Goal: Task Accomplishment & Management: Complete application form

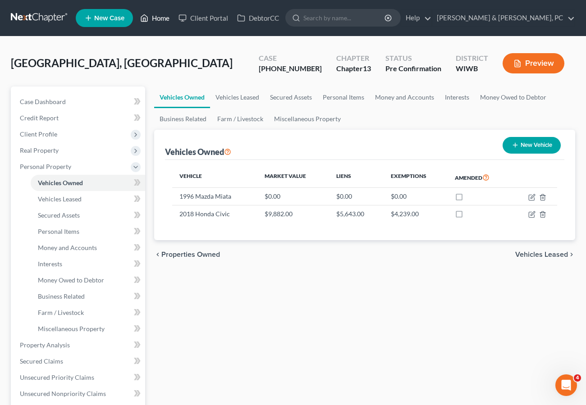
click at [155, 16] on link "Home" at bounding box center [155, 18] width 38 height 16
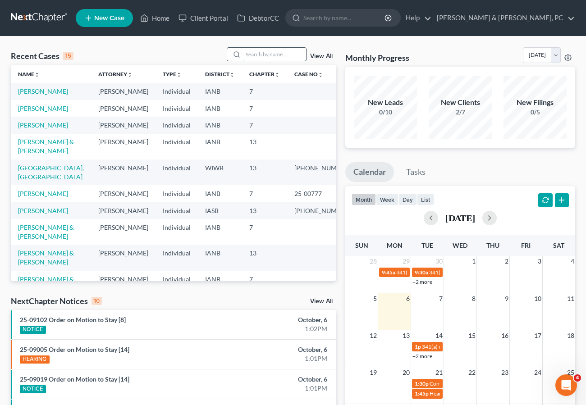
drag, startPoint x: 269, startPoint y: 53, endPoint x: 262, endPoint y: 49, distance: 7.7
click at [267, 52] on input "search" at bounding box center [274, 54] width 63 height 13
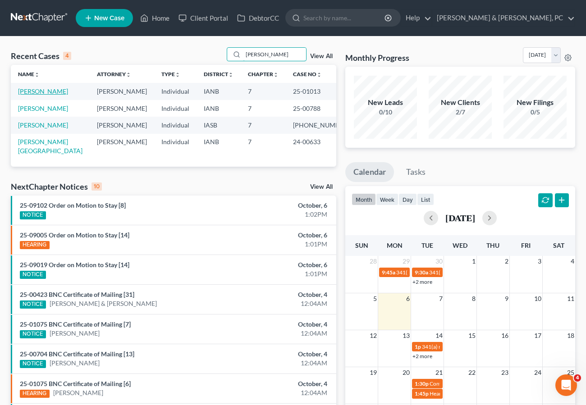
type input "[PERSON_NAME]"
click at [44, 93] on link "[PERSON_NAME]" at bounding box center [43, 91] width 50 height 8
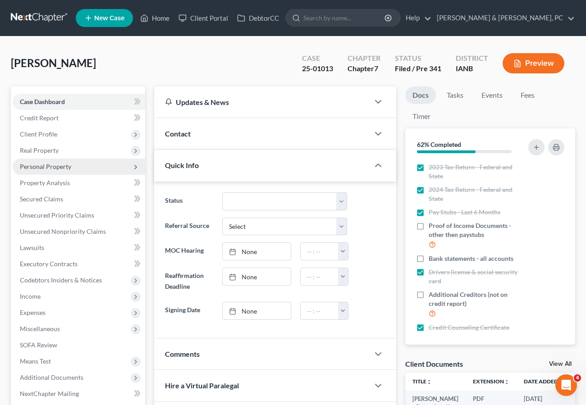
click at [54, 169] on span "Personal Property" at bounding box center [45, 167] width 51 height 8
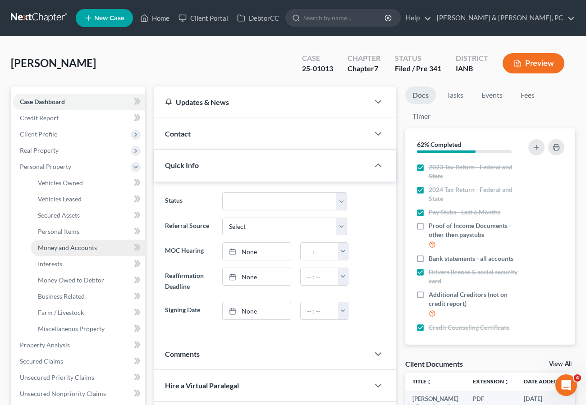
click at [67, 249] on span "Money and Accounts" at bounding box center [67, 248] width 59 height 8
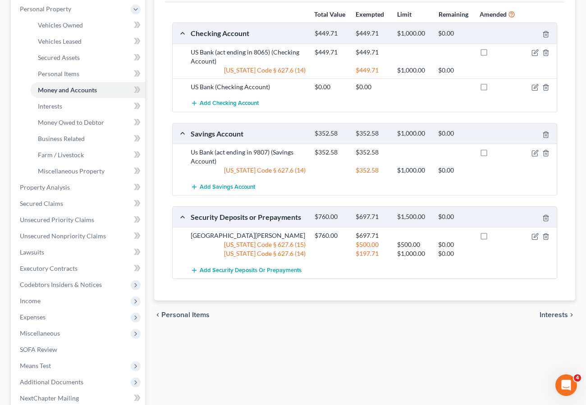
scroll to position [181, 0]
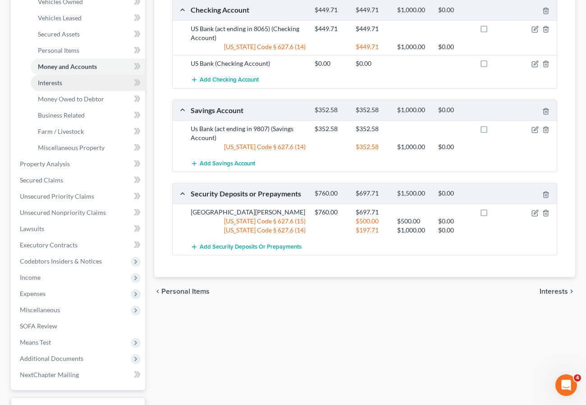
click at [56, 82] on span "Interests" at bounding box center [50, 83] width 24 height 8
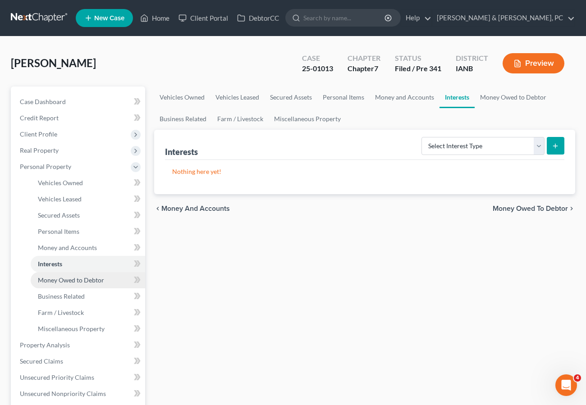
click at [67, 283] on span "Money Owed to Debtor" at bounding box center [71, 280] width 66 height 8
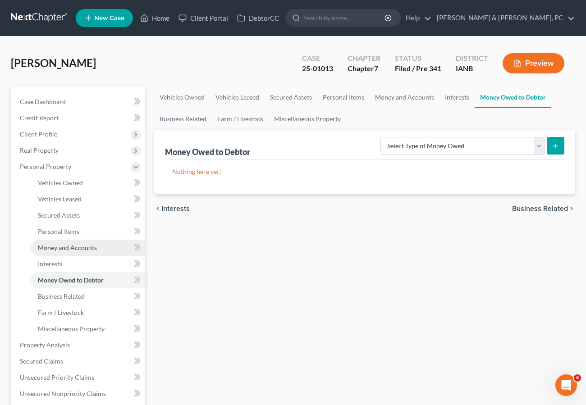
click at [59, 248] on span "Money and Accounts" at bounding box center [67, 248] width 59 height 8
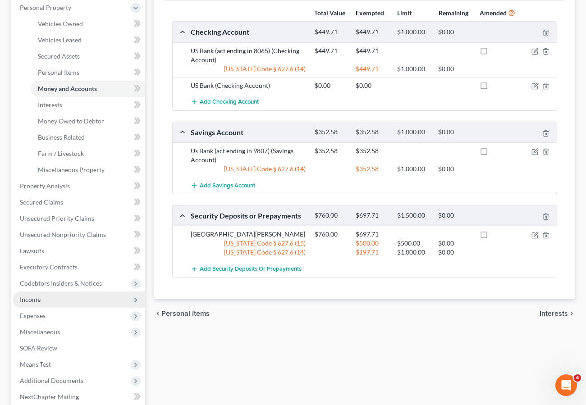
scroll to position [167, 0]
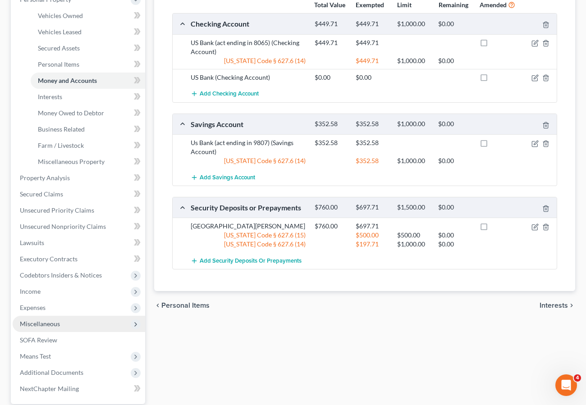
drag, startPoint x: 32, startPoint y: 307, endPoint x: 37, endPoint y: 317, distance: 11.5
click at [31, 307] on span "Expenses" at bounding box center [33, 308] width 26 height 8
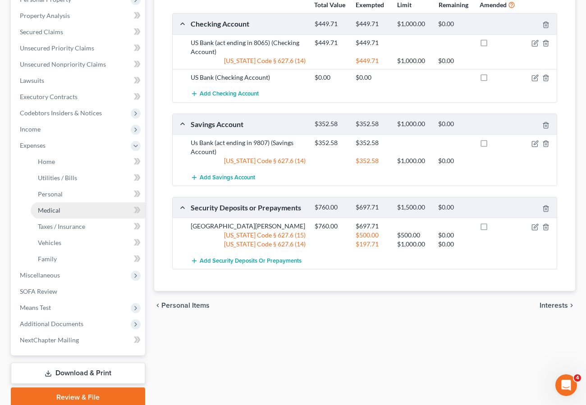
click at [59, 207] on span "Medical" at bounding box center [49, 210] width 23 height 8
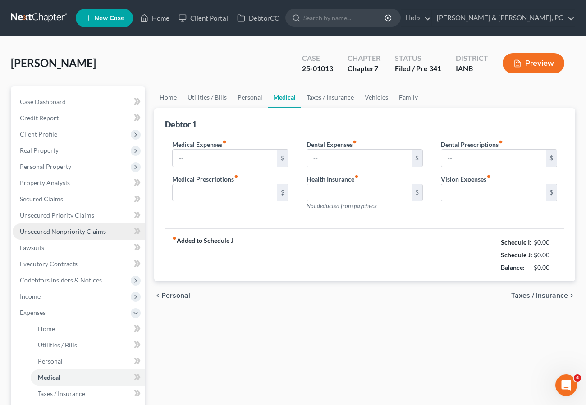
type input "100.00"
type input "0.00"
type input "89.00"
type input "0.00"
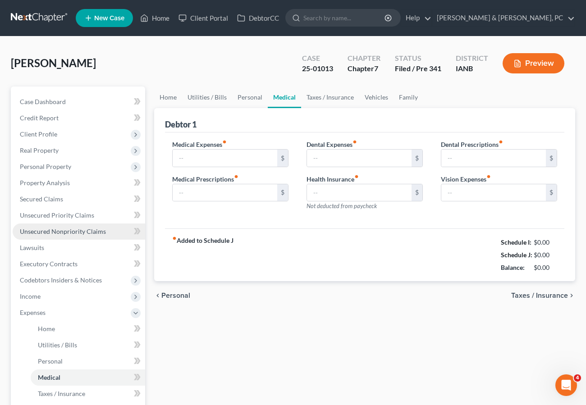
type input "0.00"
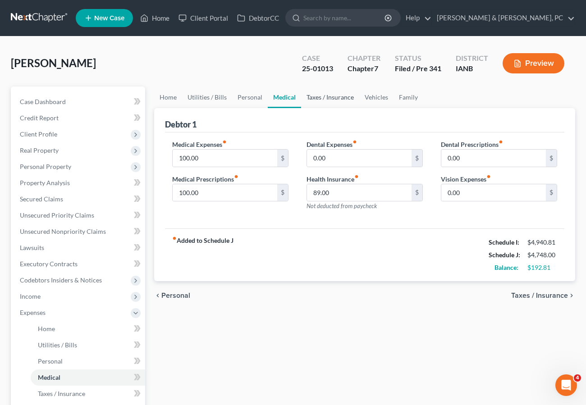
click at [328, 97] on link "Taxes / Insurance" at bounding box center [330, 98] width 58 height 22
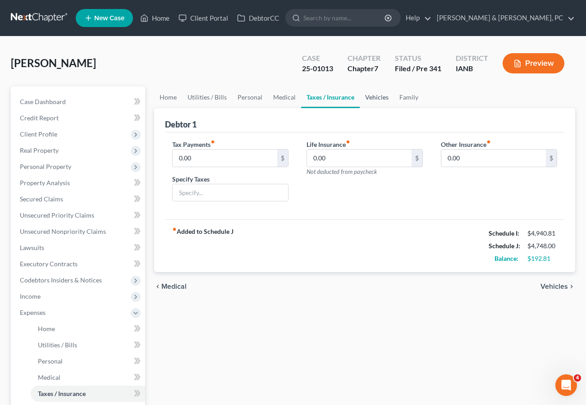
click at [365, 92] on link "Vehicles" at bounding box center [377, 98] width 34 height 22
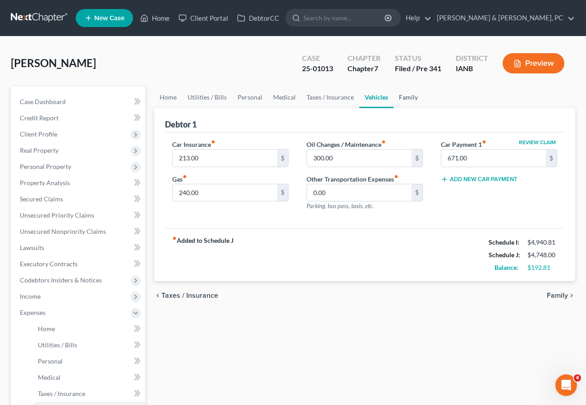
click at [412, 96] on link "Family" at bounding box center [408, 98] width 30 height 22
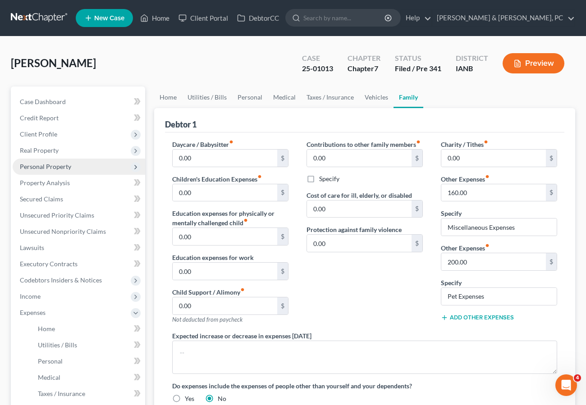
click at [45, 165] on span "Personal Property" at bounding box center [45, 167] width 51 height 8
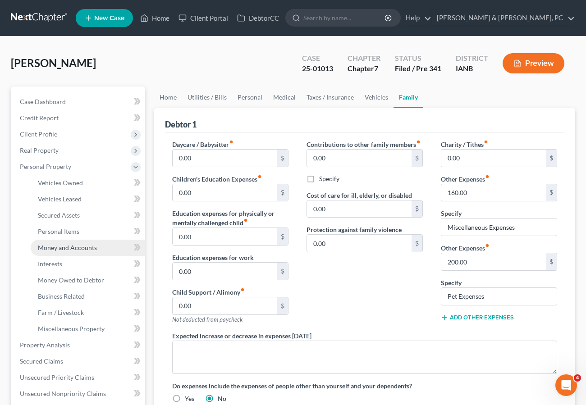
click at [56, 247] on span "Money and Accounts" at bounding box center [67, 248] width 59 height 8
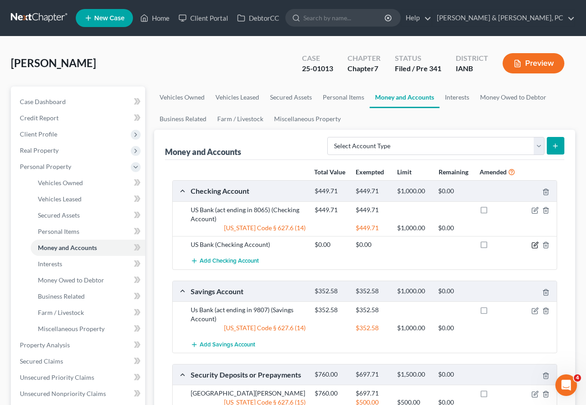
click at [534, 244] on icon "button" at bounding box center [534, 245] width 7 height 7
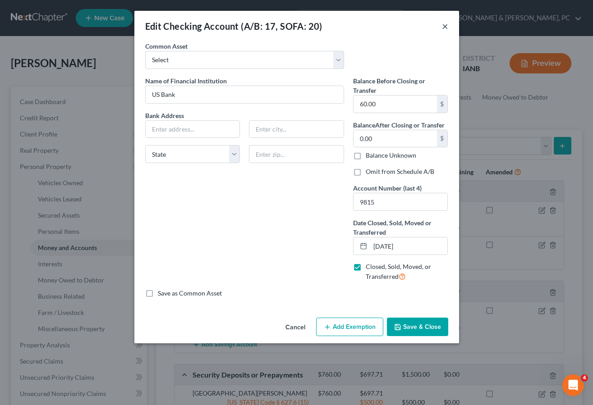
click at [444, 25] on button "×" at bounding box center [445, 26] width 6 height 11
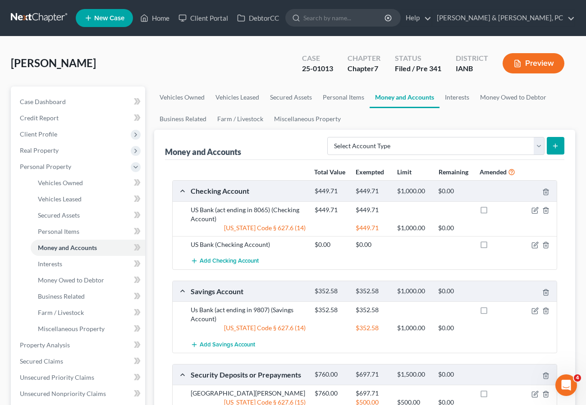
click at [404, 44] on div "[PERSON_NAME] Upgraded Case 25-01013 Chapter Chapter 7 Status Filed / Pre 341 D…" at bounding box center [293, 339] width 586 height 605
drag, startPoint x: 157, startPoint y: 18, endPoint x: 155, endPoint y: 31, distance: 12.9
click at [157, 18] on link "Home" at bounding box center [155, 18] width 38 height 16
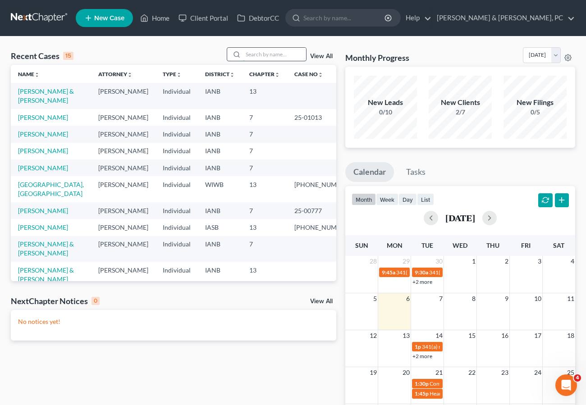
click at [260, 51] on input "search" at bounding box center [274, 54] width 63 height 13
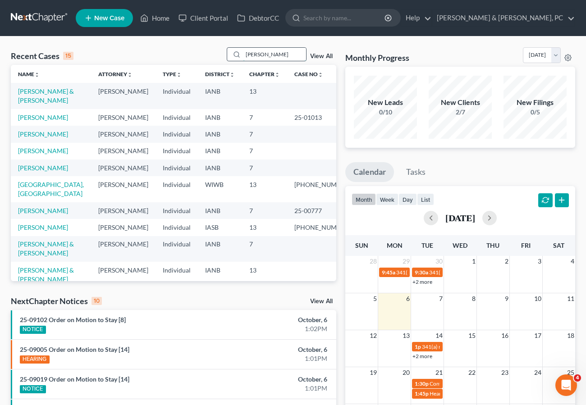
type input "[PERSON_NAME]"
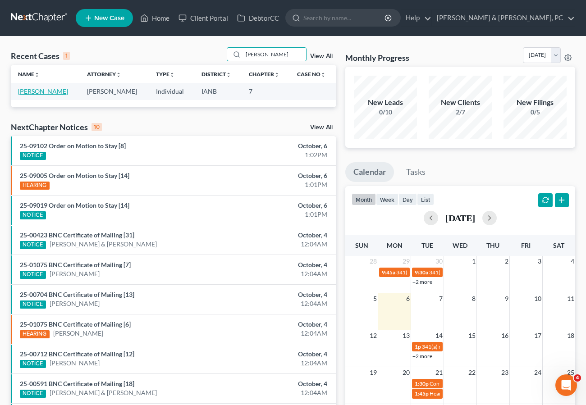
click at [44, 91] on link "[PERSON_NAME]" at bounding box center [43, 91] width 50 height 8
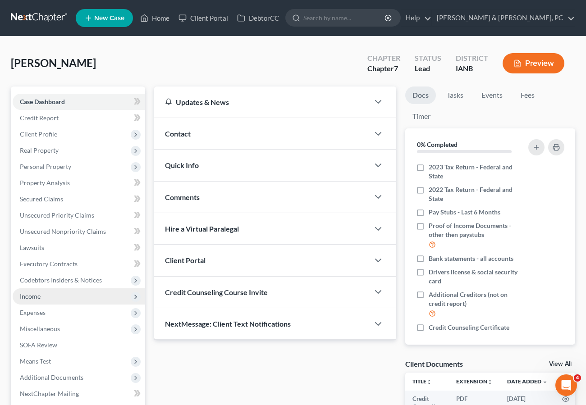
click at [41, 296] on span "Income" at bounding box center [79, 296] width 133 height 16
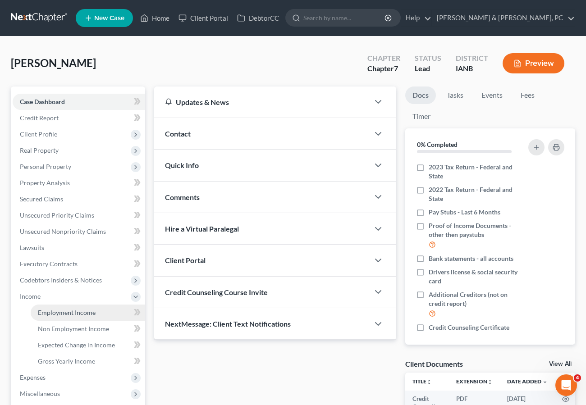
click at [59, 311] on span "Employment Income" at bounding box center [67, 313] width 58 height 8
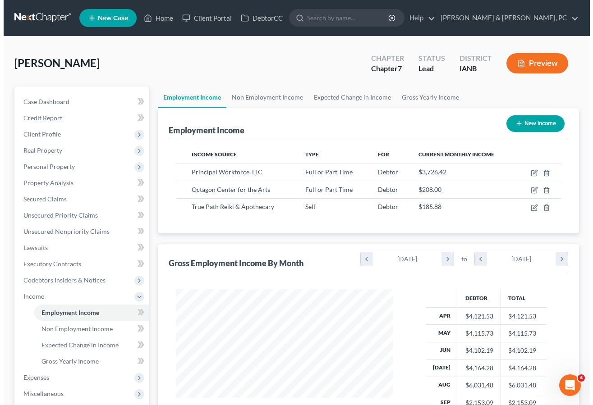
scroll to position [162, 235]
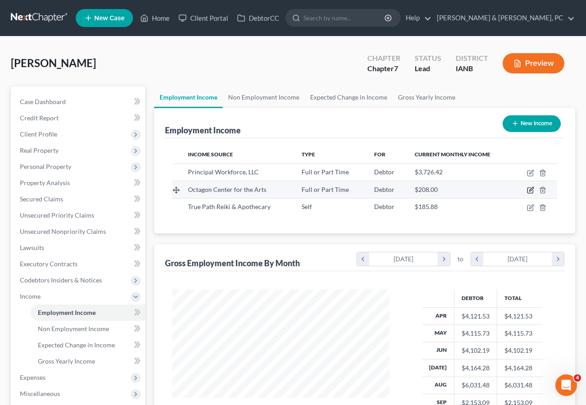
click at [530, 190] on icon "button" at bounding box center [531, 189] width 4 height 4
select select "0"
select select "16"
select select "1"
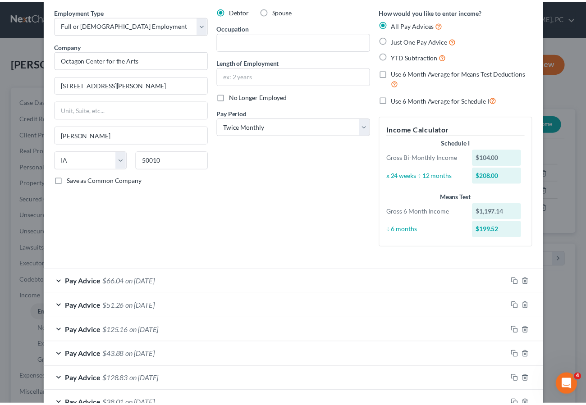
scroll to position [0, 0]
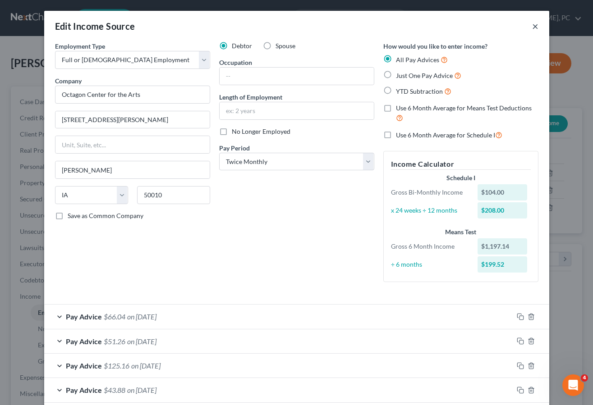
click at [532, 25] on button "×" at bounding box center [535, 26] width 6 height 11
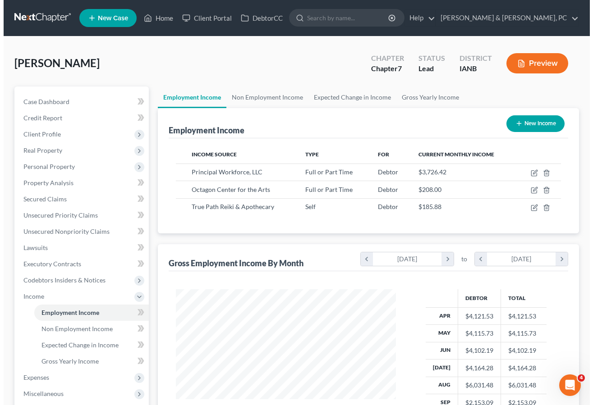
scroll to position [450558, 450484]
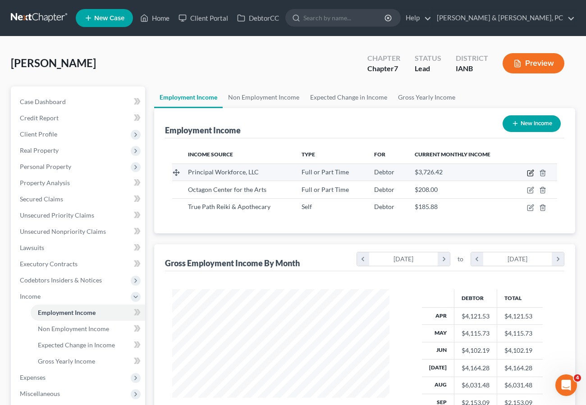
click at [530, 171] on icon "button" at bounding box center [529, 173] width 5 height 5
select select "0"
select select "16"
select select "1"
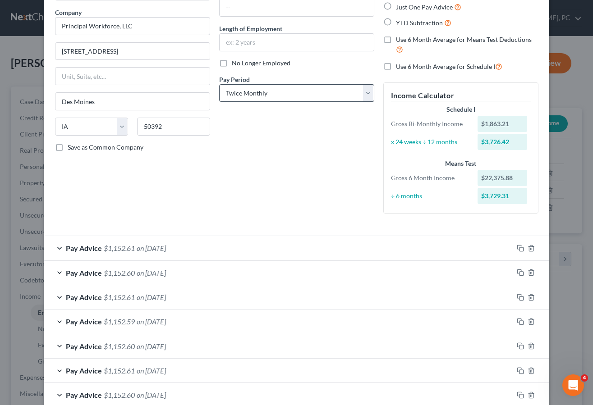
scroll to position [0, 0]
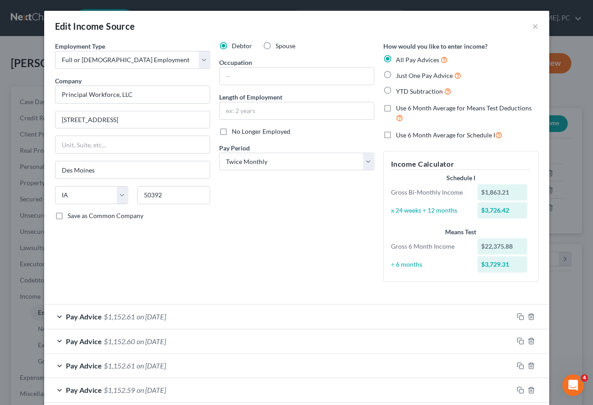
click at [271, 234] on div "Debtor Spouse Occupation Length of Employment No Longer Employed Pay Period * S…" at bounding box center [297, 165] width 164 height 248
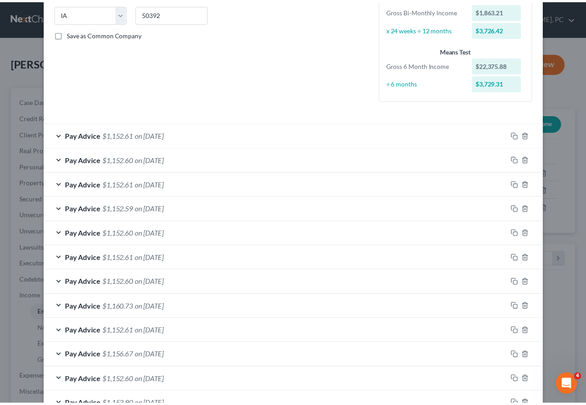
scroll to position [292, 0]
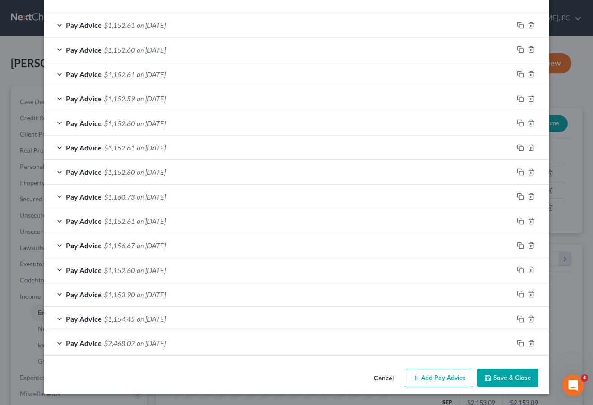
click at [508, 379] on button "Save & Close" at bounding box center [507, 378] width 61 height 19
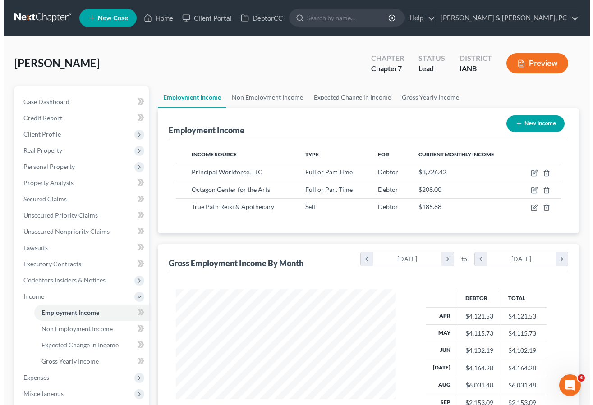
scroll to position [450558, 450484]
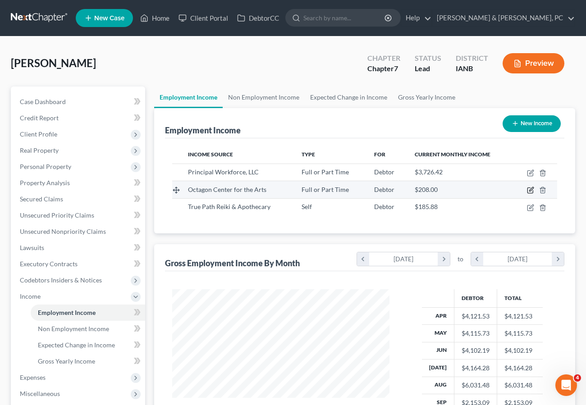
click at [532, 190] on icon "button" at bounding box center [531, 189] width 4 height 4
select select "0"
select select "16"
select select "1"
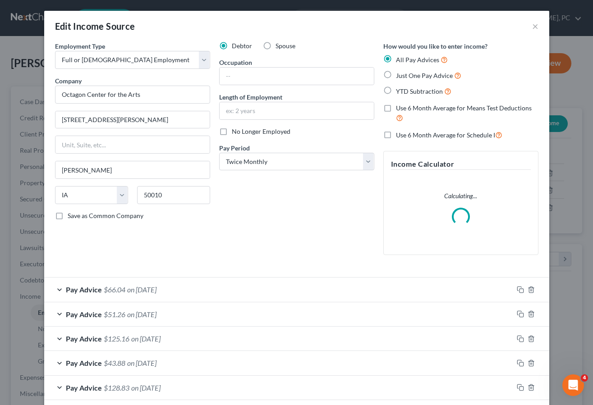
scroll to position [162, 238]
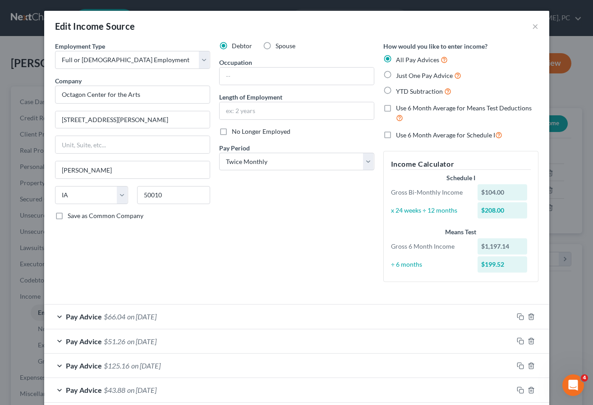
drag, startPoint x: 273, startPoint y: 249, endPoint x: 262, endPoint y: 258, distance: 14.1
click at [273, 249] on div "Debtor Spouse Occupation Length of Employment No Longer Employed Pay Period * S…" at bounding box center [297, 165] width 164 height 248
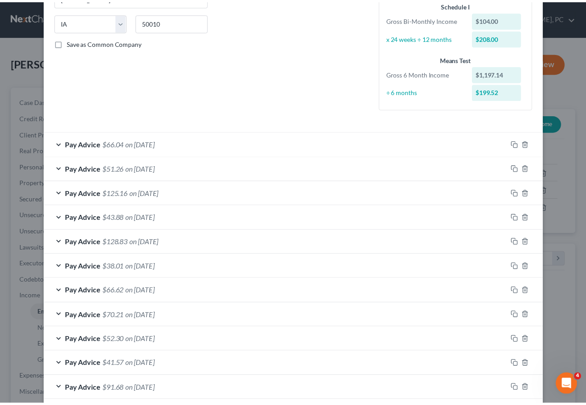
scroll to position [267, 0]
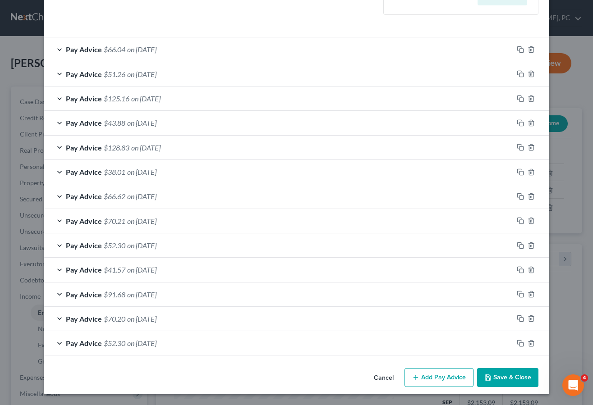
click at [510, 377] on button "Save & Close" at bounding box center [507, 377] width 61 height 19
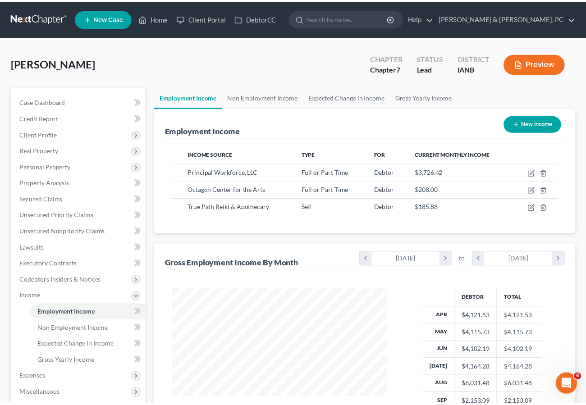
scroll to position [450558, 450484]
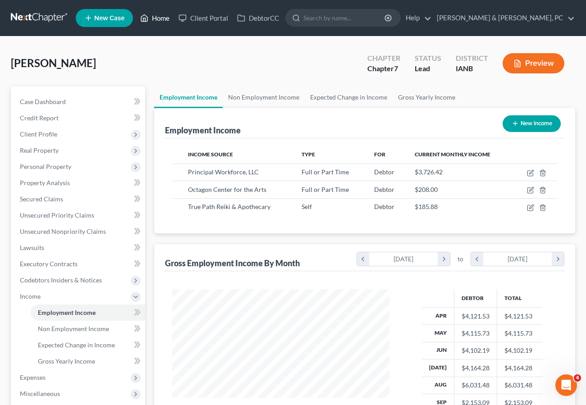
click at [155, 18] on link "Home" at bounding box center [155, 18] width 38 height 16
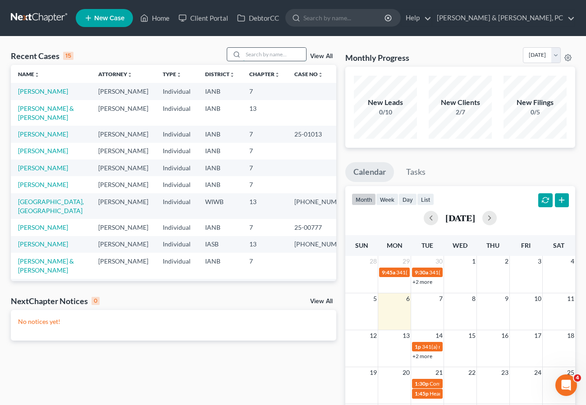
click at [258, 49] on input "search" at bounding box center [274, 54] width 63 height 13
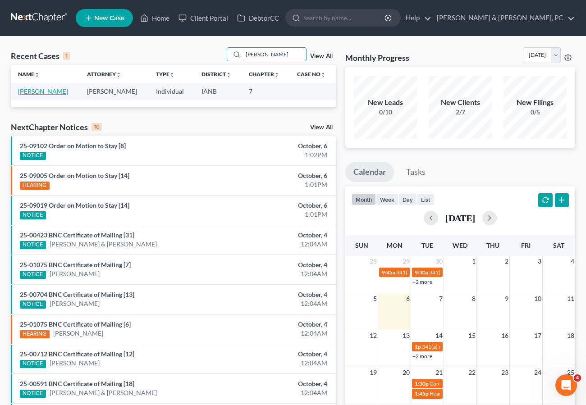
type input "[PERSON_NAME]"
click at [31, 91] on link "[PERSON_NAME]" at bounding box center [43, 91] width 50 height 8
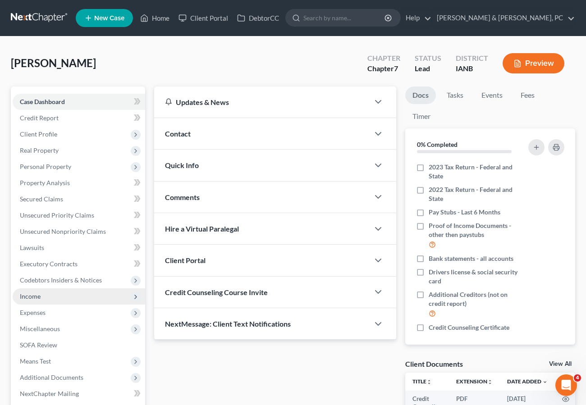
click at [36, 297] on span "Income" at bounding box center [30, 297] width 21 height 8
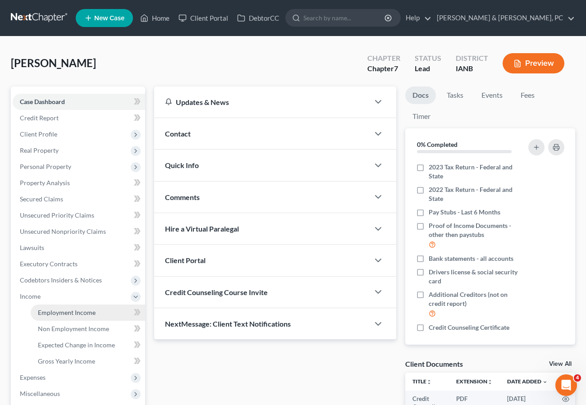
click at [47, 310] on span "Employment Income" at bounding box center [67, 313] width 58 height 8
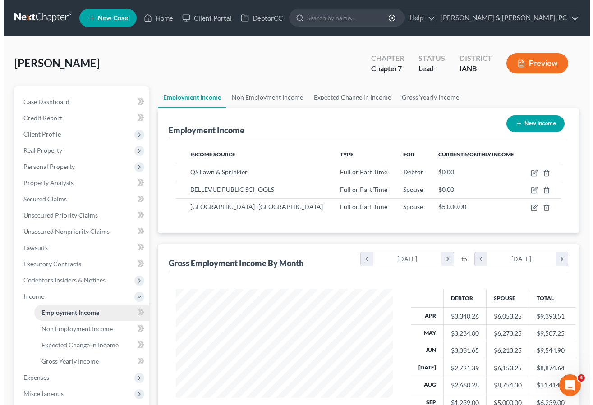
scroll to position [162, 235]
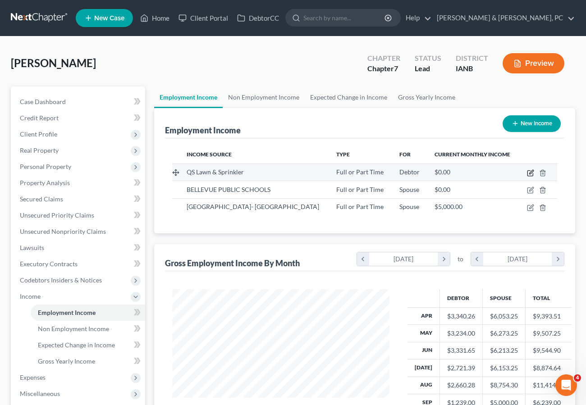
click at [529, 172] on icon "button" at bounding box center [530, 172] width 7 height 7
select select "0"
select select "16"
select select "2"
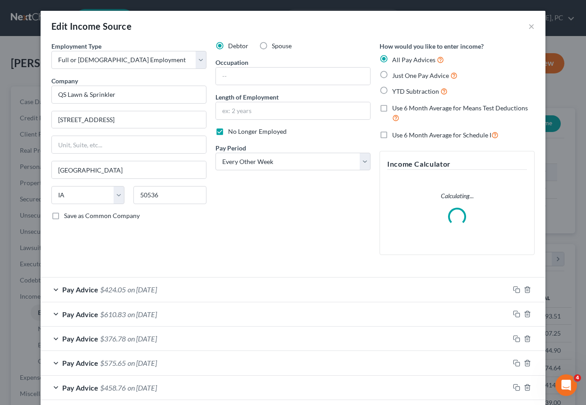
scroll to position [162, 238]
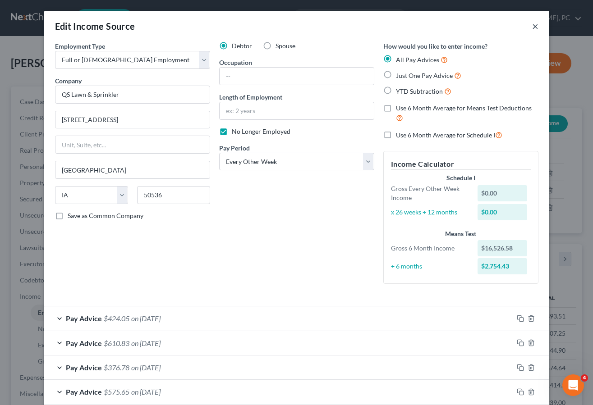
click at [532, 26] on button "×" at bounding box center [535, 26] width 6 height 11
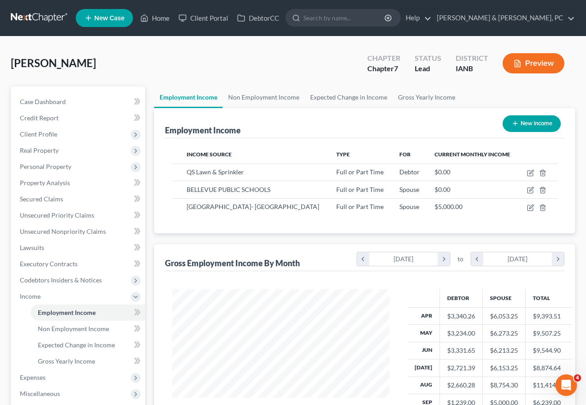
scroll to position [450558, 450484]
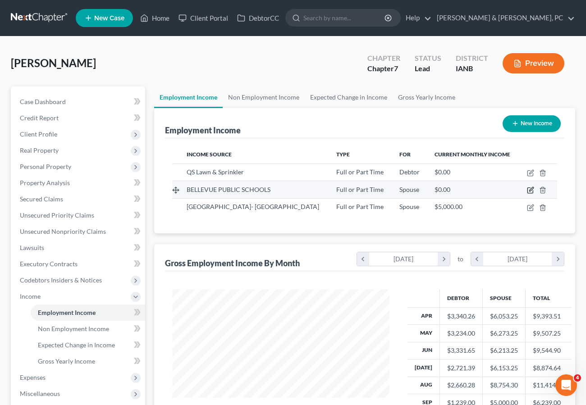
click at [532, 191] on icon "button" at bounding box center [530, 190] width 7 height 7
select select "0"
select select "30"
select select "0"
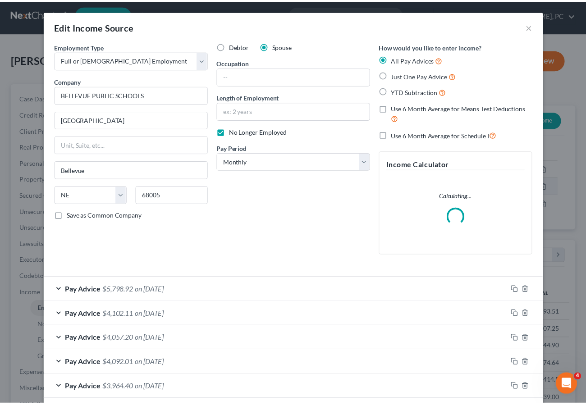
scroll to position [162, 238]
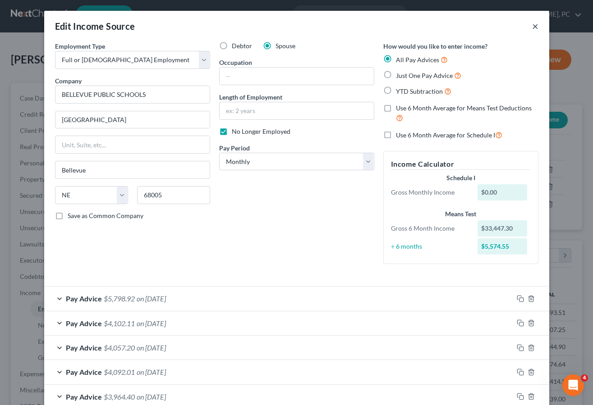
click at [532, 26] on button "×" at bounding box center [535, 26] width 6 height 11
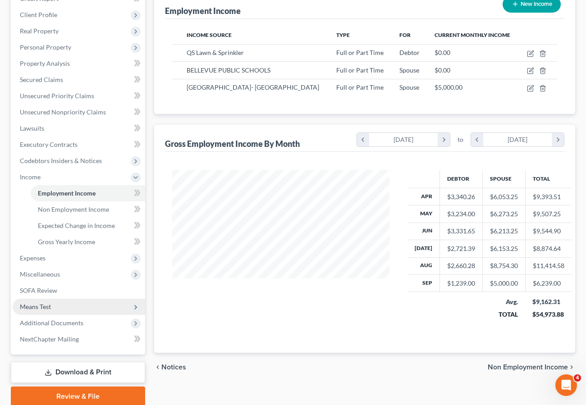
scroll to position [155, 0]
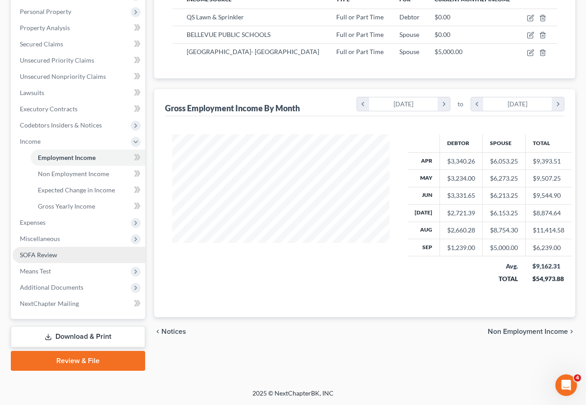
click at [47, 256] on span "SOFA Review" at bounding box center [38, 255] width 37 height 8
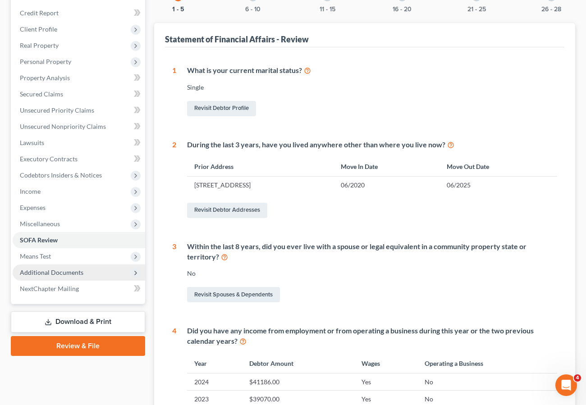
scroll to position [106, 0]
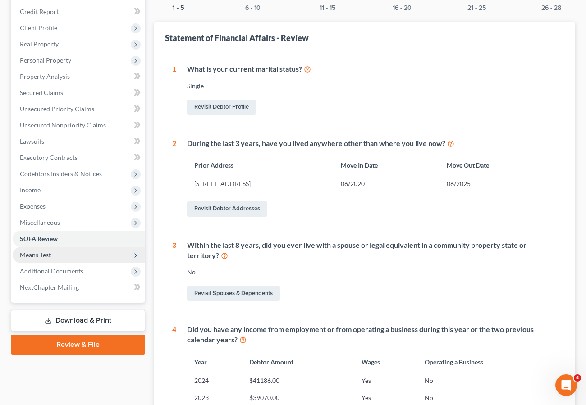
click at [36, 253] on span "Means Test" at bounding box center [35, 255] width 31 height 8
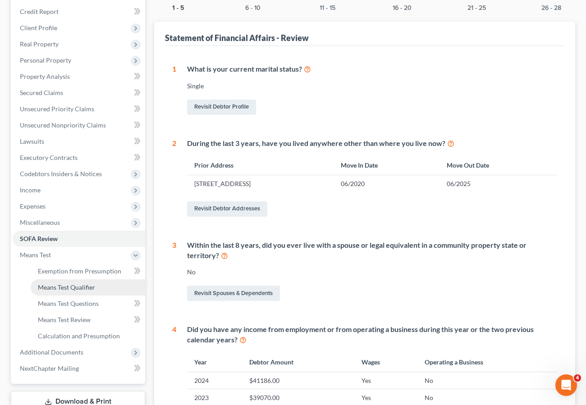
click at [60, 284] on span "Means Test Qualifier" at bounding box center [66, 288] width 57 height 8
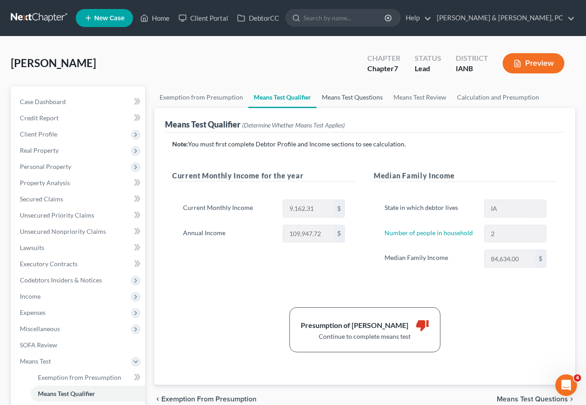
click at [352, 94] on link "Means Test Questions" at bounding box center [352, 98] width 72 height 22
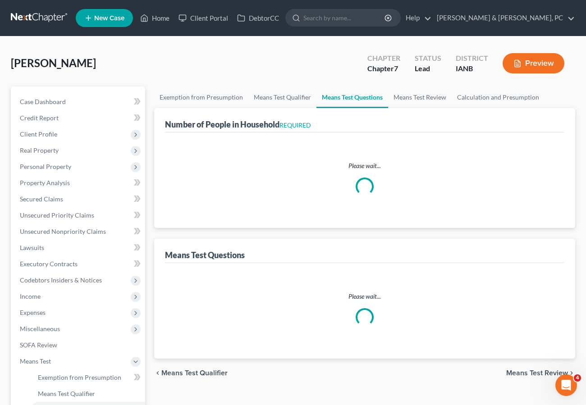
select select "0"
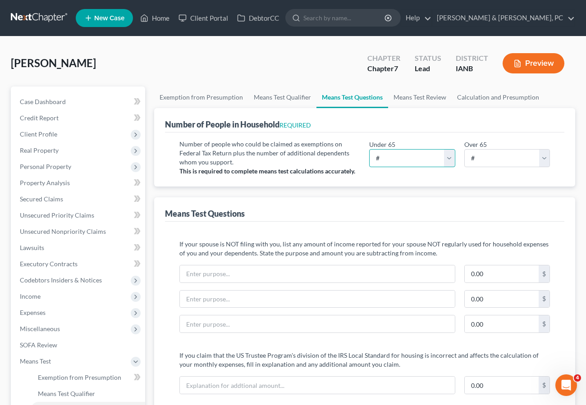
click at [413, 157] on select "# 0 1 2 3 4 5 6 7 8 9 10" at bounding box center [412, 158] width 86 height 18
select select "2"
click at [369, 149] on select "# 0 1 2 3 4 5 6 7 8 9 10" at bounding box center [412, 158] width 86 height 18
click at [409, 96] on link "Means Test Review" at bounding box center [420, 98] width 64 height 22
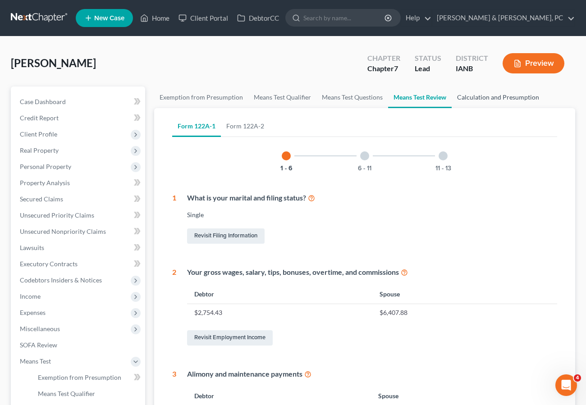
click at [504, 95] on link "Calculation and Presumption" at bounding box center [498, 98] width 93 height 22
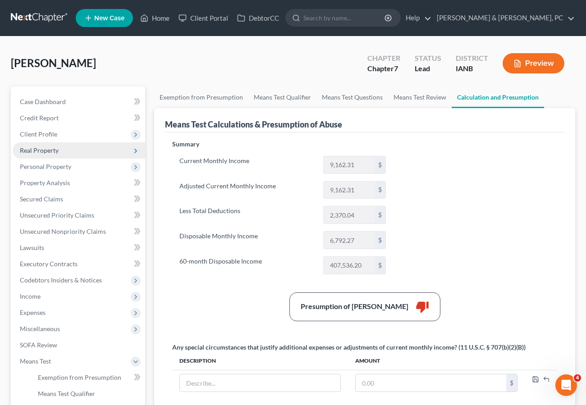
click at [51, 145] on span "Real Property" at bounding box center [79, 150] width 133 height 16
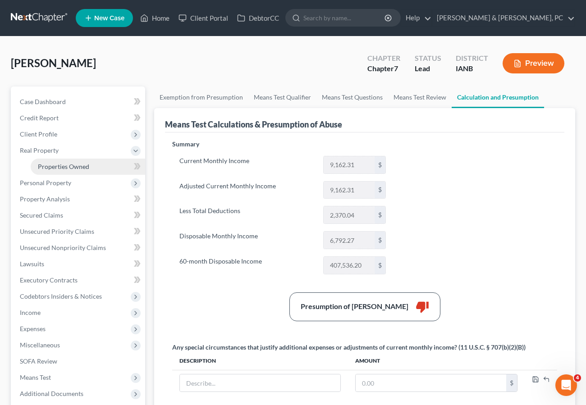
click at [55, 165] on span "Properties Owned" at bounding box center [63, 167] width 51 height 8
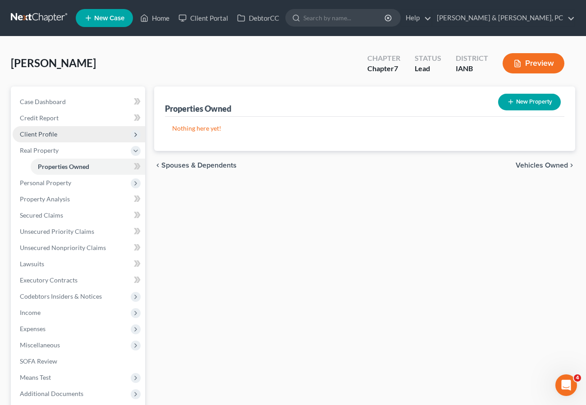
click at [41, 130] on span "Client Profile" at bounding box center [38, 134] width 37 height 8
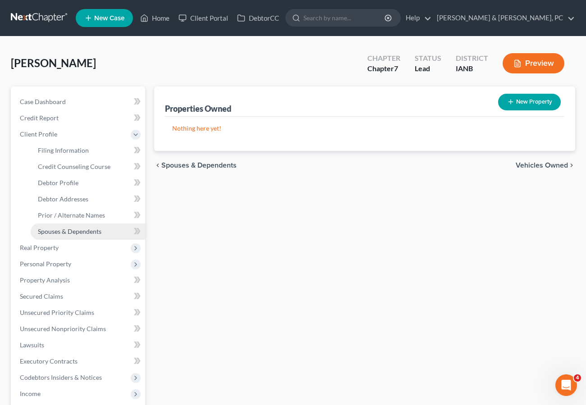
click at [55, 224] on link "Spouses & Dependents" at bounding box center [88, 232] width 114 height 16
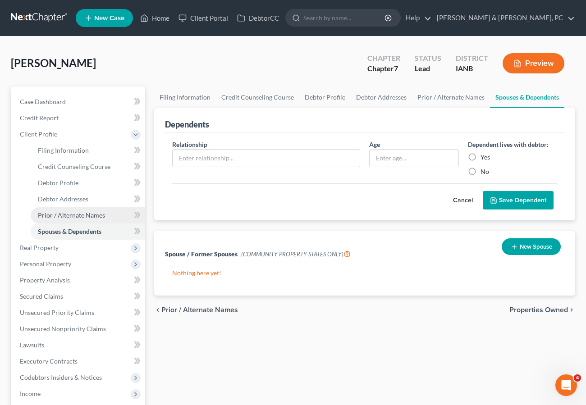
click at [70, 216] on span "Prior / Alternate Names" at bounding box center [71, 215] width 67 height 8
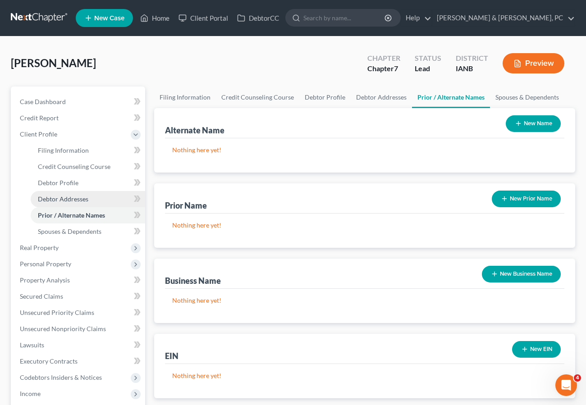
click at [73, 201] on span "Debtor Addresses" at bounding box center [63, 199] width 50 height 8
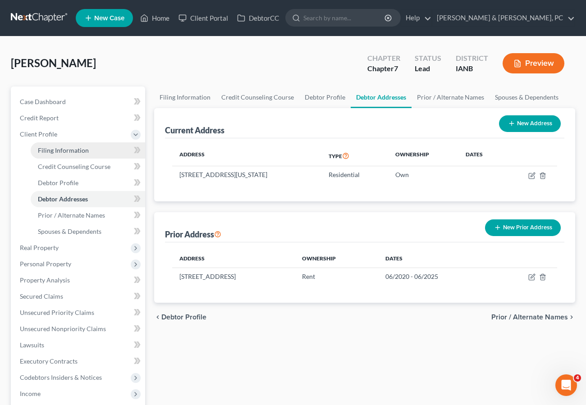
click at [73, 152] on span "Filing Information" at bounding box center [63, 150] width 51 height 8
select select "1"
select select "0"
select select "29"
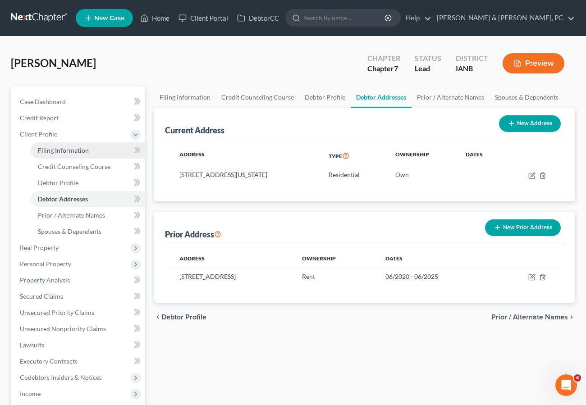
select select "0"
select select "16"
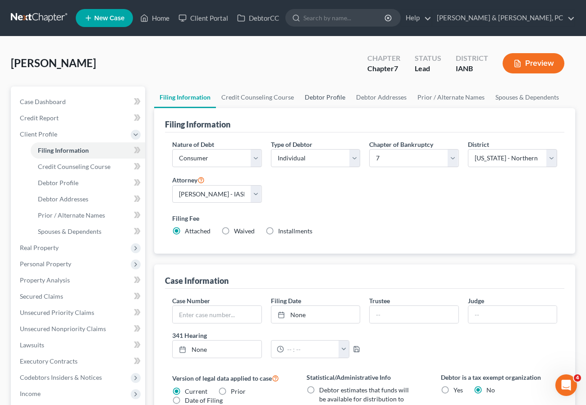
click at [308, 96] on link "Debtor Profile" at bounding box center [324, 98] width 51 height 22
select select "0"
select select "1"
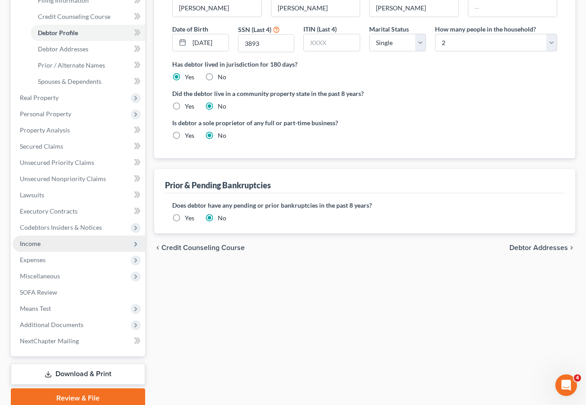
scroll to position [151, 0]
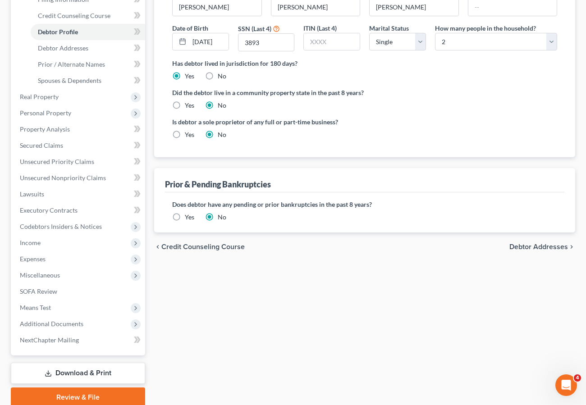
click at [231, 347] on div "Filing Information Credit Counseling Course Debtor Profile Debtor Addresses Pri…" at bounding box center [365, 172] width 430 height 472
drag, startPoint x: 407, startPoint y: 348, endPoint x: 296, endPoint y: 226, distance: 164.3
click at [407, 348] on div "Filing Information Credit Counseling Course Debtor Profile Debtor Addresses Pri…" at bounding box center [365, 172] width 430 height 472
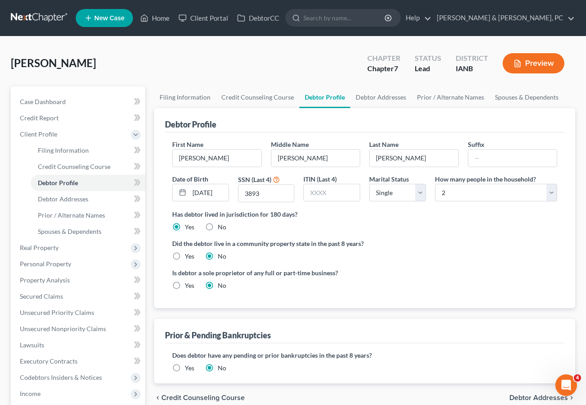
drag, startPoint x: 466, startPoint y: 274, endPoint x: 54, endPoint y: 51, distance: 467.9
click at [464, 273] on div "Is debtor a sole proprietor of any full or part-time business? Yes No" at bounding box center [365, 282] width 394 height 29
click at [161, 14] on link "Home" at bounding box center [155, 18] width 38 height 16
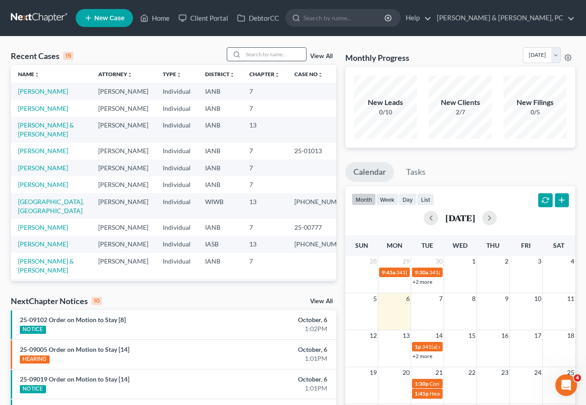
click at [277, 54] on input "search" at bounding box center [274, 54] width 63 height 13
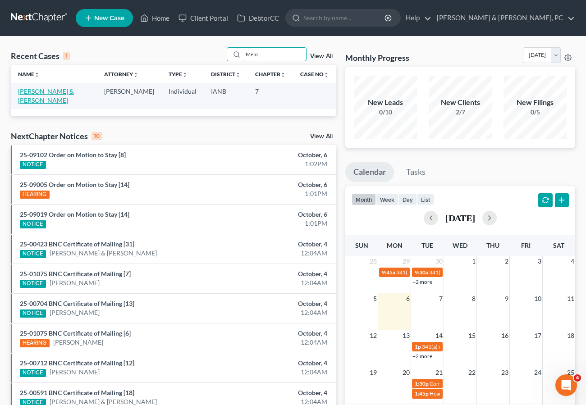
type input "Melo"
click at [74, 89] on link "[PERSON_NAME] & [PERSON_NAME]" at bounding box center [46, 95] width 56 height 17
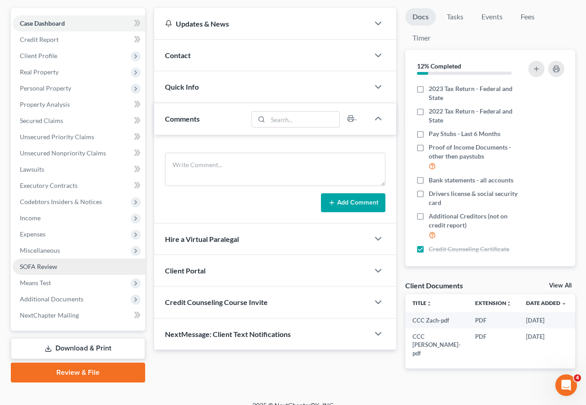
scroll to position [99, 0]
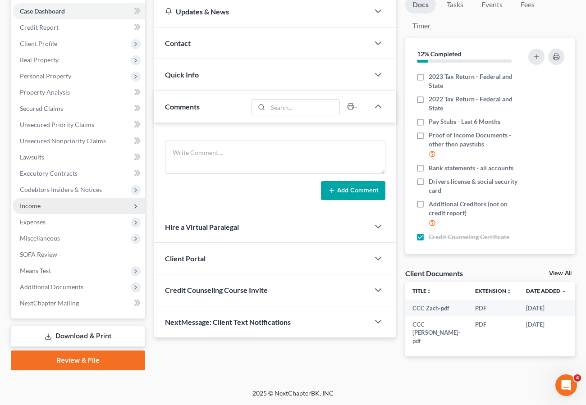
click at [53, 198] on span "Income" at bounding box center [79, 206] width 133 height 16
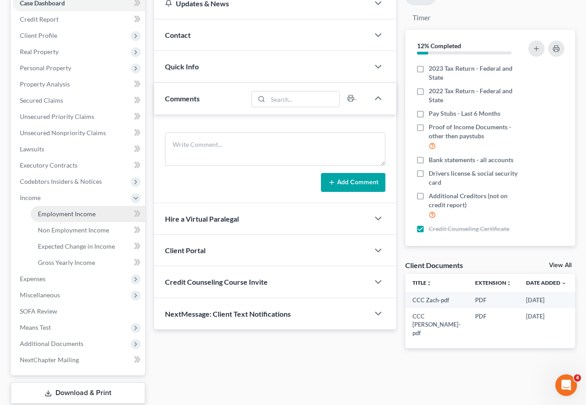
click at [52, 211] on span "Employment Income" at bounding box center [67, 214] width 58 height 8
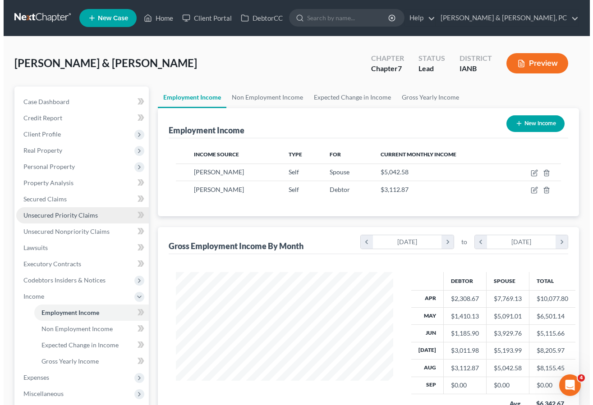
scroll to position [162, 235]
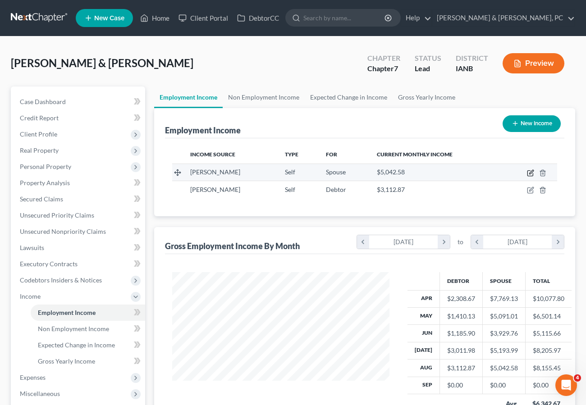
click at [530, 172] on icon "button" at bounding box center [530, 172] width 7 height 7
select select "1"
select select "16"
select select "0"
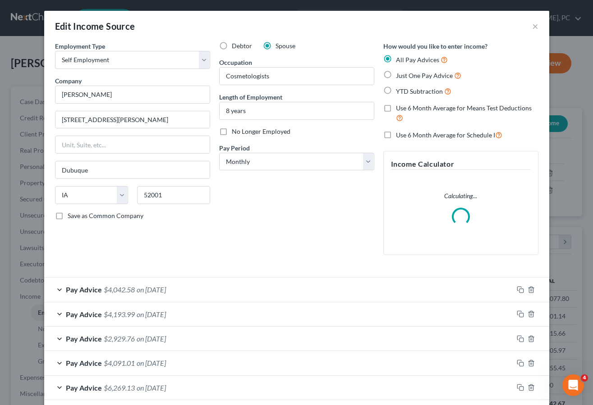
scroll to position [69, 0]
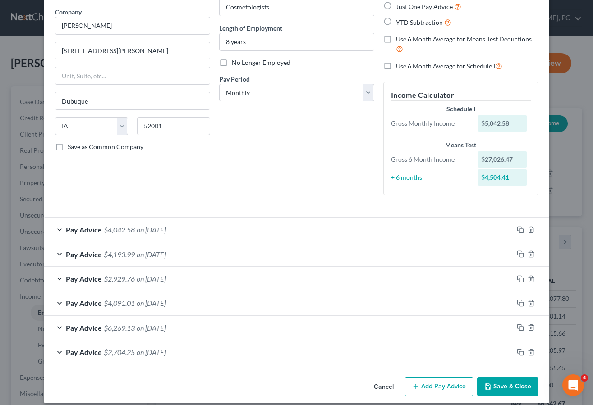
click at [447, 378] on button "Add Pay Advice" at bounding box center [438, 386] width 69 height 19
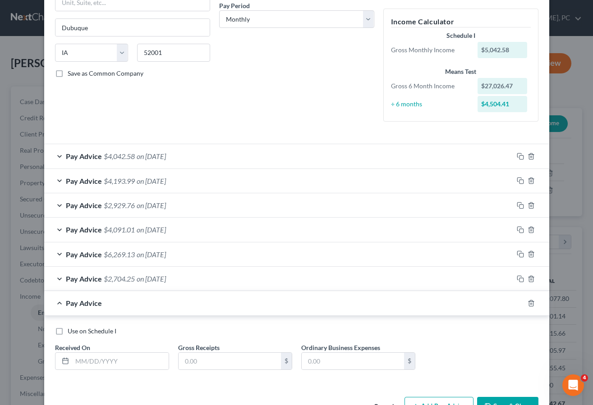
scroll to position [171, 0]
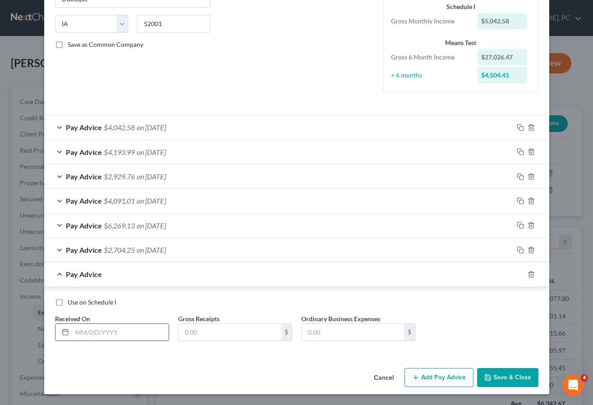
click at [94, 333] on input "text" at bounding box center [120, 332] width 96 height 17
type input "[DATE]"
type input "4,353.43"
click at [126, 146] on div "Pay Advice $4,193.99 on [DATE]" at bounding box center [278, 152] width 469 height 24
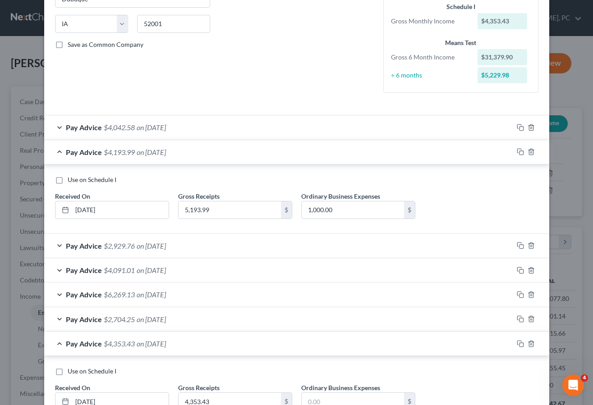
click at [139, 126] on span "on [DATE]" at bounding box center [151, 127] width 29 height 9
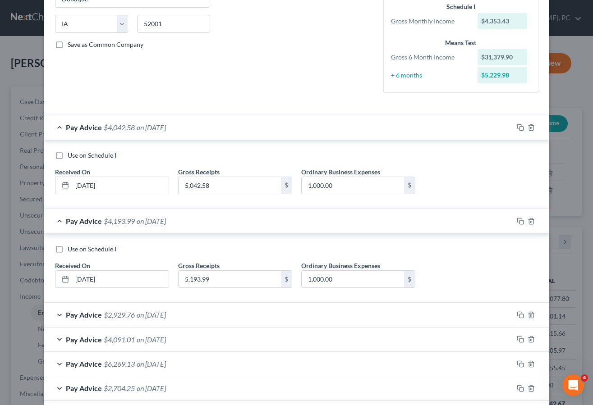
click at [157, 315] on span "on [DATE]" at bounding box center [151, 315] width 29 height 9
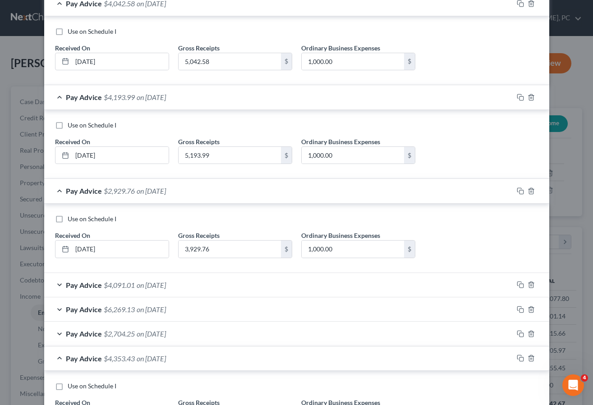
scroll to position [296, 0]
click at [166, 284] on span "on [DATE]" at bounding box center [151, 284] width 29 height 9
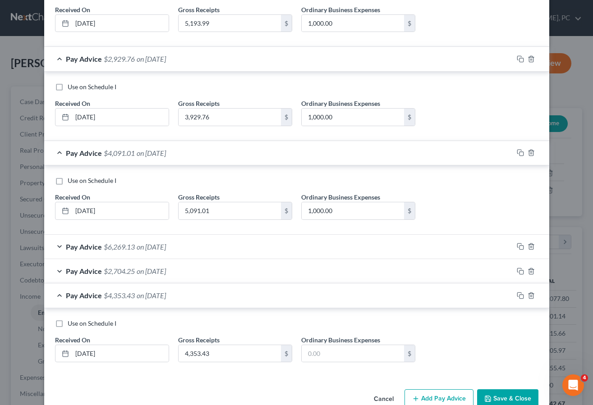
scroll to position [448, 0]
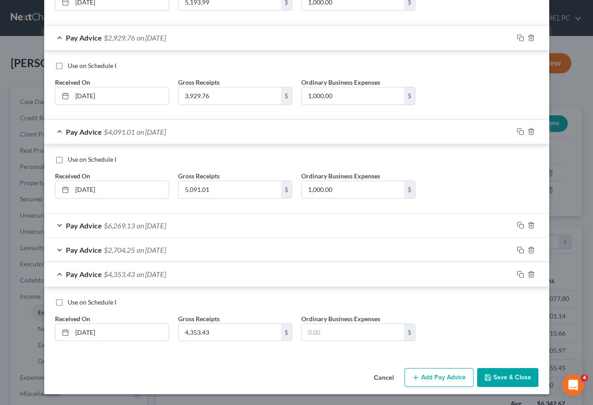
click at [158, 223] on span "on [DATE]" at bounding box center [151, 225] width 29 height 9
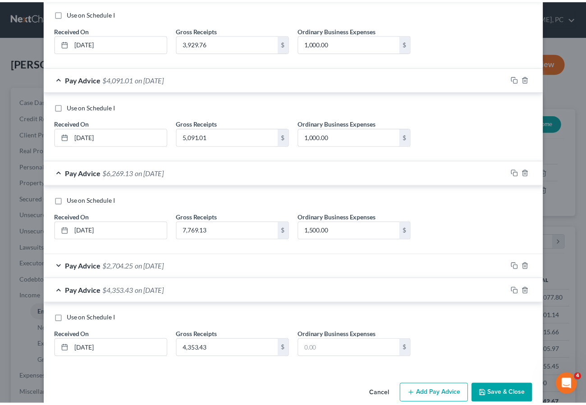
scroll to position [518, 0]
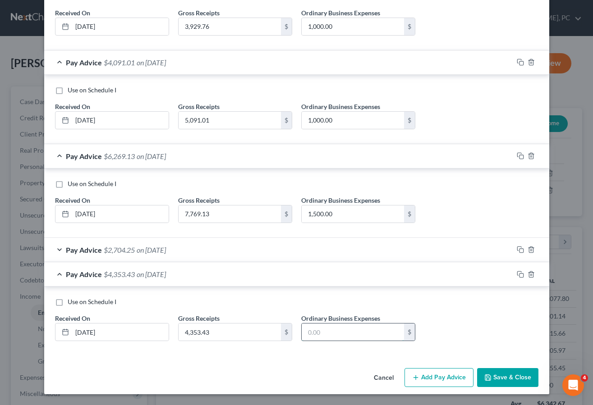
click at [336, 327] on input "text" at bounding box center [353, 332] width 102 height 17
type input "1,000"
click at [512, 379] on button "Save & Close" at bounding box center [507, 377] width 61 height 19
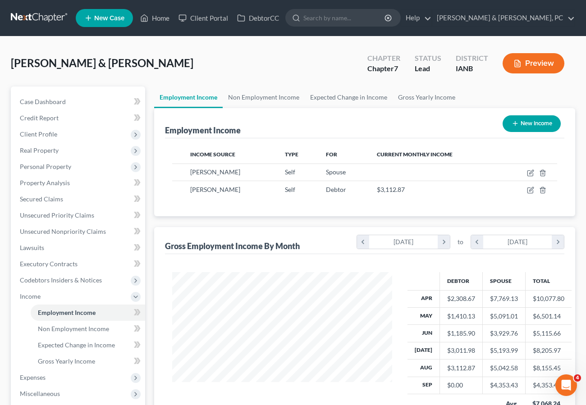
scroll to position [450558, 450484]
click at [71, 361] on span "Gross Yearly Income" at bounding box center [66, 361] width 57 height 8
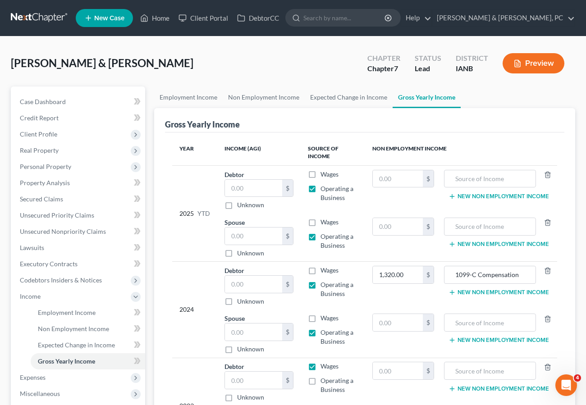
scroll to position [2, 0]
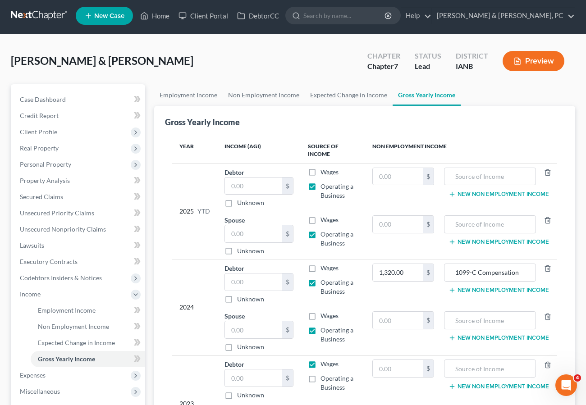
click at [292, 62] on div "[PERSON_NAME] & [PERSON_NAME] Upgraded Chapter Chapter 7 Status Lead District I…" at bounding box center [293, 64] width 564 height 39
click at [155, 12] on link "Home" at bounding box center [155, 16] width 38 height 16
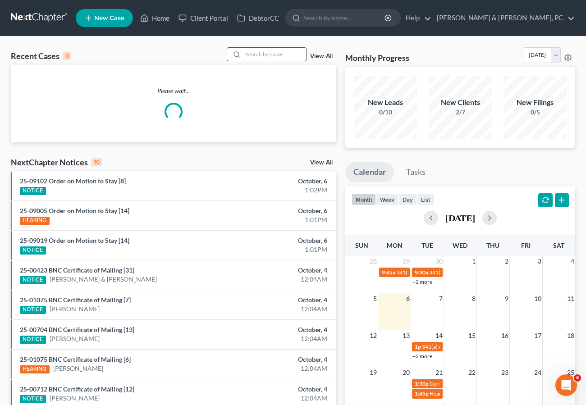
click at [256, 55] on input "search" at bounding box center [274, 54] width 63 height 13
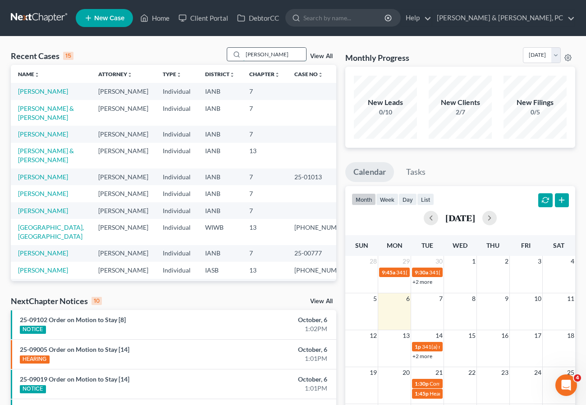
type input "[PERSON_NAME]"
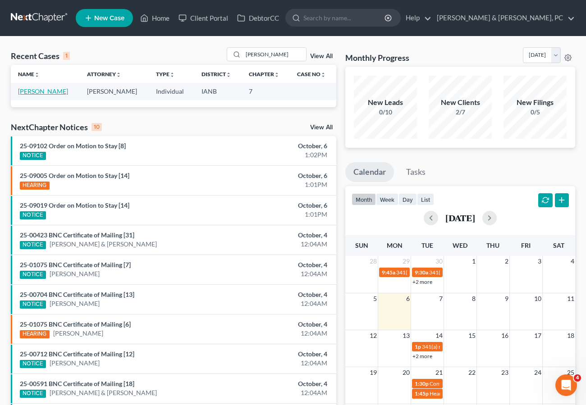
click at [46, 90] on link "[PERSON_NAME]" at bounding box center [43, 91] width 50 height 8
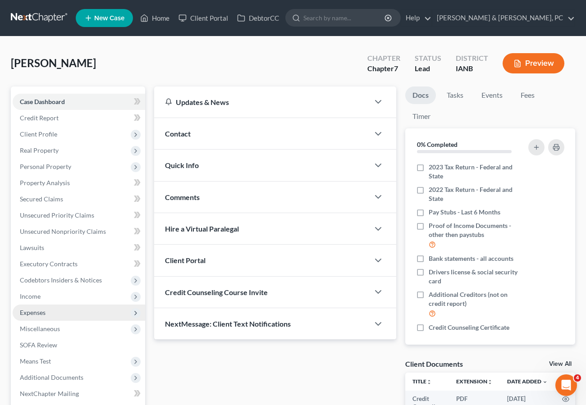
click at [36, 312] on span "Expenses" at bounding box center [33, 313] width 26 height 8
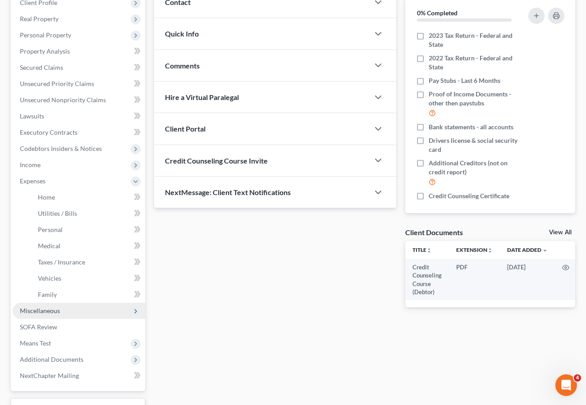
scroll to position [136, 0]
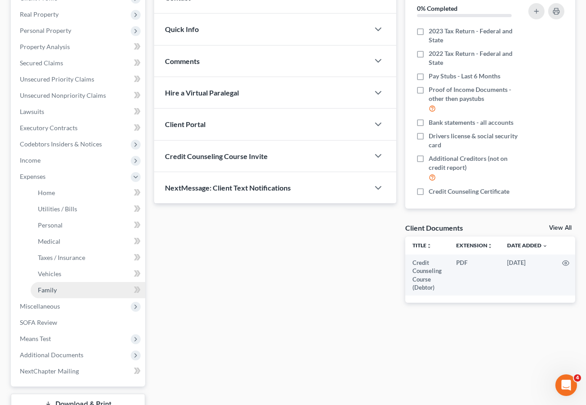
click at [52, 293] on span "Family" at bounding box center [47, 290] width 19 height 8
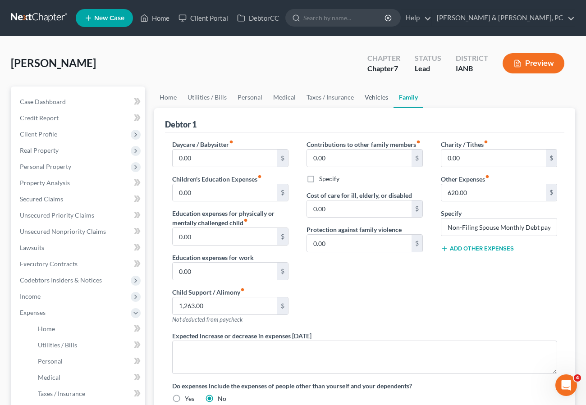
click at [375, 98] on link "Vehicles" at bounding box center [376, 98] width 34 height 22
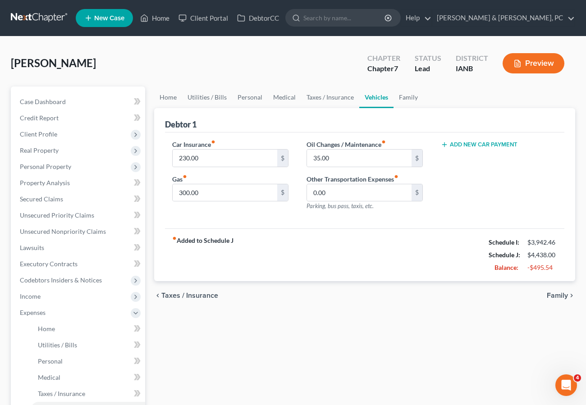
click at [298, 360] on div "Home Utilities / Bills Personal Medical Taxes / Insurance Vehicles Family Debto…" at bounding box center [365, 331] width 430 height 488
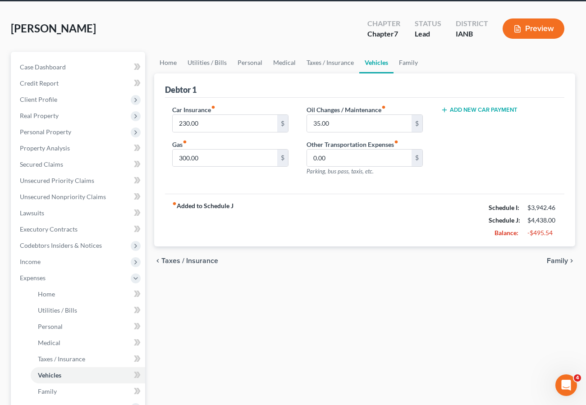
scroll to position [32, 0]
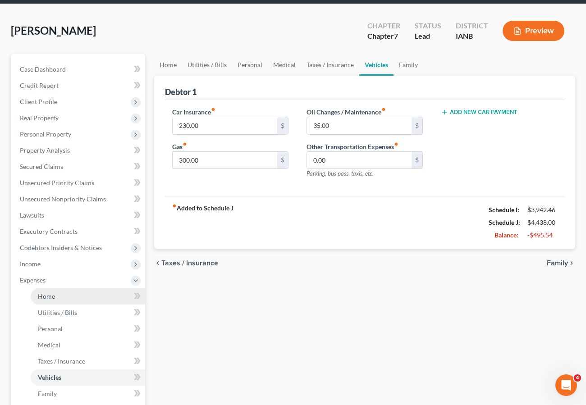
click at [59, 293] on link "Home" at bounding box center [88, 296] width 114 height 16
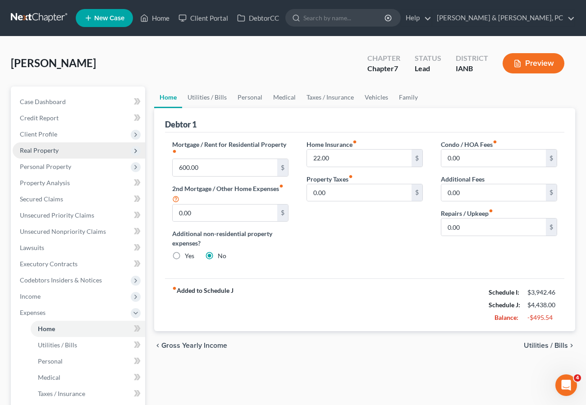
click at [43, 150] on span "Real Property" at bounding box center [39, 150] width 39 height 8
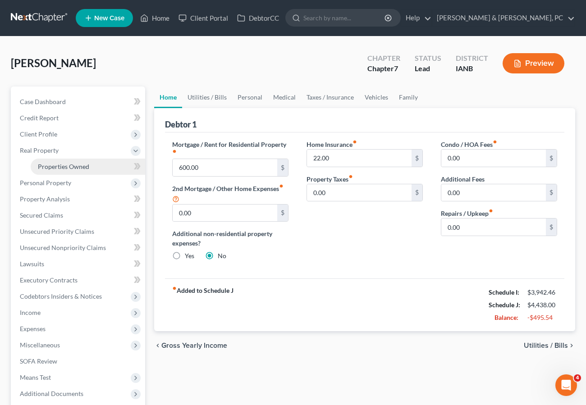
click at [50, 165] on span "Properties Owned" at bounding box center [63, 167] width 51 height 8
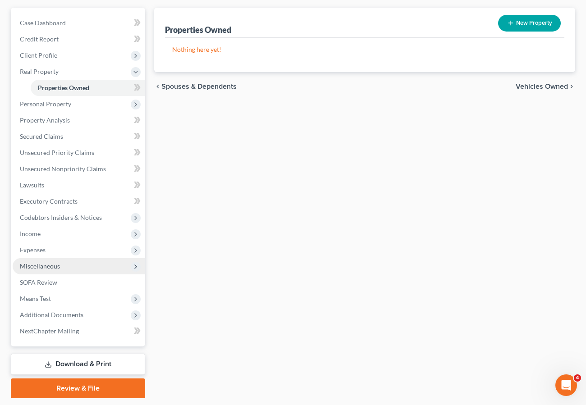
scroll to position [106, 0]
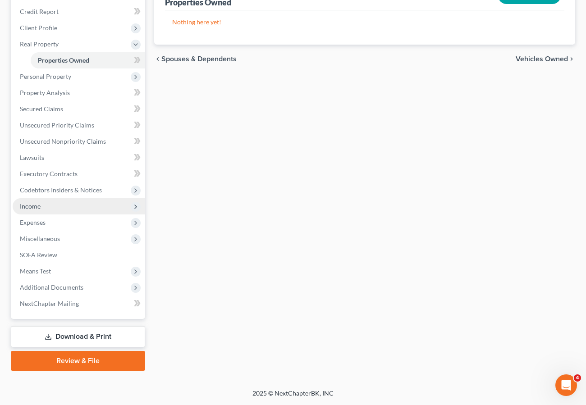
click at [33, 207] on span "Income" at bounding box center [30, 206] width 21 height 8
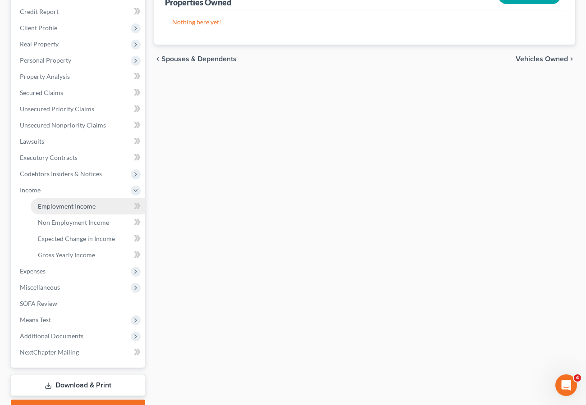
click at [55, 206] on span "Employment Income" at bounding box center [67, 206] width 58 height 8
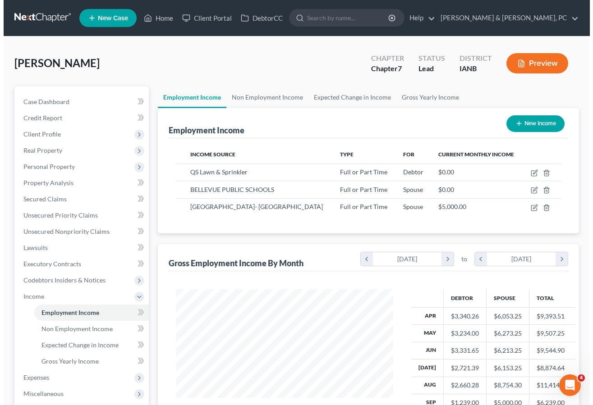
scroll to position [162, 235]
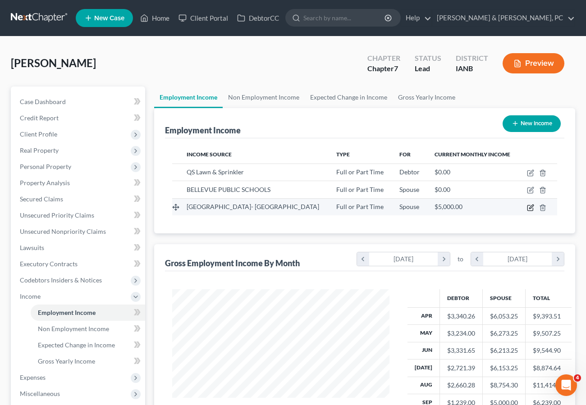
click at [530, 206] on icon "button" at bounding box center [530, 207] width 7 height 7
select select "0"
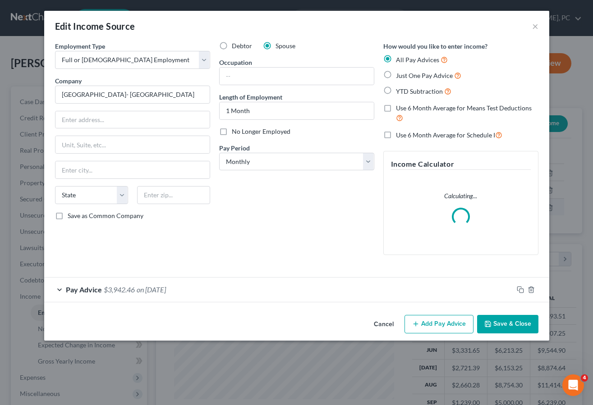
scroll to position [162, 238]
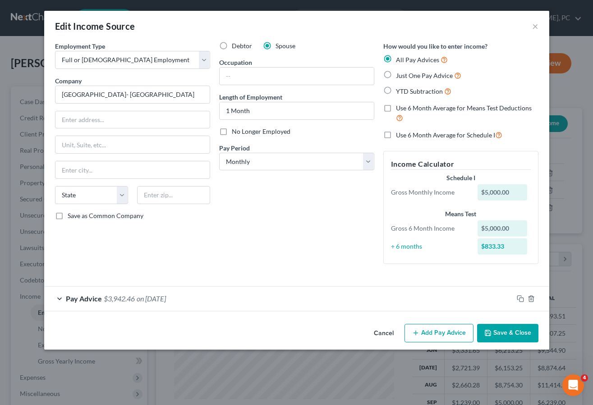
click at [193, 311] on div "Pay Advice $3,942.46 on [DATE]" at bounding box center [278, 299] width 469 height 24
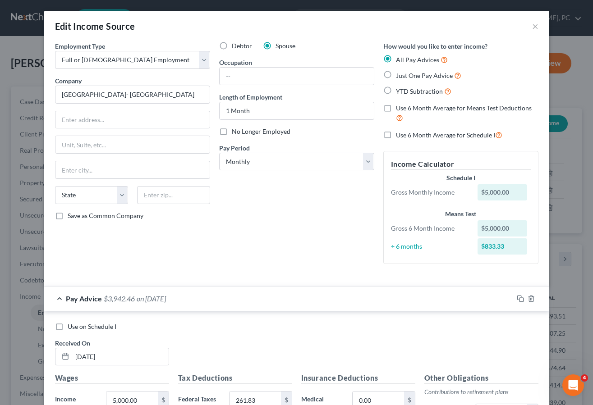
click at [165, 299] on span "on [DATE]" at bounding box center [151, 298] width 29 height 9
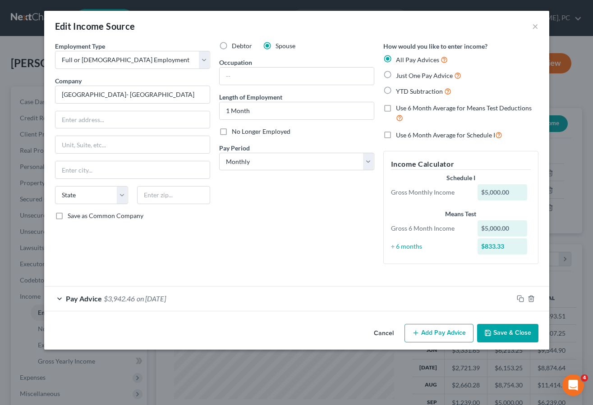
click at [119, 297] on span "$3,942.46" at bounding box center [119, 298] width 31 height 9
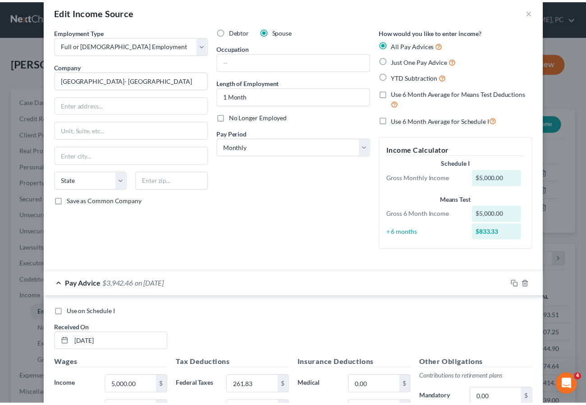
scroll to position [0, 0]
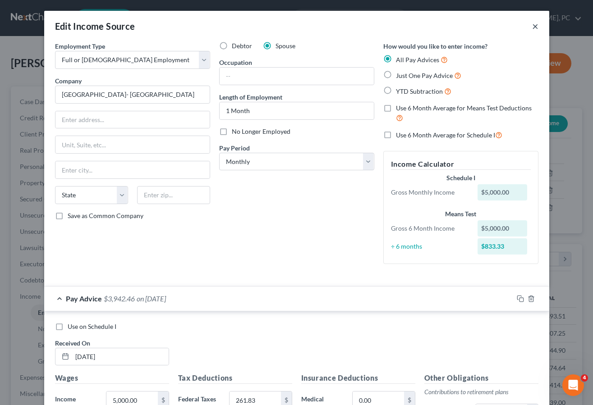
drag, startPoint x: 531, startPoint y: 25, endPoint x: 469, endPoint y: 31, distance: 62.4
click at [532, 25] on button "×" at bounding box center [535, 26] width 6 height 11
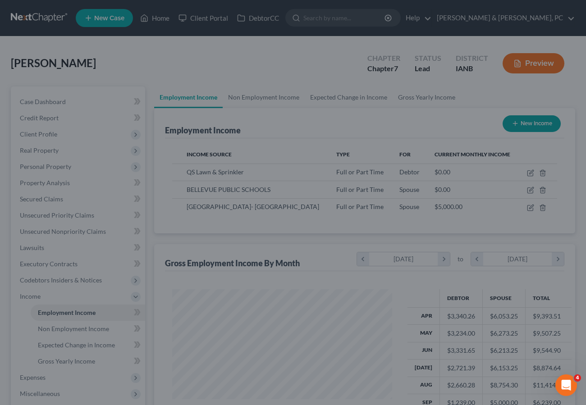
scroll to position [450558, 450484]
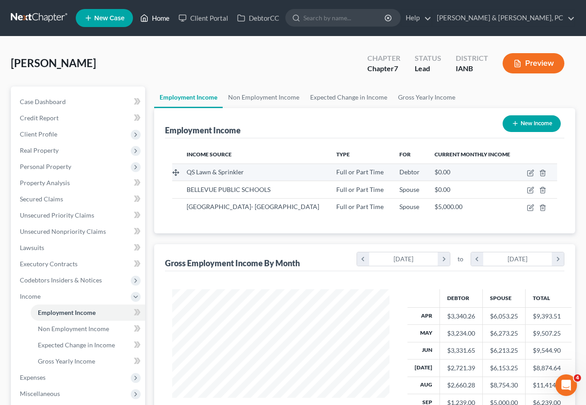
drag, startPoint x: 149, startPoint y: 14, endPoint x: 269, endPoint y: 168, distance: 194.6
click at [149, 14] on link "Home" at bounding box center [155, 18] width 38 height 16
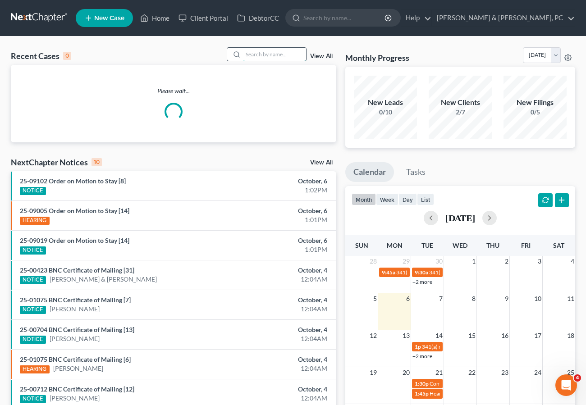
click at [256, 54] on input "search" at bounding box center [274, 54] width 63 height 13
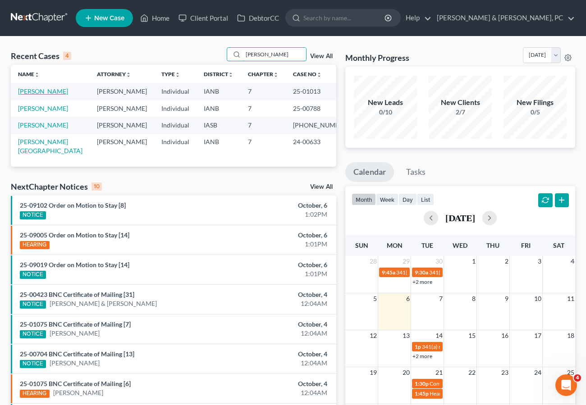
type input "[PERSON_NAME]"
click at [39, 92] on link "[PERSON_NAME]" at bounding box center [43, 91] width 50 height 8
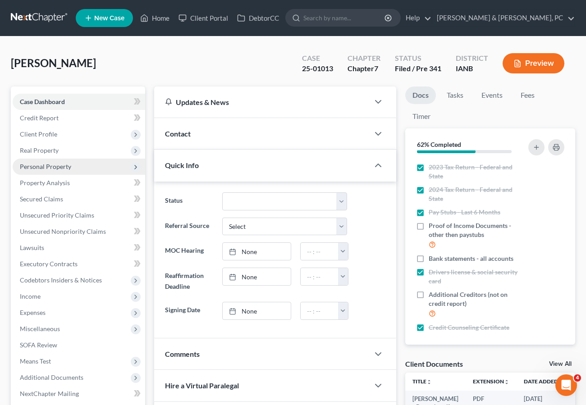
click at [61, 169] on span "Personal Property" at bounding box center [45, 167] width 51 height 8
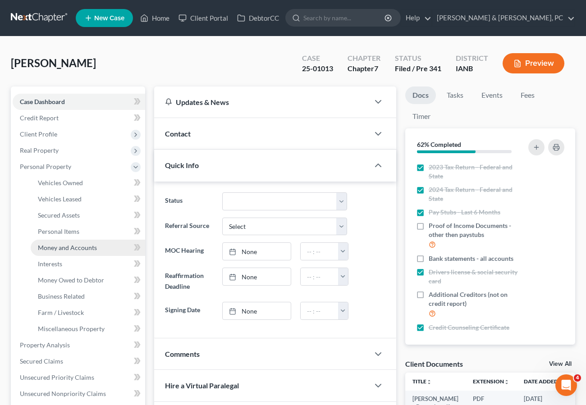
click at [77, 248] on span "Money and Accounts" at bounding box center [67, 248] width 59 height 8
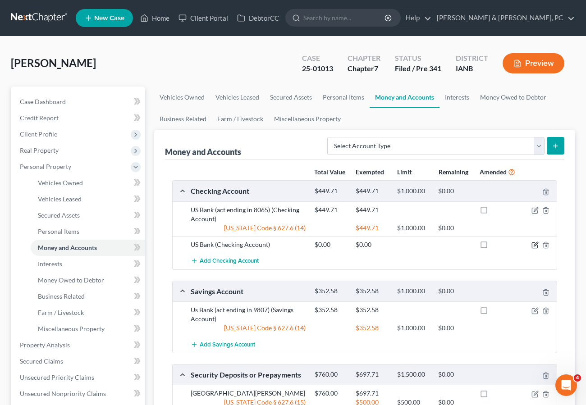
click at [535, 243] on icon "button" at bounding box center [534, 245] width 7 height 7
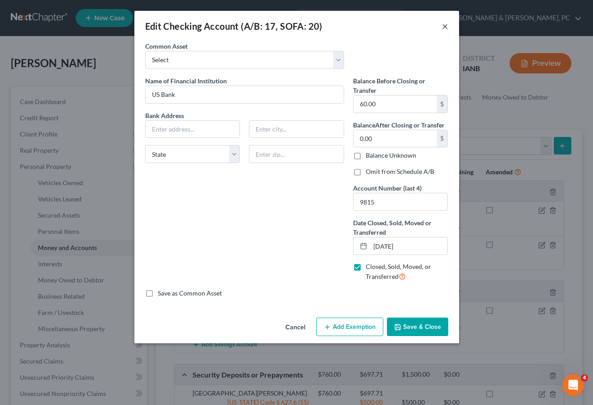
click at [446, 26] on button "×" at bounding box center [445, 26] width 6 height 11
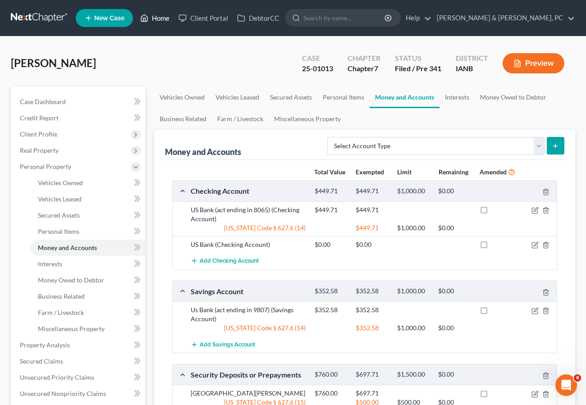
click at [151, 16] on link "Home" at bounding box center [155, 18] width 38 height 16
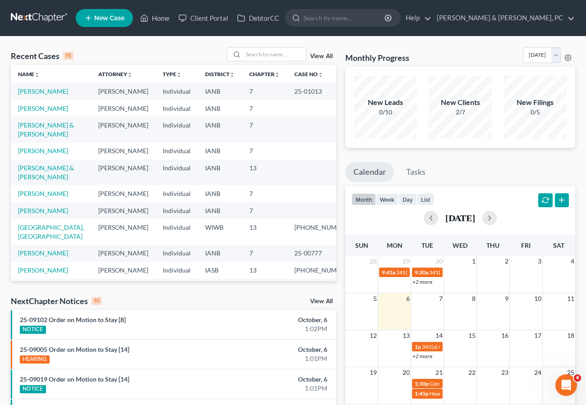
click at [178, 51] on div "Recent Cases 15 View All" at bounding box center [173, 56] width 325 height 18
click at [34, 112] on link "[PERSON_NAME]" at bounding box center [43, 109] width 50 height 8
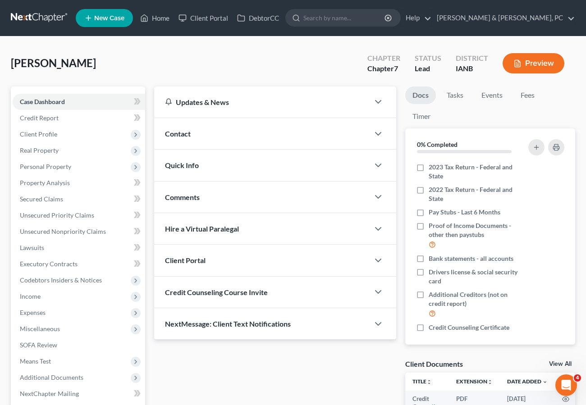
click at [48, 309] on span "Expenses" at bounding box center [79, 313] width 133 height 16
click at [54, 330] on span "Home" at bounding box center [46, 329] width 17 height 8
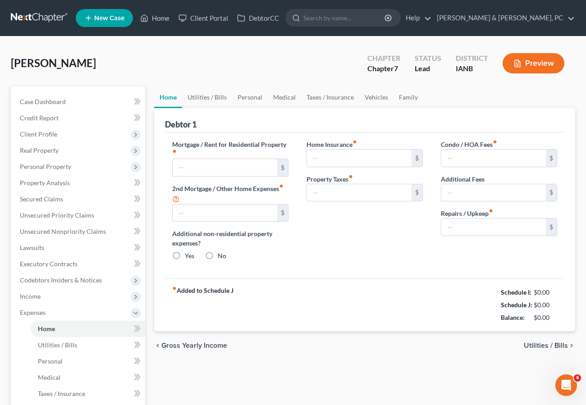
type input "600.00"
type input "0.00"
radio input "true"
type input "22.00"
type input "0.00"
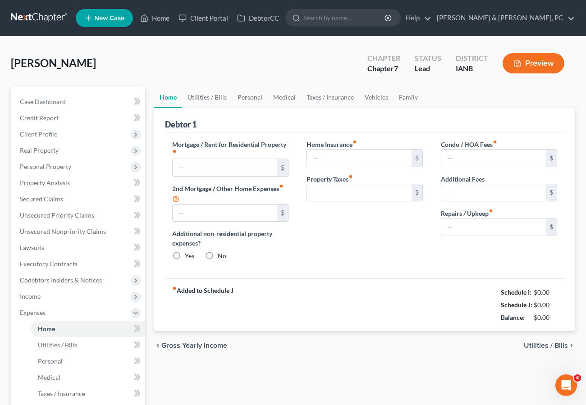
type input "0.00"
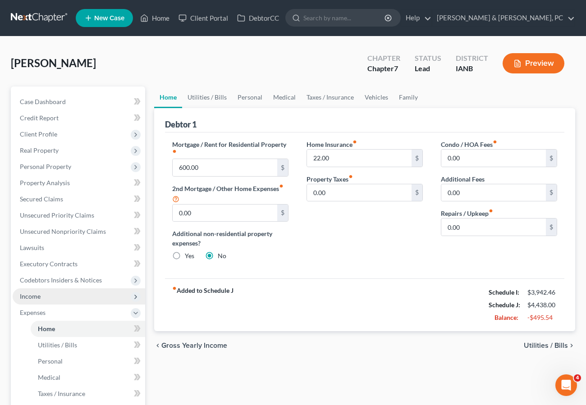
click at [76, 299] on span "Income" at bounding box center [79, 296] width 133 height 16
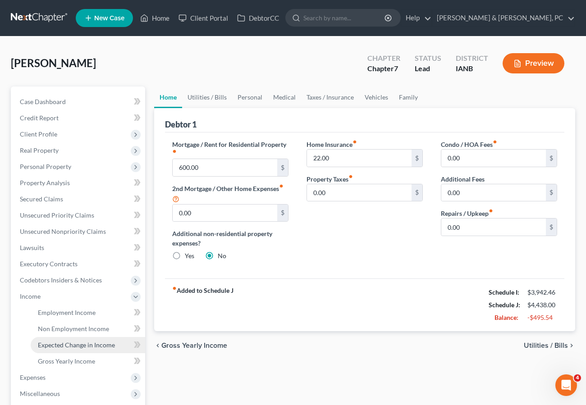
click at [78, 343] on span "Expected Change in Income" at bounding box center [76, 345] width 77 height 8
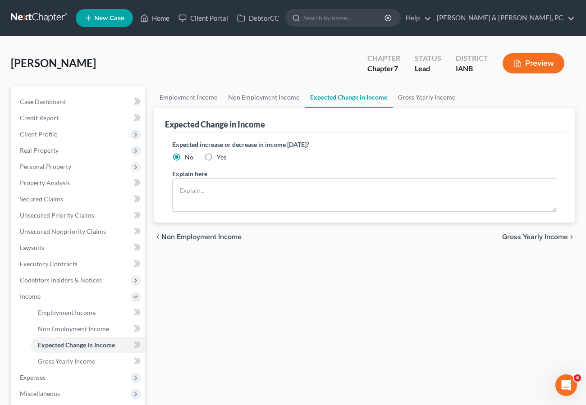
click at [217, 156] on label "Yes" at bounding box center [221, 157] width 9 height 9
click at [220, 156] on input "Yes" at bounding box center [223, 156] width 6 height 6
radio input "true"
click at [24, 370] on span "Expenses" at bounding box center [79, 378] width 133 height 16
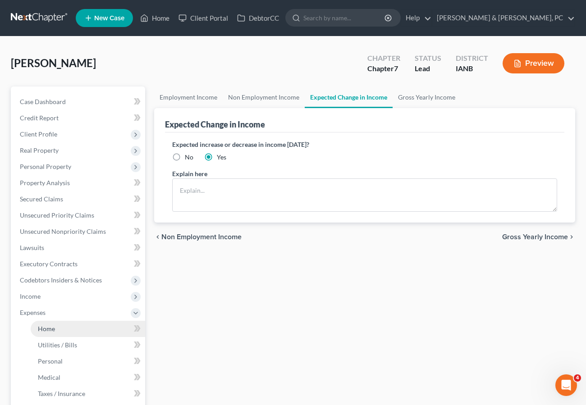
click at [54, 329] on span "Home" at bounding box center [46, 329] width 17 height 8
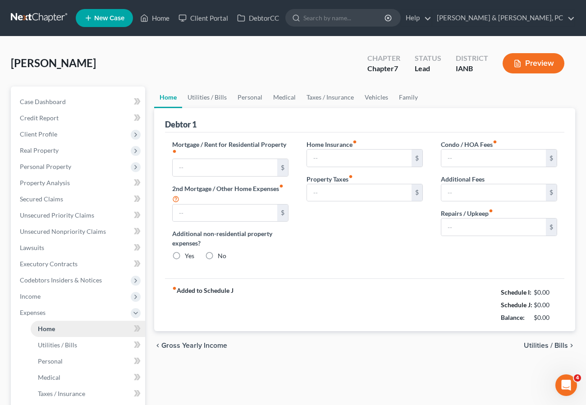
type input "600.00"
type input "0.00"
radio input "true"
type input "22.00"
type input "0.00"
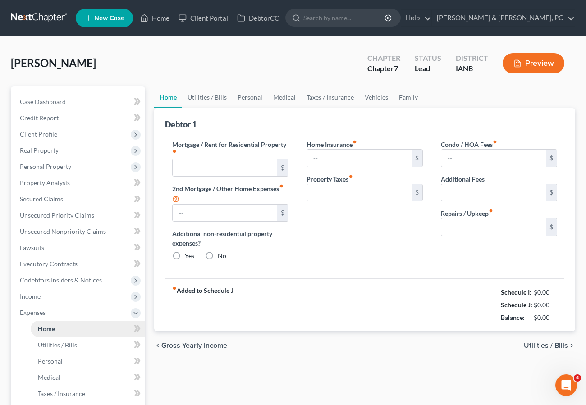
type input "0.00"
click at [210, 99] on link "Utilities / Bills" at bounding box center [207, 98] width 50 height 22
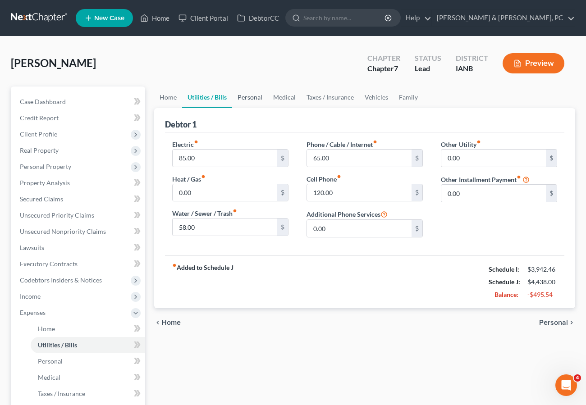
click at [256, 95] on link "Personal" at bounding box center [250, 98] width 36 height 22
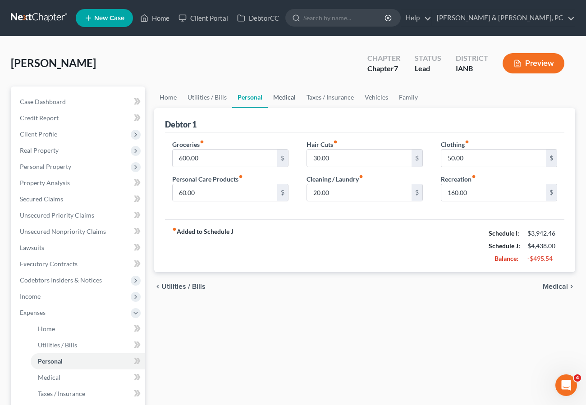
click at [281, 94] on link "Medical" at bounding box center [284, 98] width 33 height 22
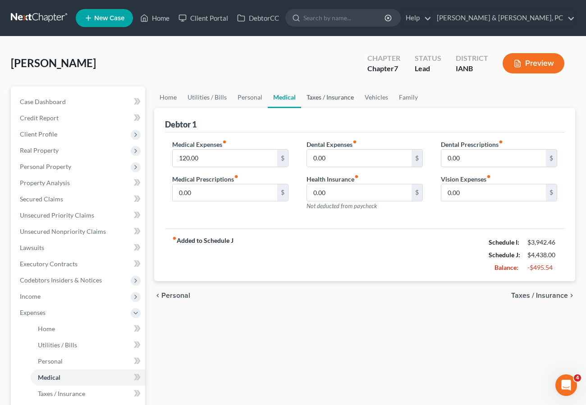
click at [326, 97] on link "Taxes / Insurance" at bounding box center [330, 98] width 58 height 22
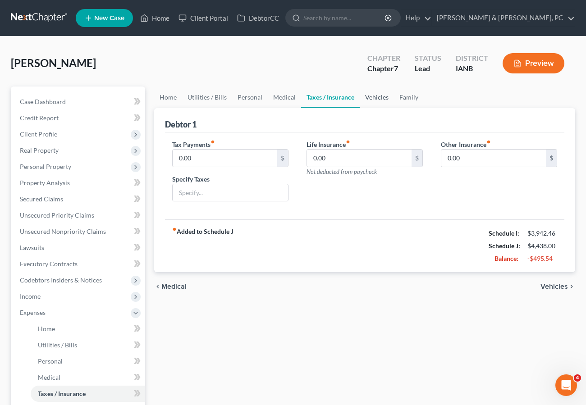
click at [375, 95] on link "Vehicles" at bounding box center [377, 98] width 34 height 22
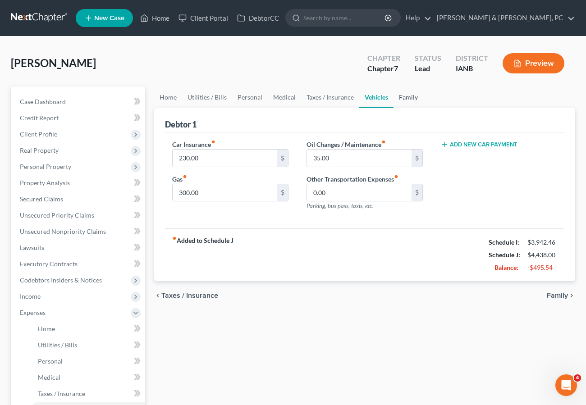
click at [402, 97] on link "Family" at bounding box center [408, 98] width 30 height 22
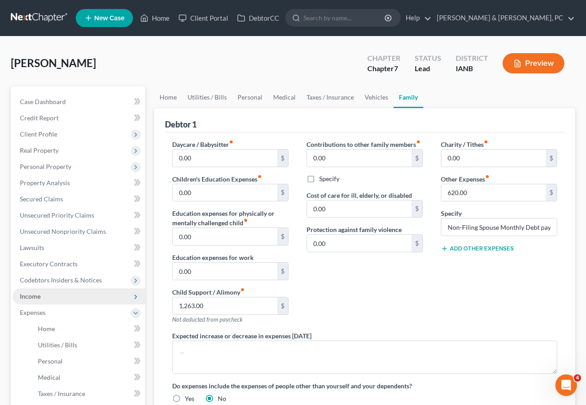
click at [39, 298] on span "Income" at bounding box center [30, 297] width 21 height 8
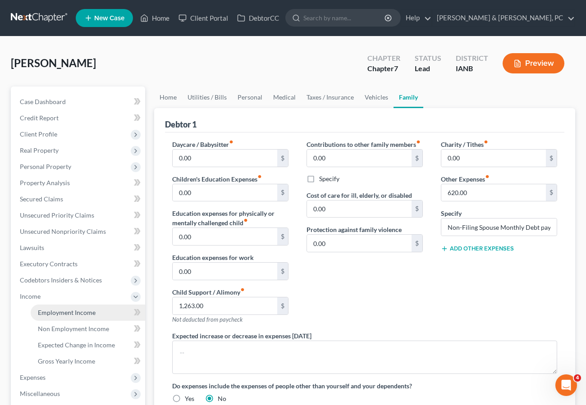
drag, startPoint x: 54, startPoint y: 309, endPoint x: 58, endPoint y: 314, distance: 6.7
click at [53, 309] on span "Employment Income" at bounding box center [67, 313] width 58 height 8
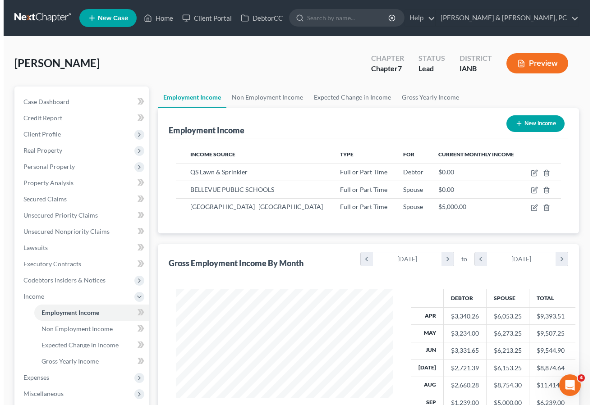
scroll to position [162, 235]
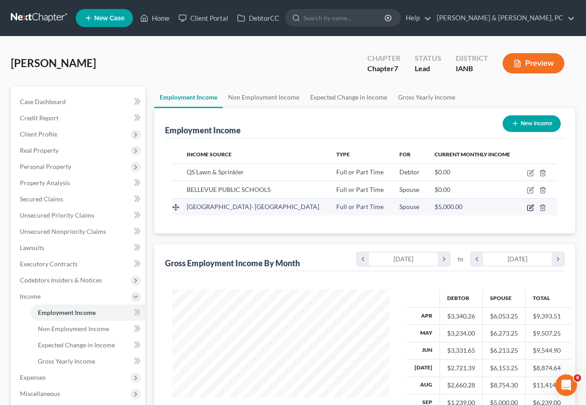
click at [532, 208] on icon "button" at bounding box center [530, 207] width 7 height 7
select select "0"
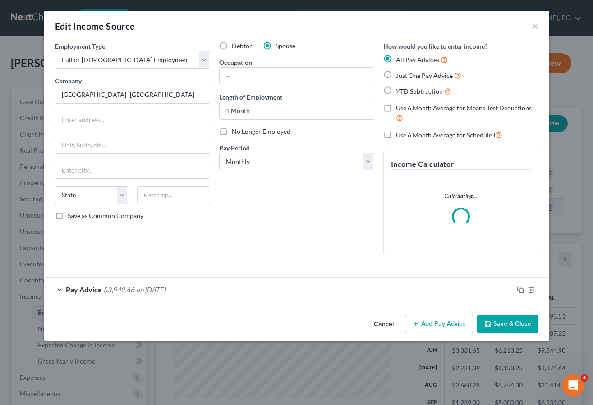
scroll to position [162, 238]
click at [163, 288] on span "on [DATE]" at bounding box center [151, 289] width 29 height 9
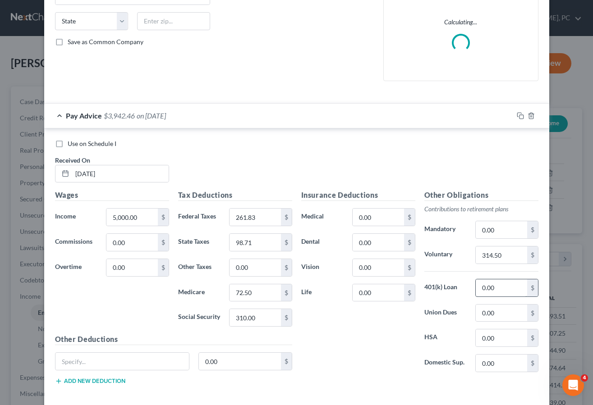
scroll to position [178, 0]
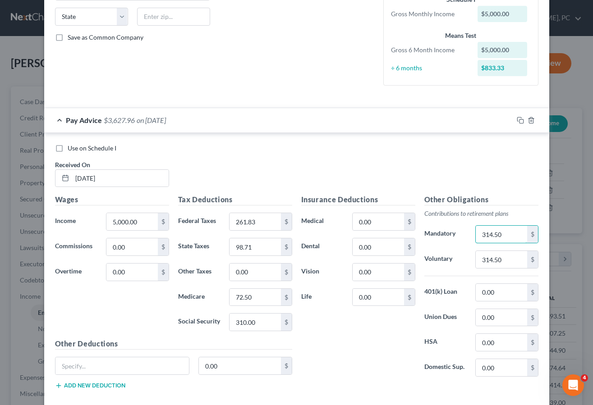
type input "314.50"
click at [392, 364] on div "Insurance Deductions Medical 0.00 $ Dental 0.00 $ Vision 0.00 $ Life 0.00 $" at bounding box center [358, 289] width 123 height 190
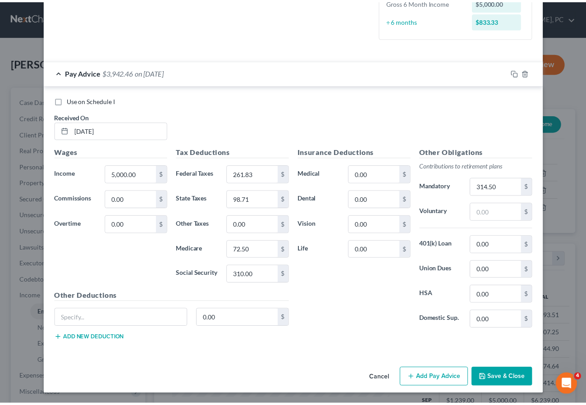
scroll to position [227, 0]
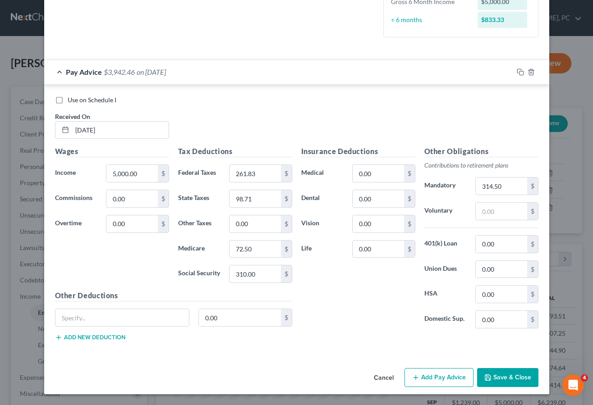
click at [503, 375] on button "Save & Close" at bounding box center [507, 377] width 61 height 19
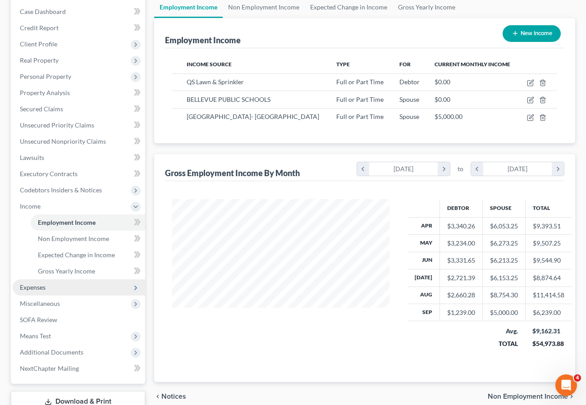
scroll to position [95, 0]
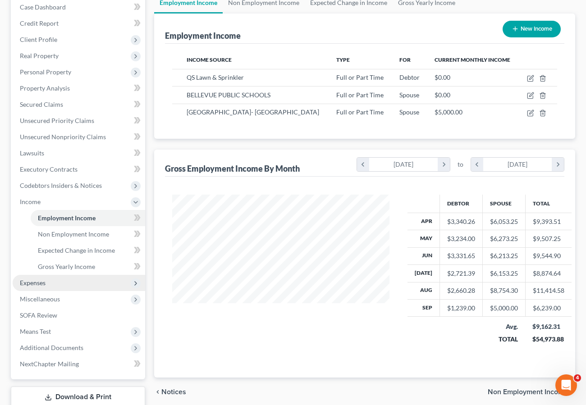
click at [47, 280] on span "Expenses" at bounding box center [79, 283] width 133 height 16
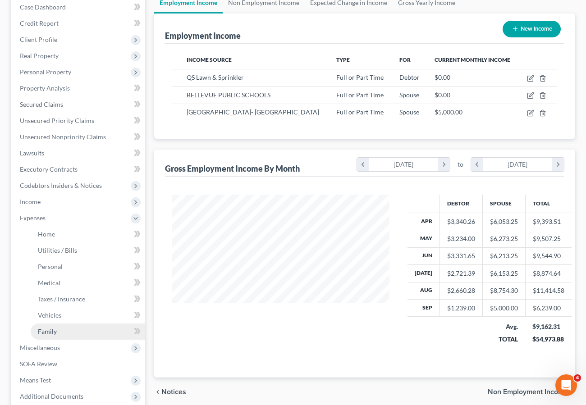
click at [50, 331] on span "Family" at bounding box center [47, 332] width 19 height 8
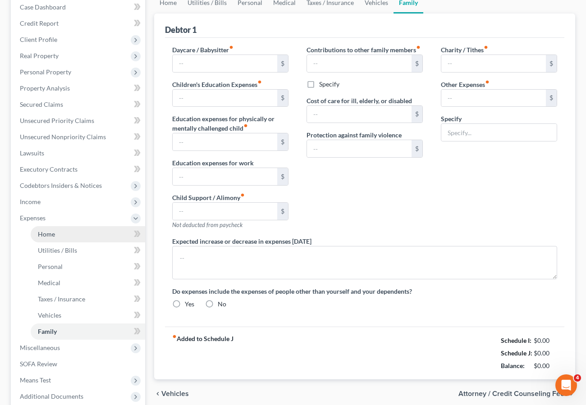
type input "0.00"
type input "1,263.00"
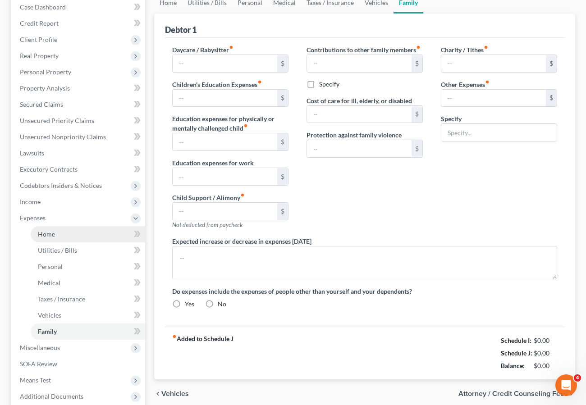
type input "0.00"
type input "620.00"
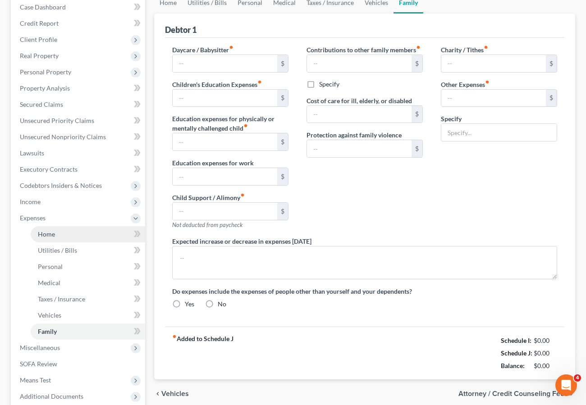
type input "Non-Filing Spouse Monthly Debt payments"
radio input "true"
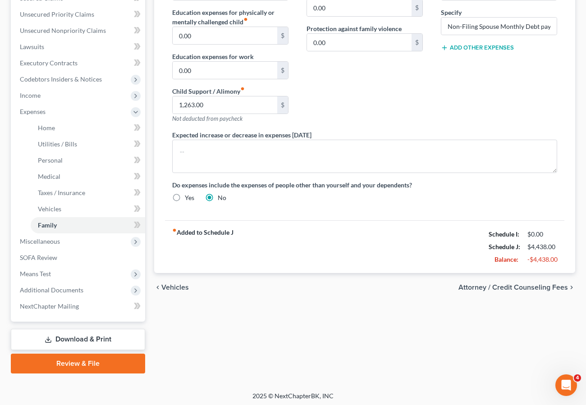
scroll to position [204, 0]
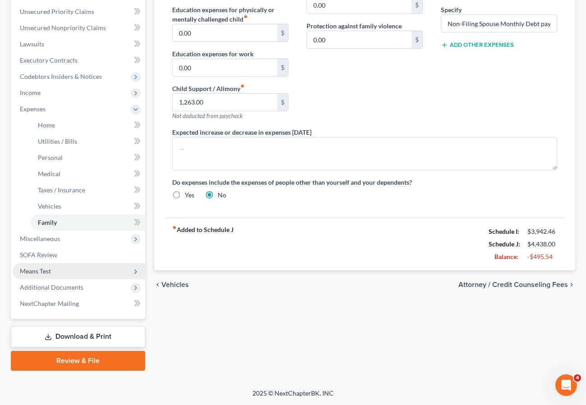
click at [46, 269] on span "Means Test" at bounding box center [35, 271] width 31 height 8
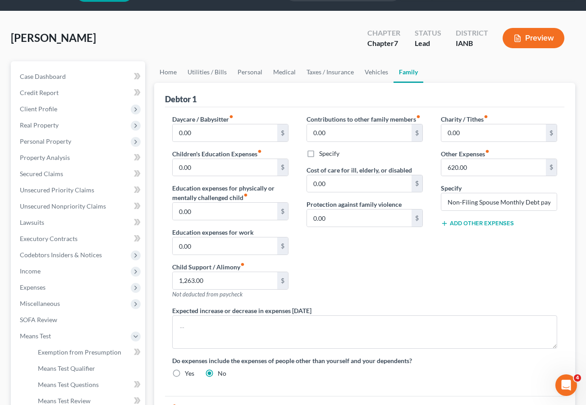
scroll to position [24, 0]
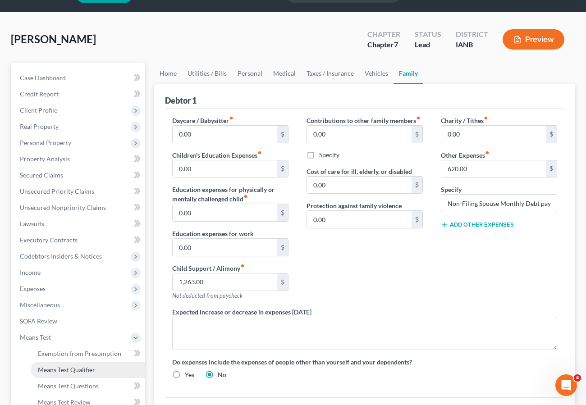
click at [66, 368] on span "Means Test Qualifier" at bounding box center [66, 370] width 57 height 8
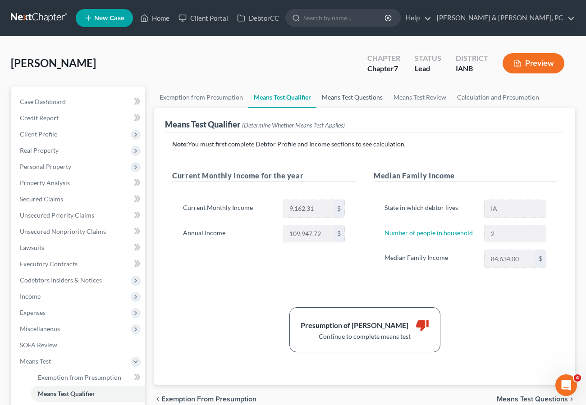
click at [333, 100] on link "Means Test Questions" at bounding box center [352, 98] width 72 height 22
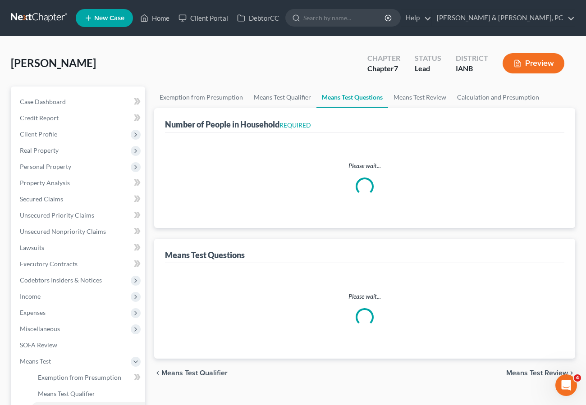
select select "2"
select select "0"
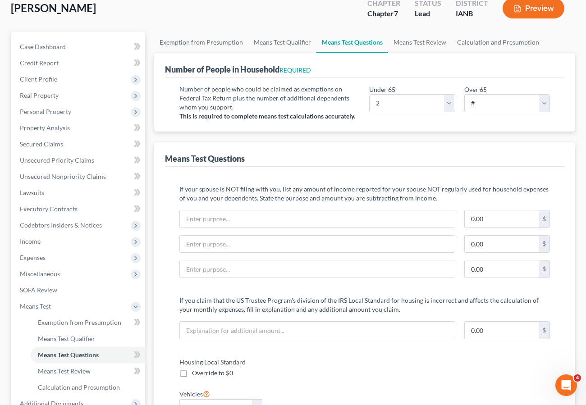
scroll to position [59, 0]
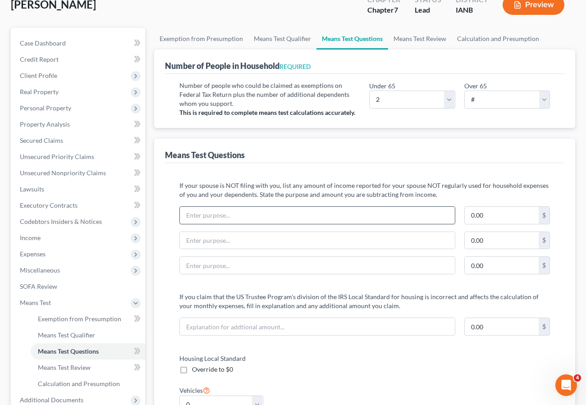
click at [220, 214] on input "text" at bounding box center [317, 215] width 275 height 17
type input "Non-Filing Signifcant Others monthly expenses"
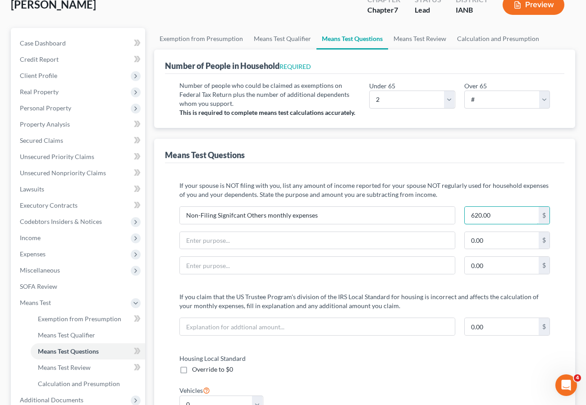
type input "620.00"
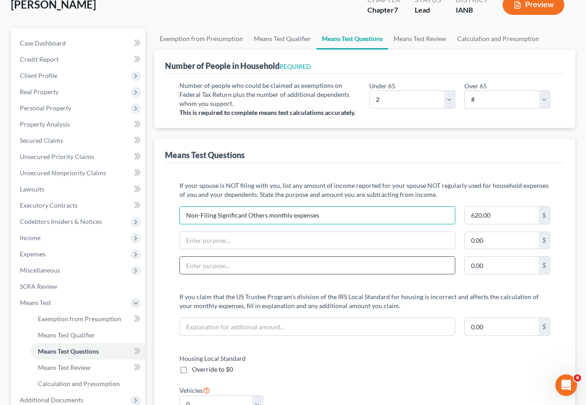
type input "Non-Filing Significant Others monthly expenses"
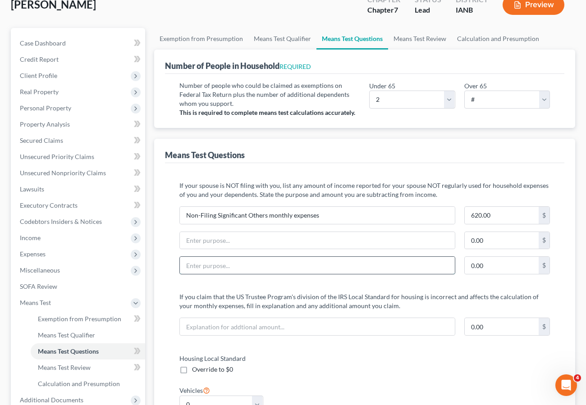
click at [268, 264] on input "text" at bounding box center [317, 265] width 275 height 17
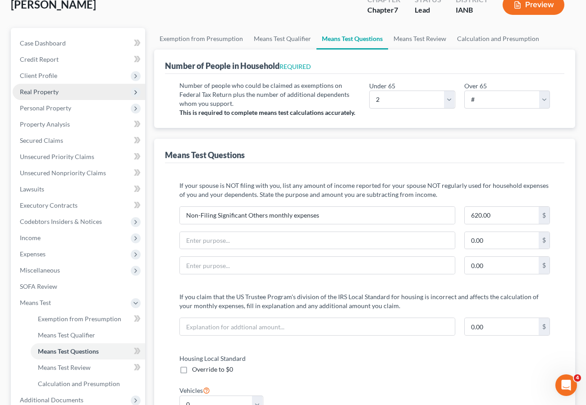
drag, startPoint x: 40, startPoint y: 70, endPoint x: 51, endPoint y: 96, distance: 28.9
click at [40, 70] on span "Client Profile" at bounding box center [79, 76] width 133 height 16
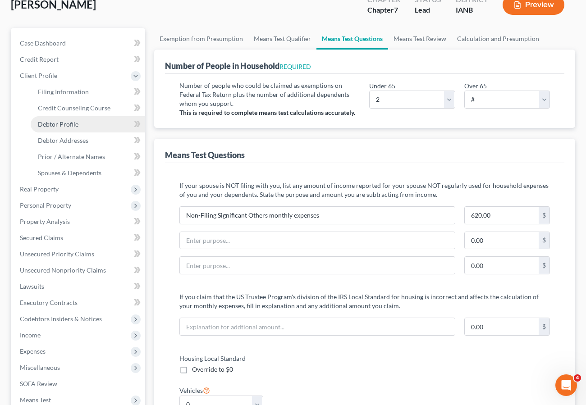
click at [57, 124] on span "Debtor Profile" at bounding box center [58, 124] width 41 height 8
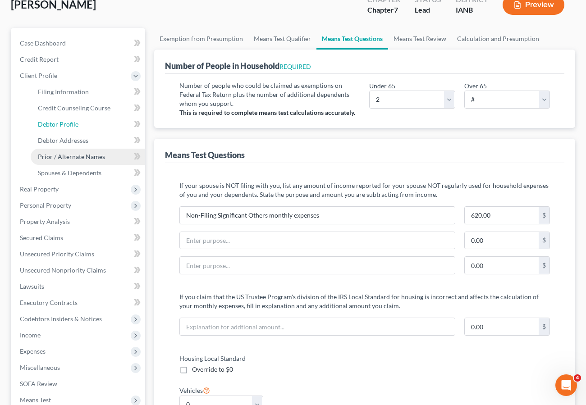
select select "0"
select select "1"
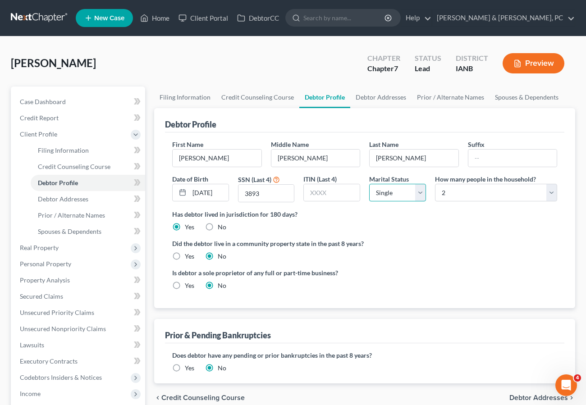
click at [374, 193] on select "Select Single Married Separated Divorced Widowed" at bounding box center [397, 193] width 57 height 18
select select "1"
click at [369, 184] on select "Select Single Married Separated Divorced Widowed" at bounding box center [397, 193] width 57 height 18
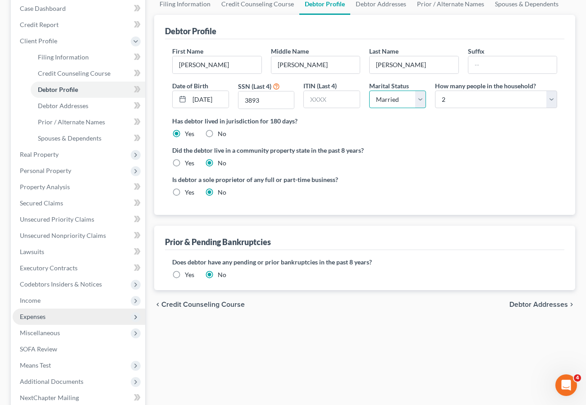
scroll to position [96, 0]
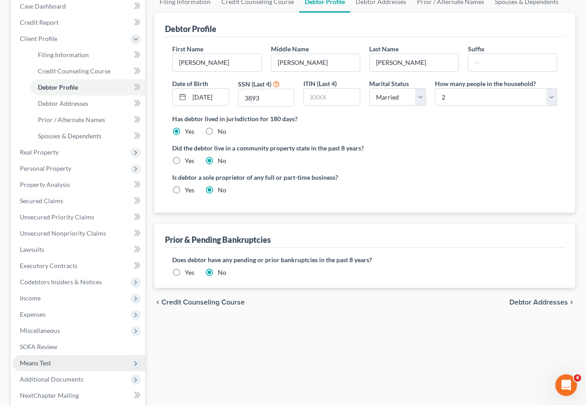
click at [41, 361] on span "Means Test" at bounding box center [35, 363] width 31 height 8
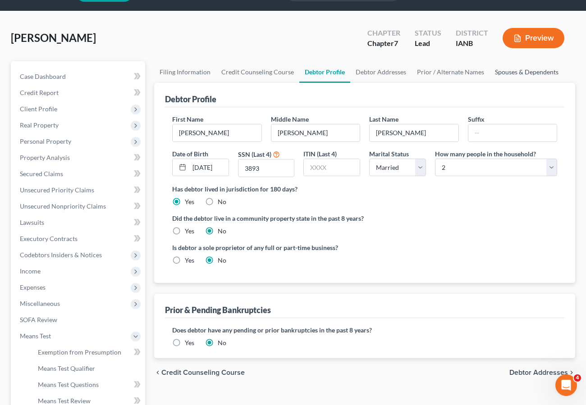
scroll to position [0, 0]
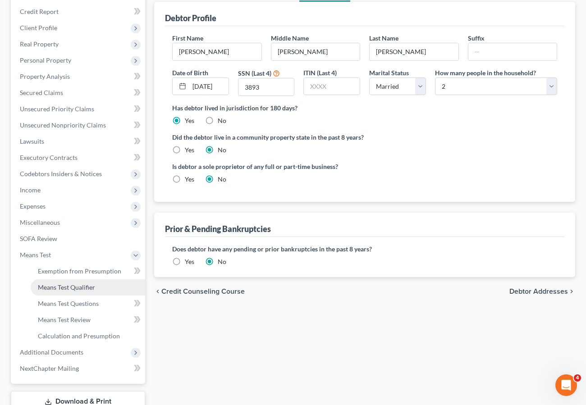
click at [73, 287] on span "Means Test Qualifier" at bounding box center [66, 288] width 57 height 8
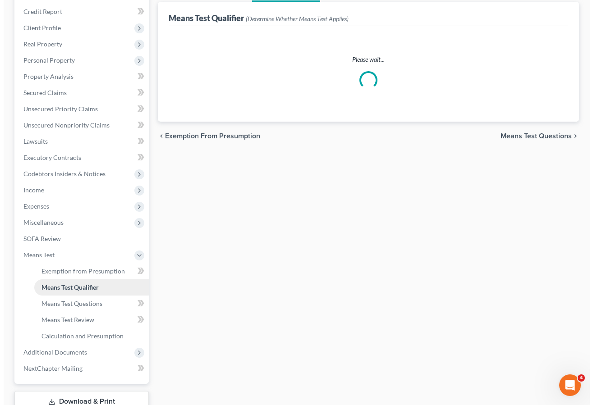
scroll to position [0, 0]
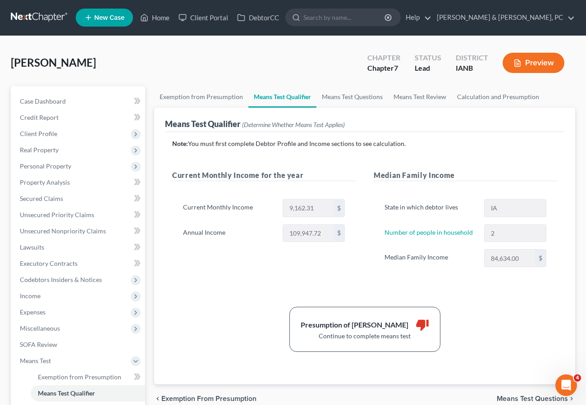
click at [531, 61] on button "Preview" at bounding box center [534, 63] width 62 height 20
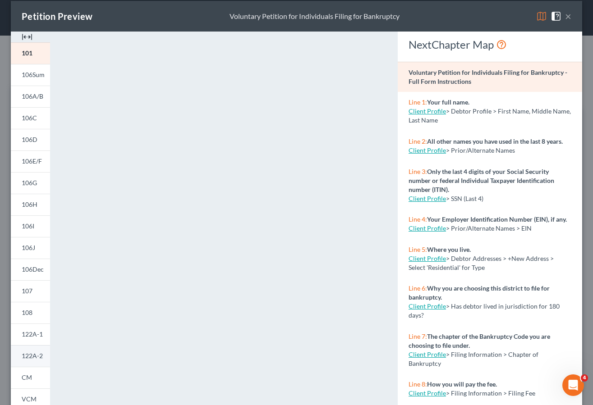
click at [27, 362] on link "122A-2" at bounding box center [30, 356] width 39 height 22
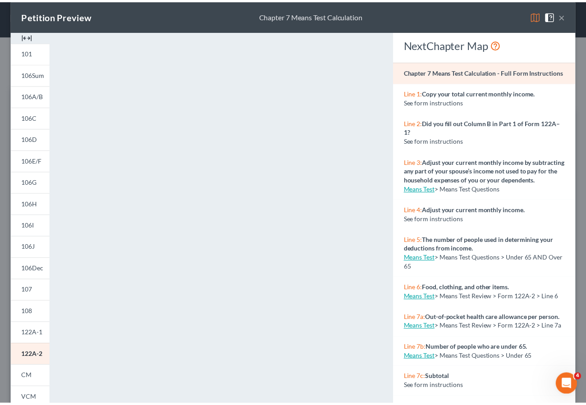
scroll to position [11, 0]
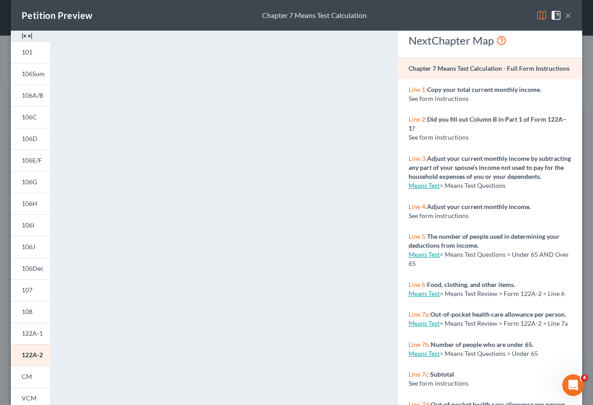
click at [565, 14] on button "×" at bounding box center [568, 15] width 6 height 11
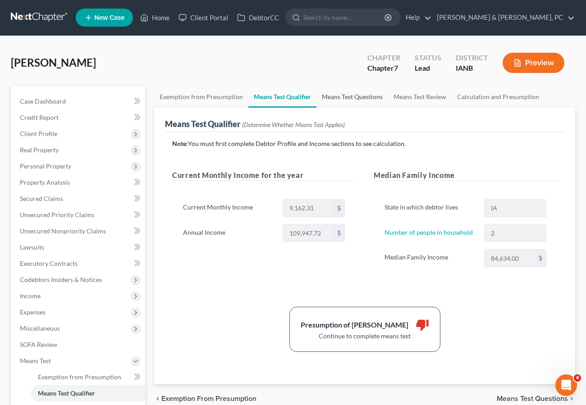
click at [346, 97] on link "Means Test Questions" at bounding box center [352, 97] width 72 height 22
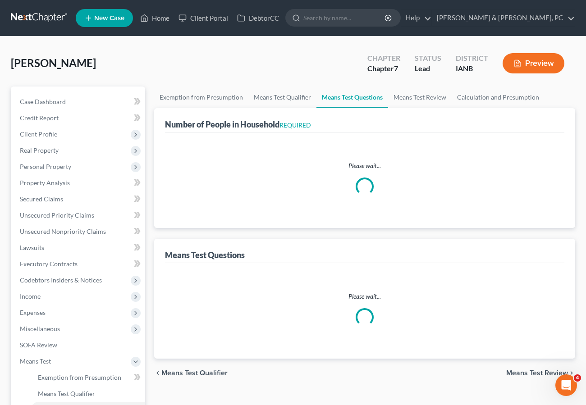
select select "2"
select select "0"
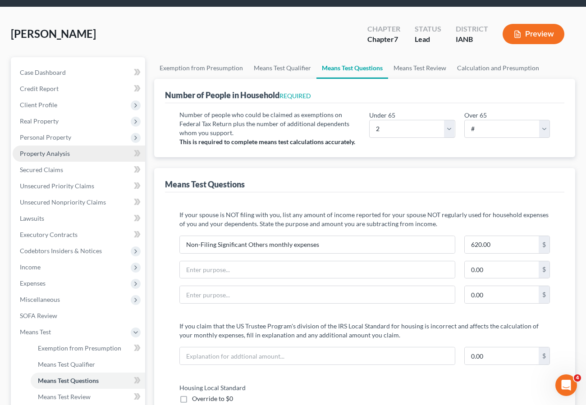
scroll to position [28, 0]
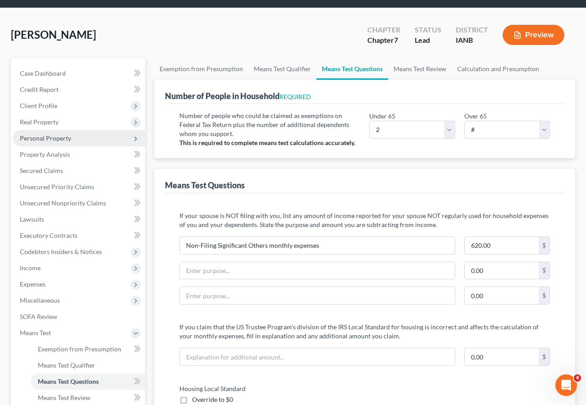
click at [43, 138] on span "Personal Property" at bounding box center [45, 138] width 51 height 8
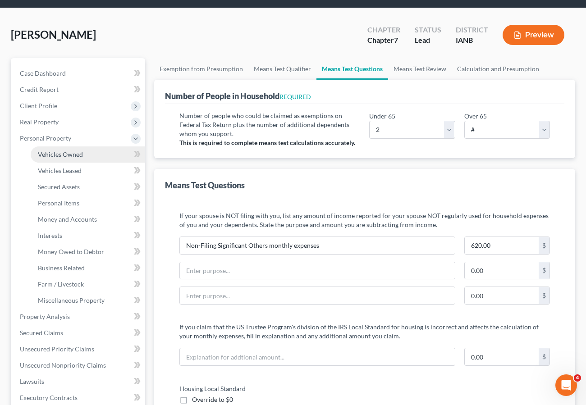
click at [55, 152] on span "Vehicles Owned" at bounding box center [60, 155] width 45 height 8
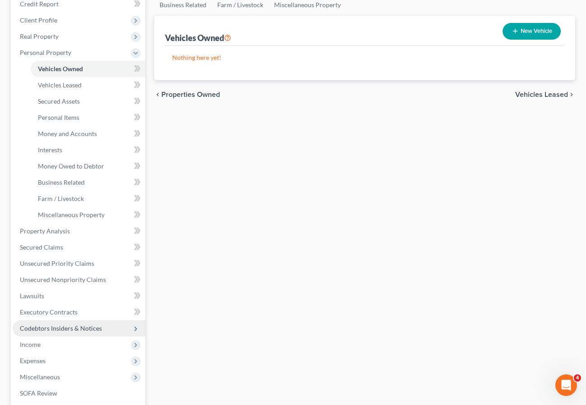
scroll to position [116, 0]
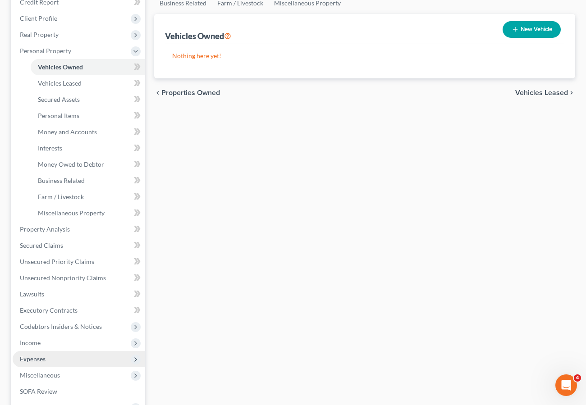
click at [44, 359] on span "Expenses" at bounding box center [33, 359] width 26 height 8
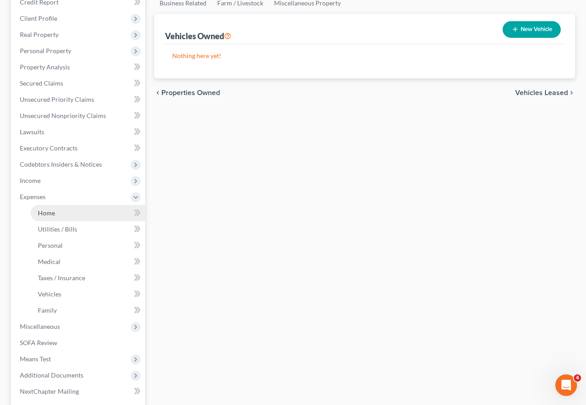
click at [51, 211] on span "Home" at bounding box center [46, 213] width 17 height 8
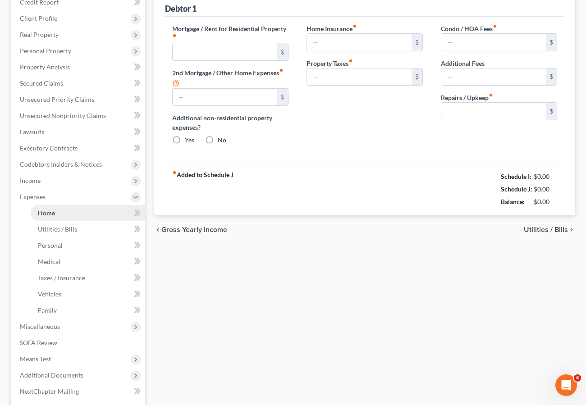
type input "600.00"
type input "0.00"
radio input "true"
type input "22.00"
type input "0.00"
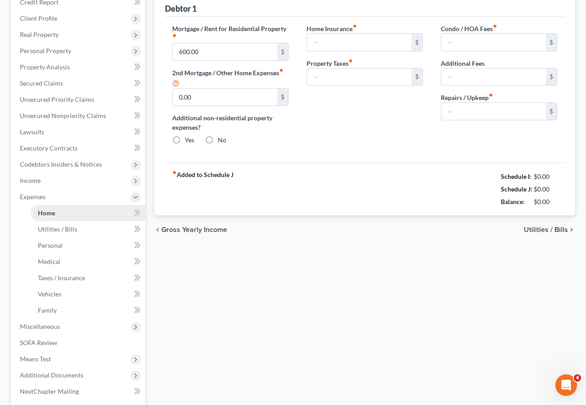
type input "0.00"
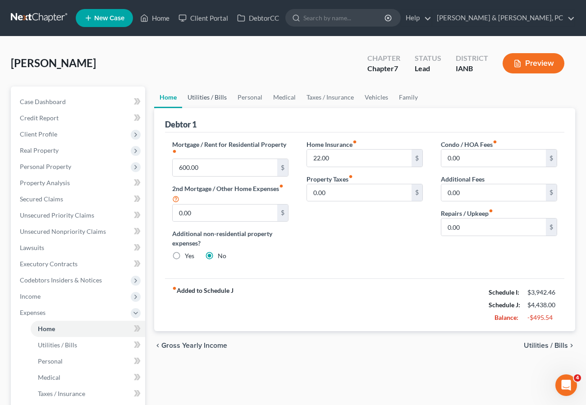
click at [211, 100] on link "Utilities / Bills" at bounding box center [207, 98] width 50 height 22
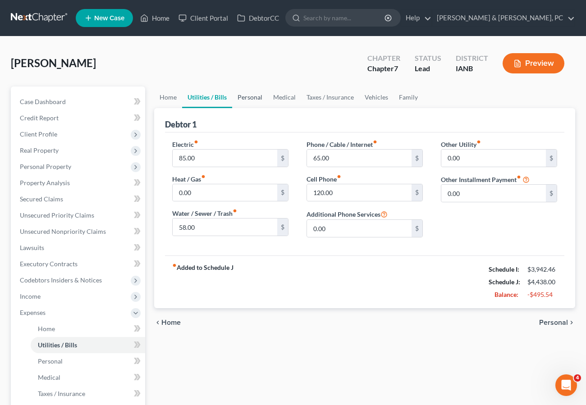
click at [241, 98] on link "Personal" at bounding box center [250, 98] width 36 height 22
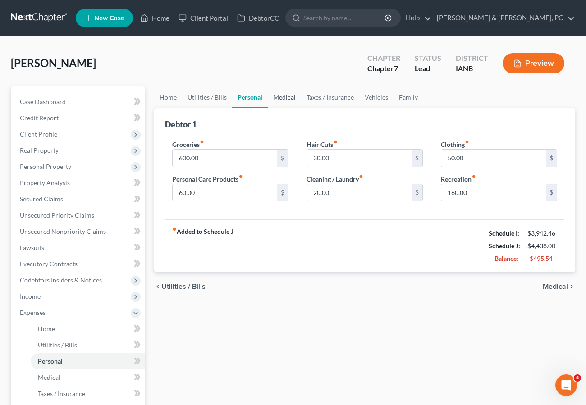
click at [280, 97] on link "Medical" at bounding box center [284, 98] width 33 height 22
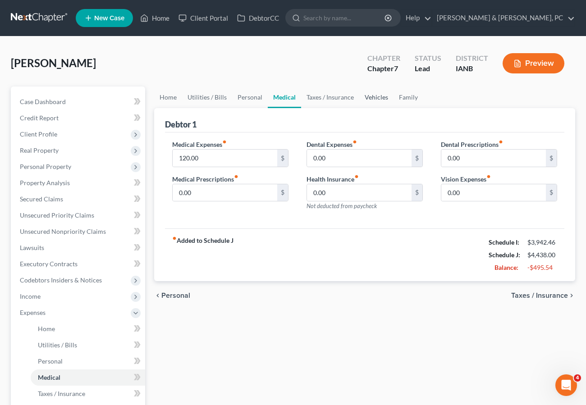
click at [370, 93] on link "Vehicles" at bounding box center [376, 98] width 34 height 22
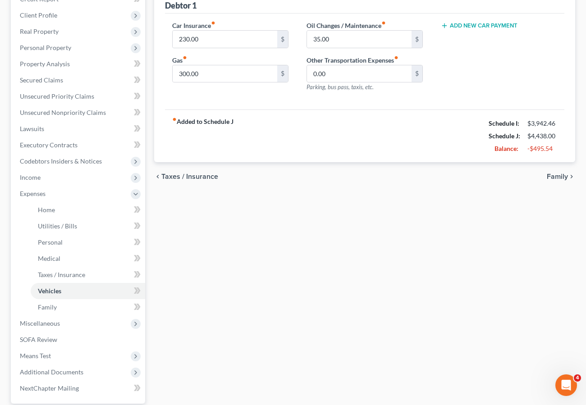
scroll to position [204, 0]
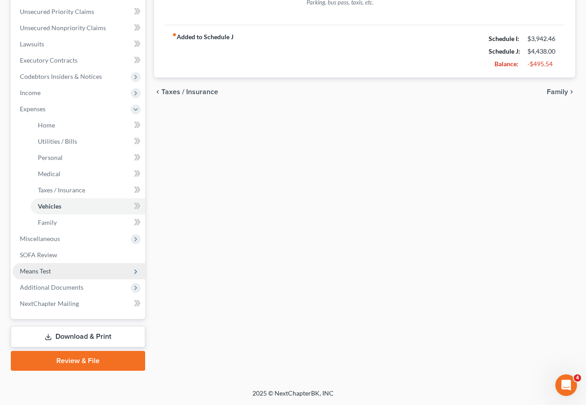
click at [43, 271] on span "Means Test" at bounding box center [35, 271] width 31 height 8
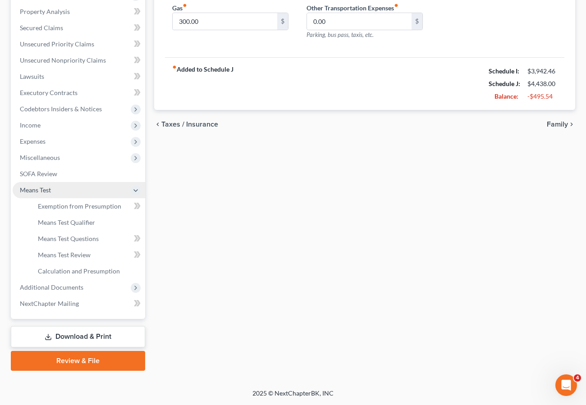
scroll to position [171, 0]
click at [66, 239] on span "Means Test Questions" at bounding box center [68, 239] width 61 height 8
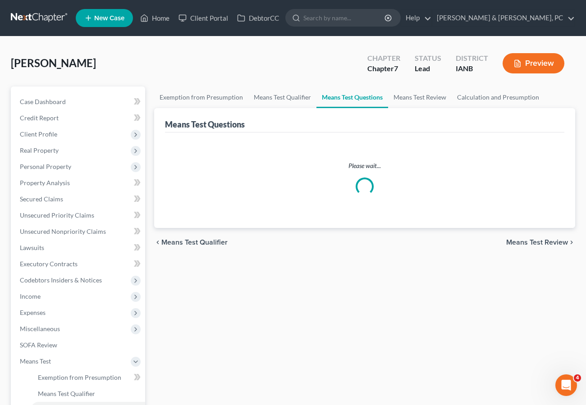
select select "2"
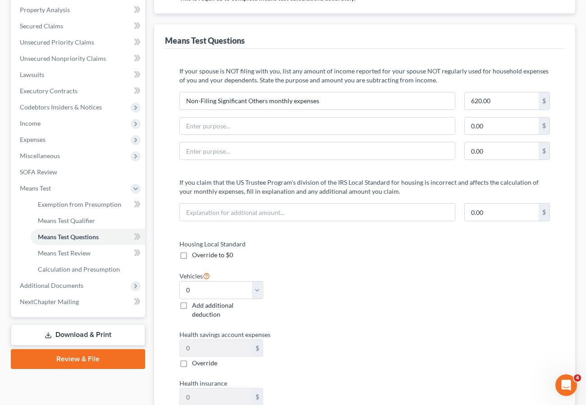
scroll to position [196, 0]
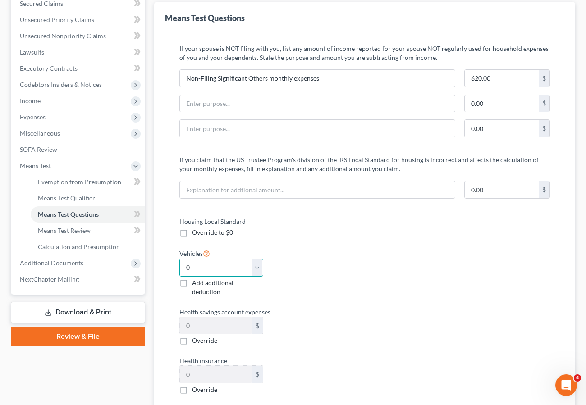
click at [216, 261] on select "Select 0 1 2 3 4 5" at bounding box center [221, 268] width 84 height 18
select select "1"
click at [179, 259] on select "Select 0 1 2 3 4 5" at bounding box center [221, 268] width 84 height 18
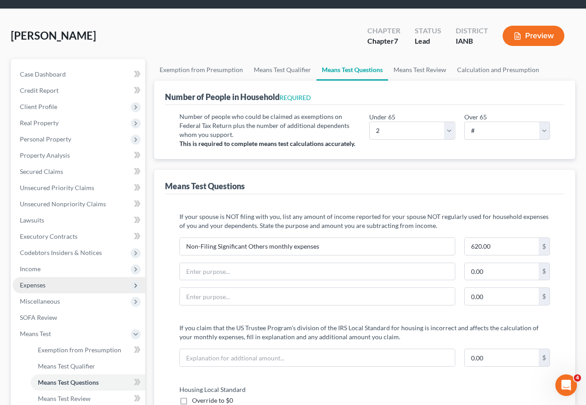
scroll to position [17, 0]
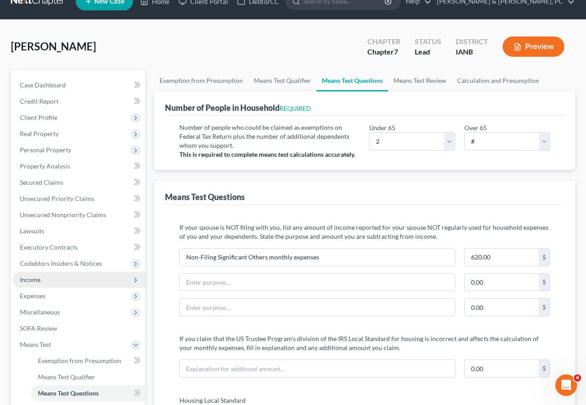
click at [50, 277] on span "Income" at bounding box center [79, 280] width 133 height 16
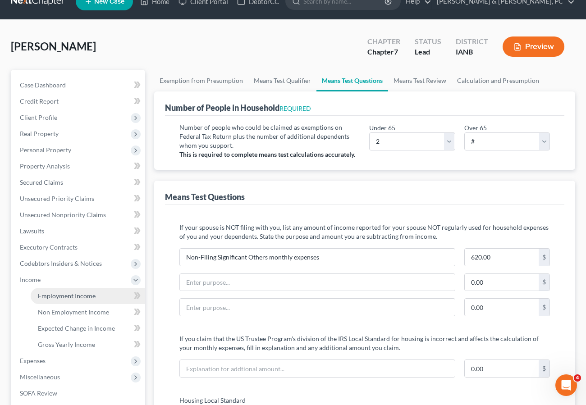
drag, startPoint x: 63, startPoint y: 296, endPoint x: 73, endPoint y: 299, distance: 10.4
click at [63, 296] on span "Employment Income" at bounding box center [67, 296] width 58 height 8
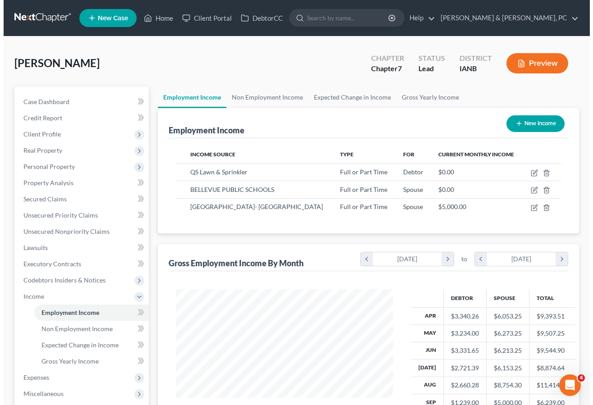
scroll to position [162, 235]
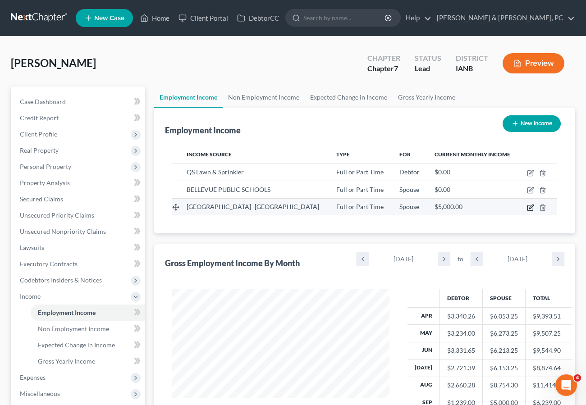
click at [531, 206] on icon "button" at bounding box center [531, 207] width 4 height 4
select select "0"
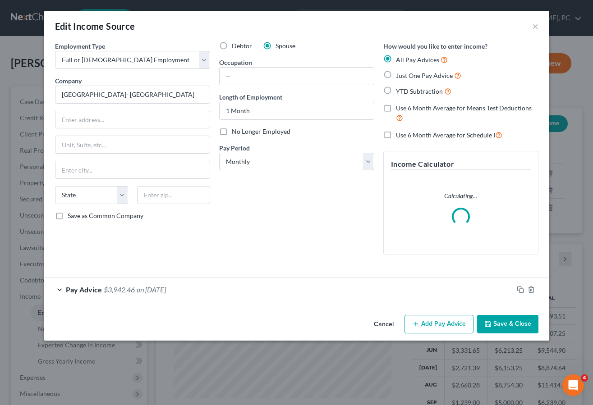
scroll to position [162, 238]
click at [192, 293] on div "Pay Advice $3,942.46 on [DATE]" at bounding box center [278, 290] width 469 height 24
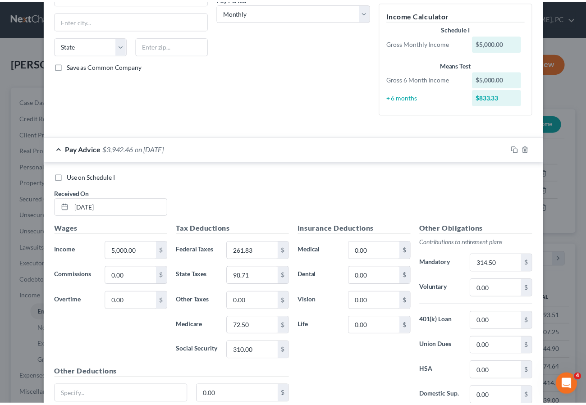
scroll to position [227, 0]
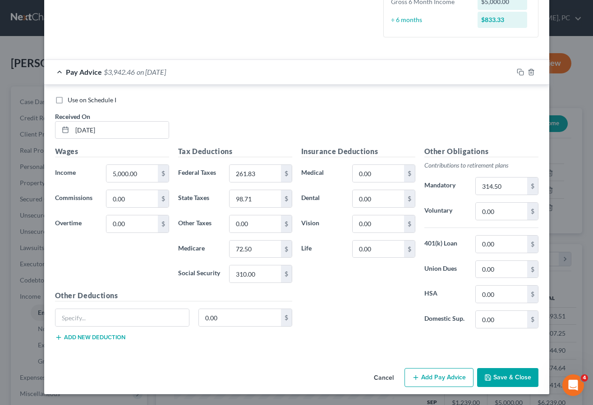
click at [503, 380] on button "Save & Close" at bounding box center [507, 377] width 61 height 19
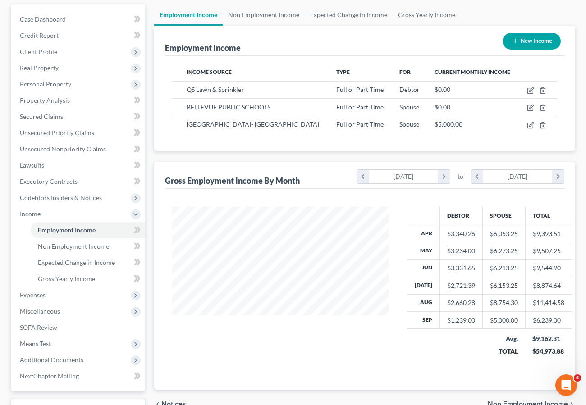
scroll to position [155, 0]
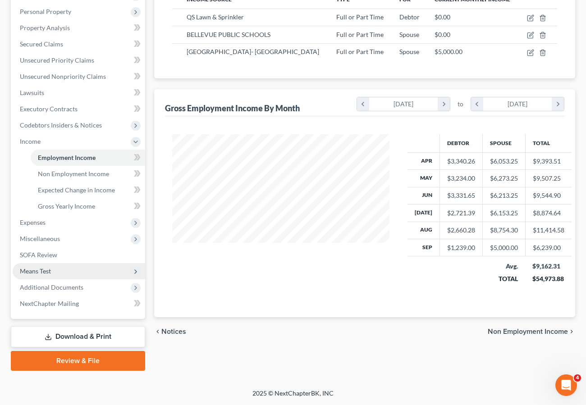
click at [38, 270] on span "Means Test" at bounding box center [35, 271] width 31 height 8
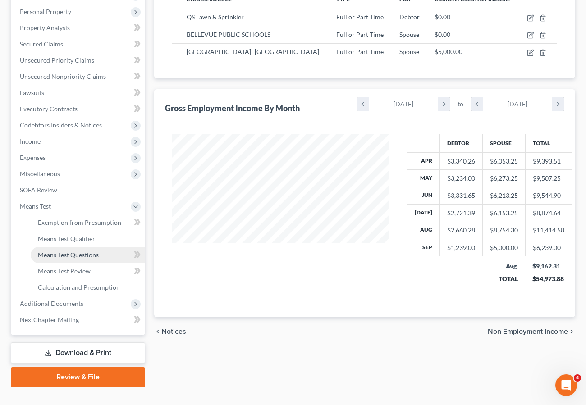
click at [62, 251] on span "Means Test Questions" at bounding box center [68, 255] width 61 height 8
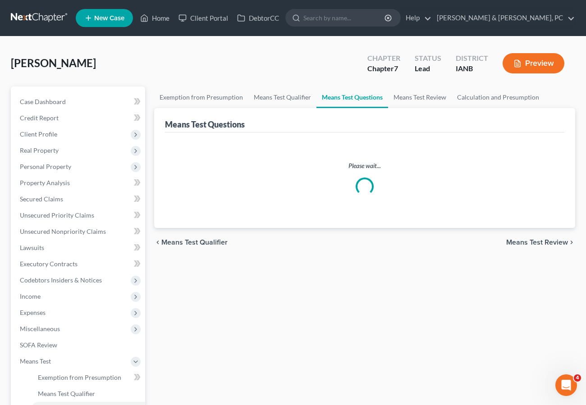
select select "2"
select select "1"
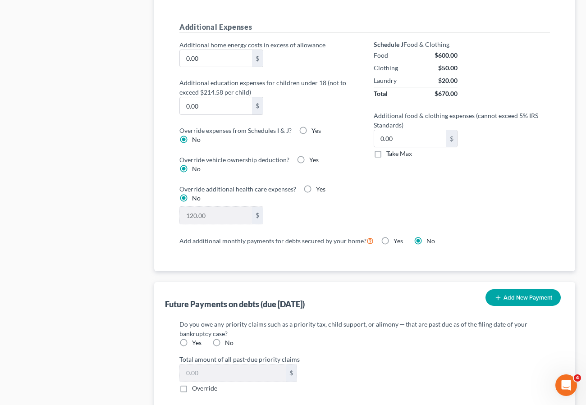
scroll to position [681, 0]
click at [192, 338] on label "Yes" at bounding box center [196, 342] width 9 height 9
click at [196, 338] on input "Yes" at bounding box center [199, 341] width 6 height 6
radio input "true"
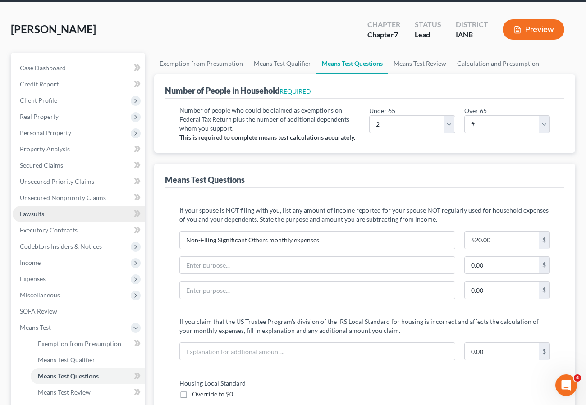
scroll to position [33, 0]
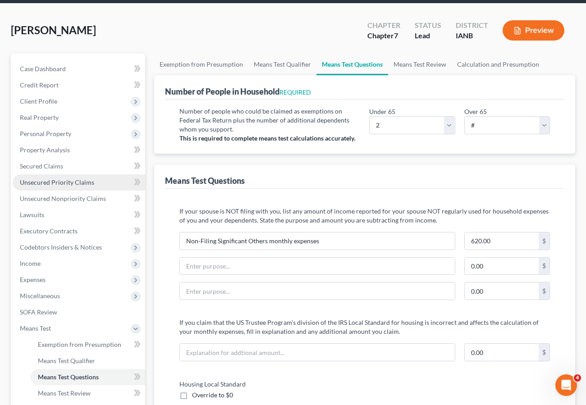
click at [45, 181] on span "Unsecured Priority Claims" at bounding box center [57, 182] width 74 height 8
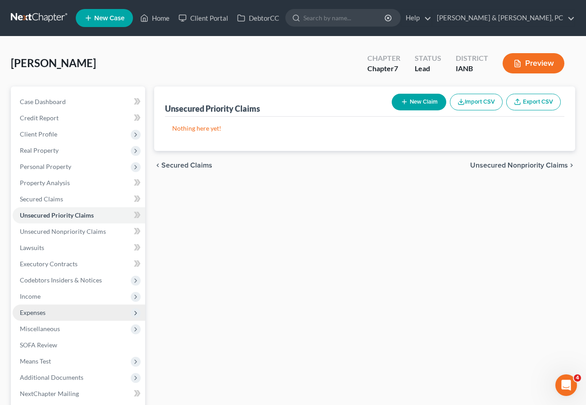
click at [37, 313] on span "Expenses" at bounding box center [33, 313] width 26 height 8
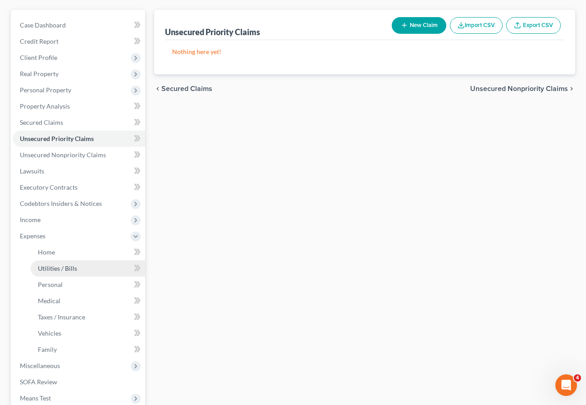
scroll to position [85, 0]
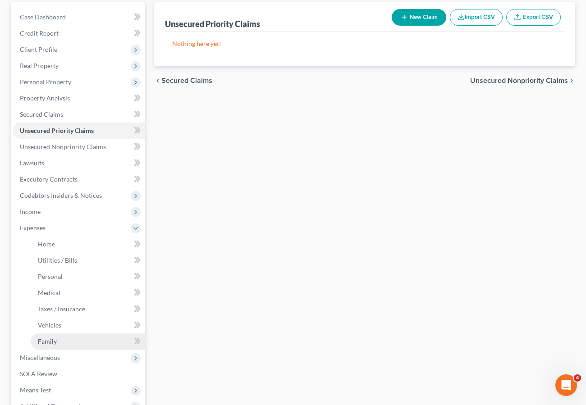
click at [49, 339] on span "Family" at bounding box center [47, 342] width 19 height 8
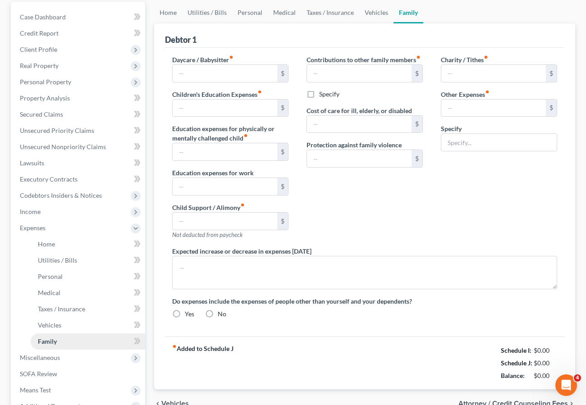
type input "0.00"
type input "1,263.00"
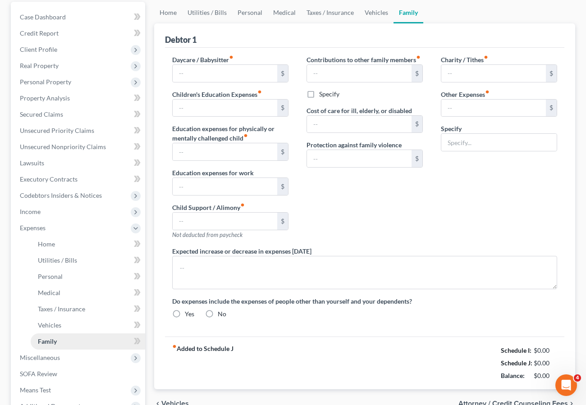
type input "0.00"
type input "620.00"
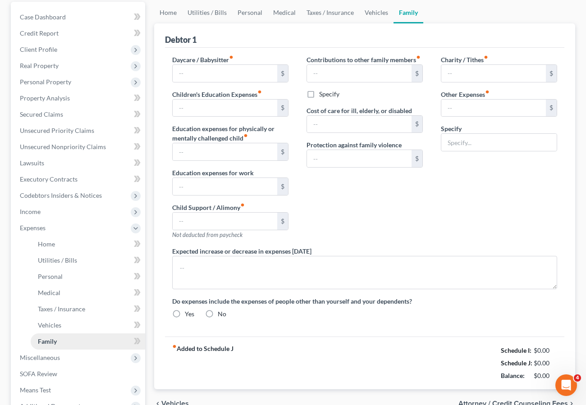
type input "Non-Filing Spouse Monthly Debt payments"
radio input "true"
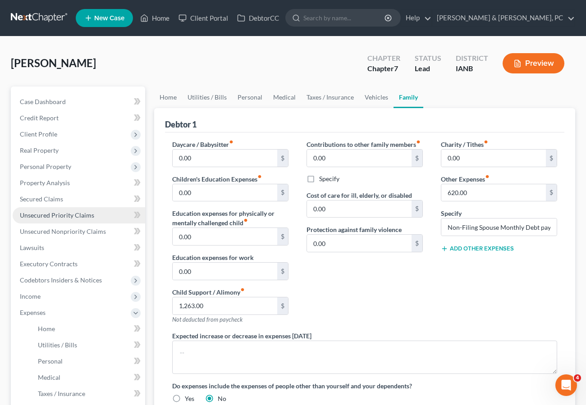
click at [58, 216] on span "Unsecured Priority Claims" at bounding box center [57, 215] width 74 height 8
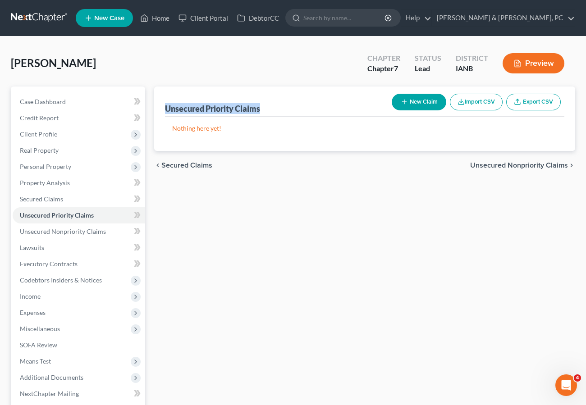
drag, startPoint x: 165, startPoint y: 107, endPoint x: 262, endPoint y: 108, distance: 97.8
click at [262, 108] on div "Unsecured Priority Claims New Claim Import CSV Export CSV Nothing here yet! Pre…" at bounding box center [364, 119] width 421 height 64
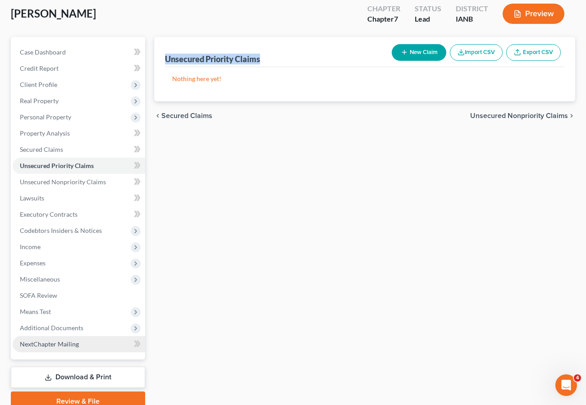
scroll to position [52, 0]
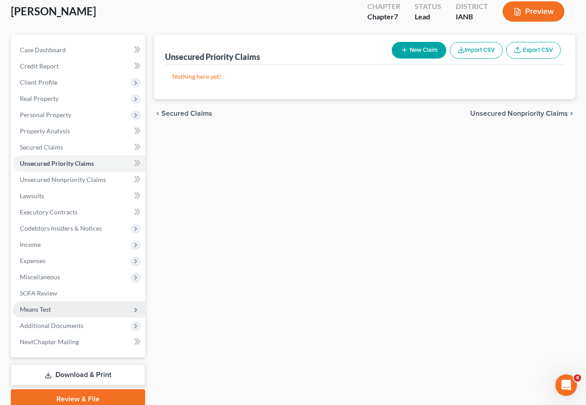
drag, startPoint x: 44, startPoint y: 308, endPoint x: 61, endPoint y: 313, distance: 17.7
click at [44, 308] on span "Means Test" at bounding box center [35, 310] width 31 height 8
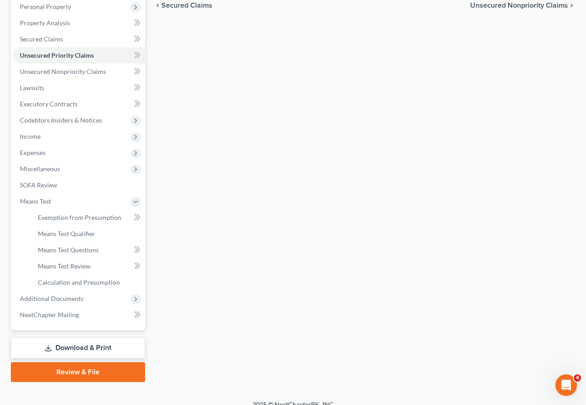
scroll to position [171, 0]
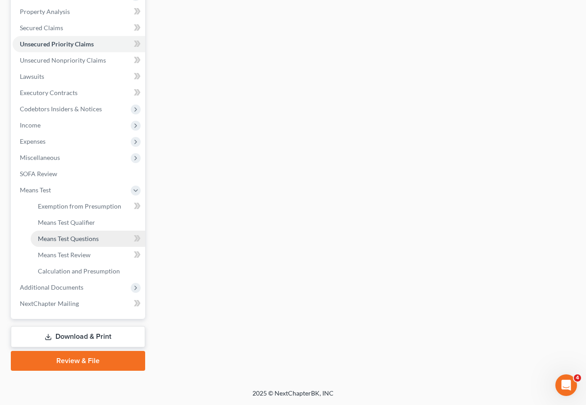
click at [59, 238] on span "Means Test Questions" at bounding box center [68, 239] width 61 height 8
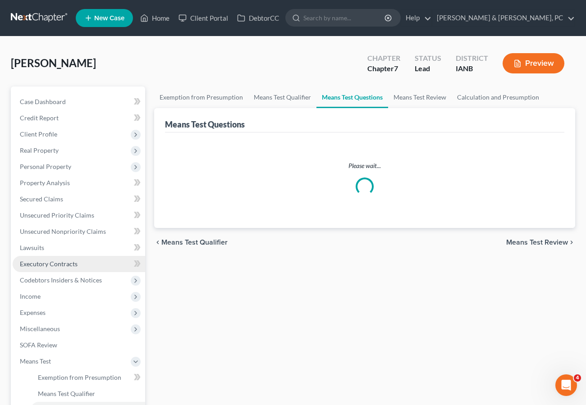
select select "2"
select select "1"
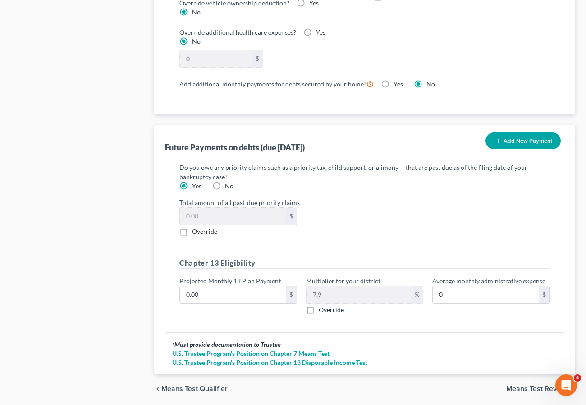
scroll to position [838, 0]
click at [192, 227] on label "Override" at bounding box center [204, 231] width 25 height 9
click at [196, 227] on input "Override" at bounding box center [199, 230] width 6 height 6
click at [192, 227] on label "Override" at bounding box center [204, 231] width 25 height 9
click at [196, 227] on input "Override" at bounding box center [199, 230] width 6 height 6
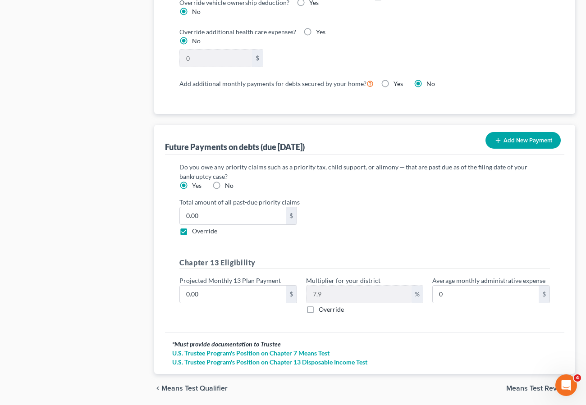
checkbox input "false"
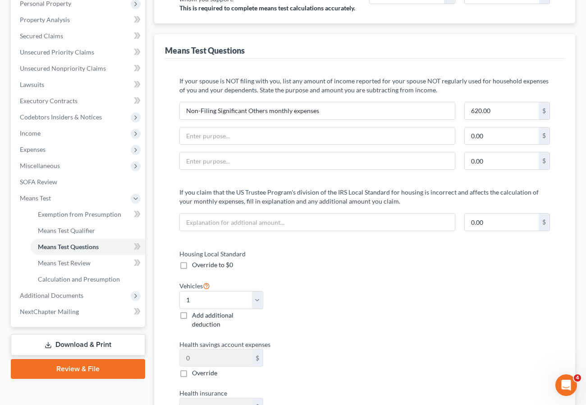
scroll to position [0, 0]
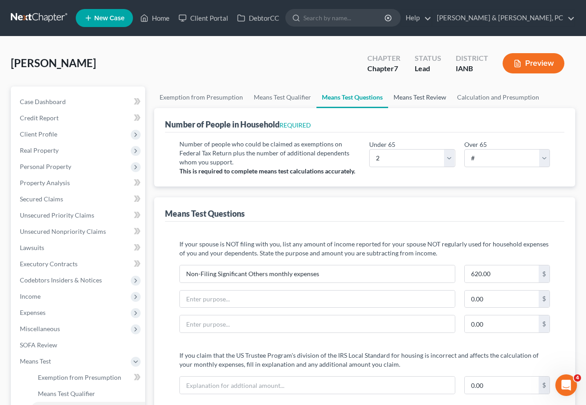
drag, startPoint x: 411, startPoint y: 96, endPoint x: 381, endPoint y: 199, distance: 107.5
click at [411, 96] on link "Means Test Review" at bounding box center [420, 98] width 64 height 22
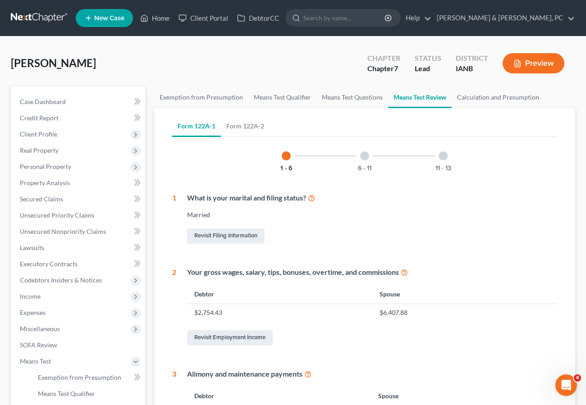
click at [368, 156] on div at bounding box center [364, 155] width 9 height 9
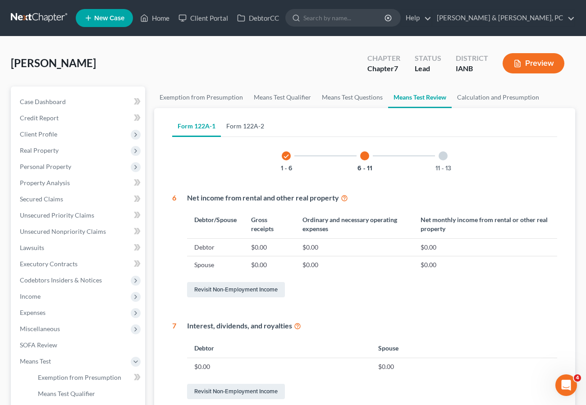
click at [250, 125] on link "Form 122A-2" at bounding box center [245, 126] width 49 height 22
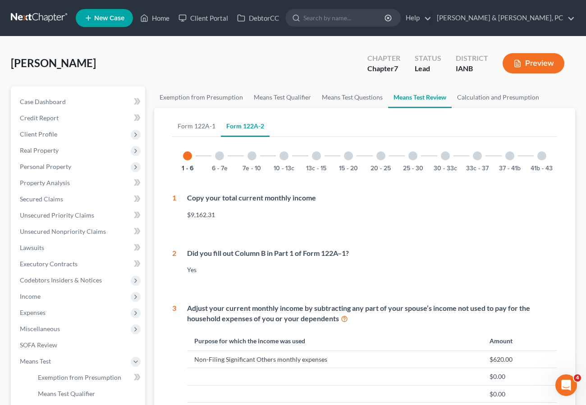
click at [218, 157] on div at bounding box center [219, 155] width 9 height 9
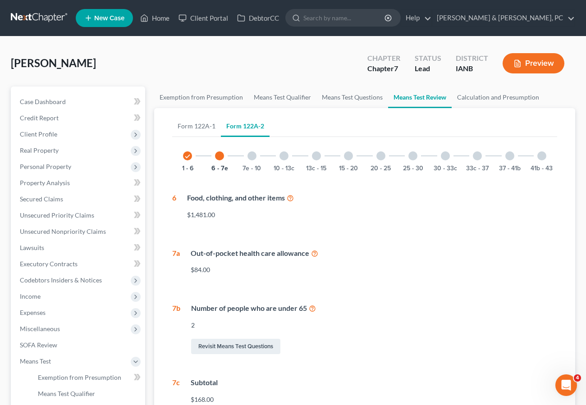
click at [254, 156] on div at bounding box center [251, 155] width 9 height 9
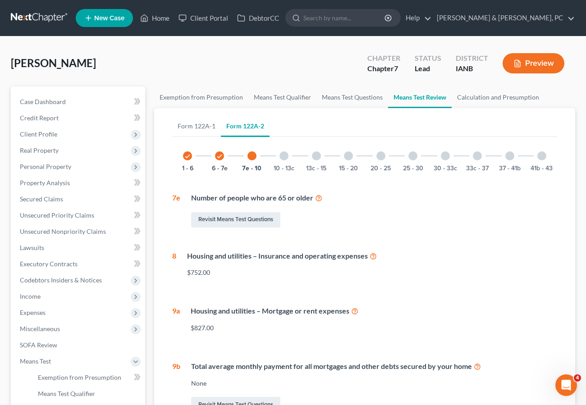
click at [283, 159] on div at bounding box center [283, 155] width 9 height 9
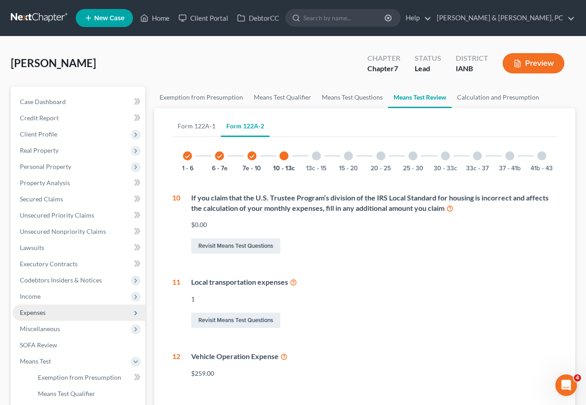
click at [31, 314] on span "Expenses" at bounding box center [33, 313] width 26 height 8
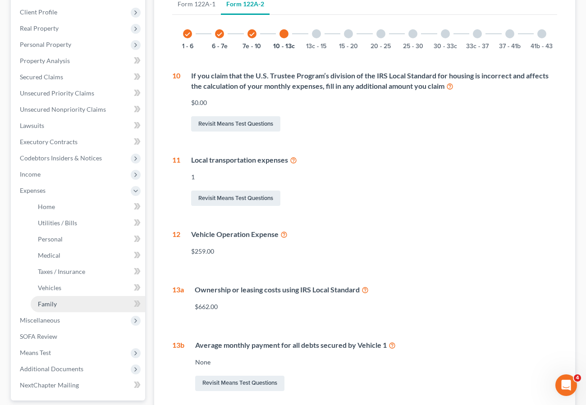
scroll to position [123, 0]
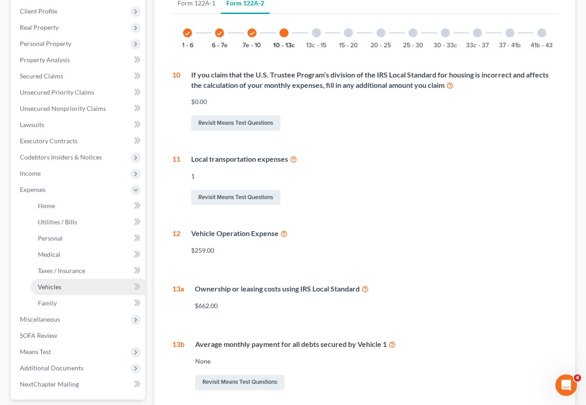
click at [55, 285] on span "Vehicles" at bounding box center [49, 287] width 23 height 8
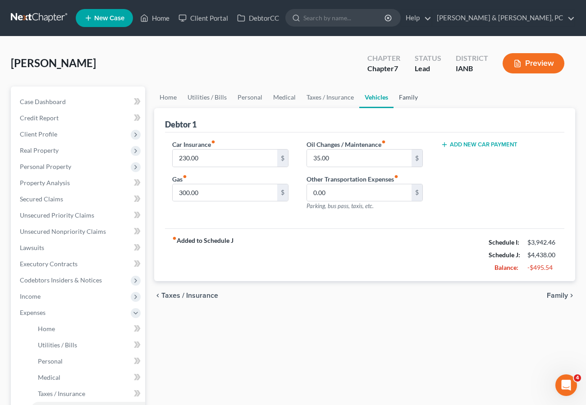
click at [410, 96] on link "Family" at bounding box center [408, 98] width 30 height 22
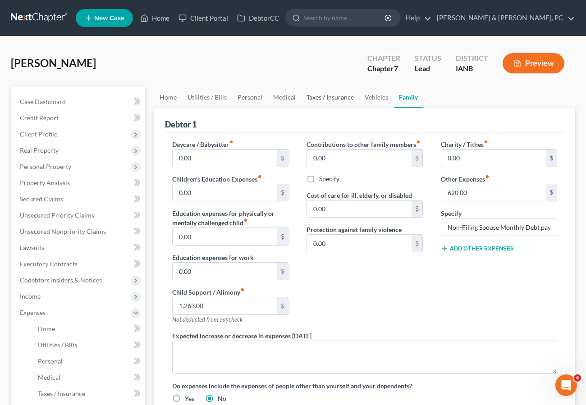
click at [322, 97] on link "Taxes / Insurance" at bounding box center [330, 98] width 58 height 22
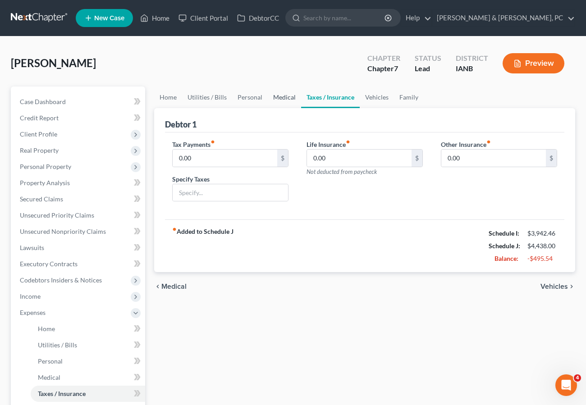
click at [274, 95] on link "Medical" at bounding box center [284, 98] width 33 height 22
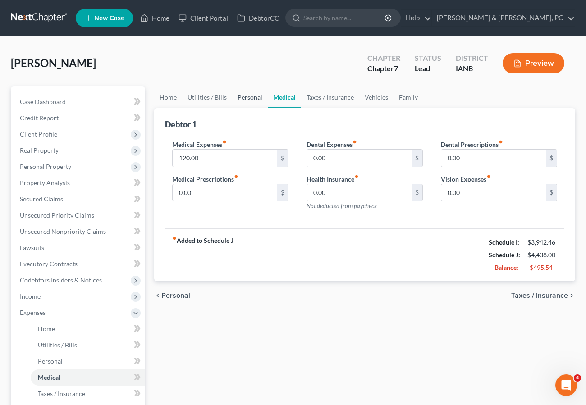
click at [251, 96] on link "Personal" at bounding box center [250, 98] width 36 height 22
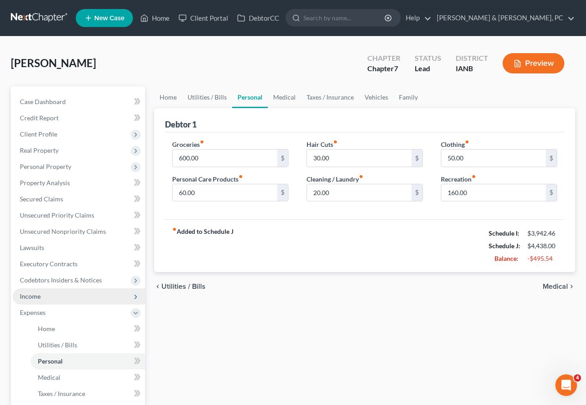
click at [26, 295] on span "Income" at bounding box center [30, 297] width 21 height 8
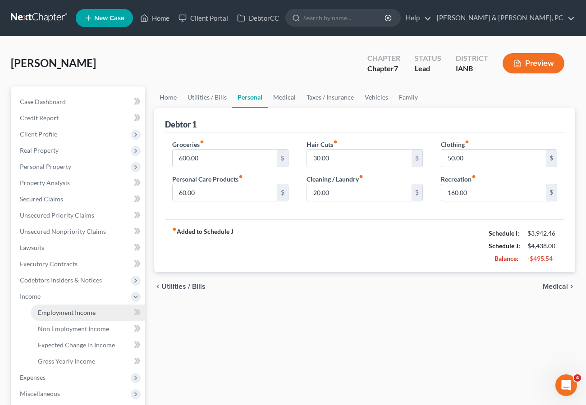
click at [59, 309] on span "Employment Income" at bounding box center [67, 313] width 58 height 8
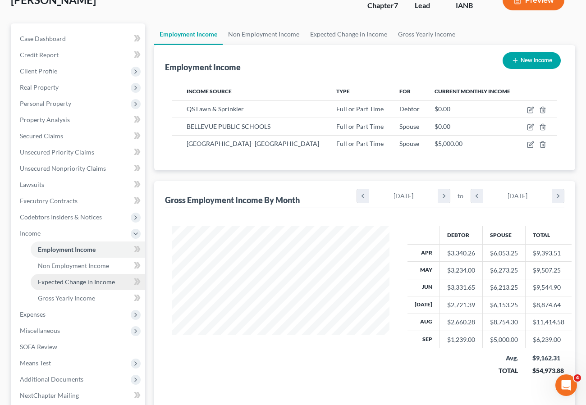
scroll to position [155, 0]
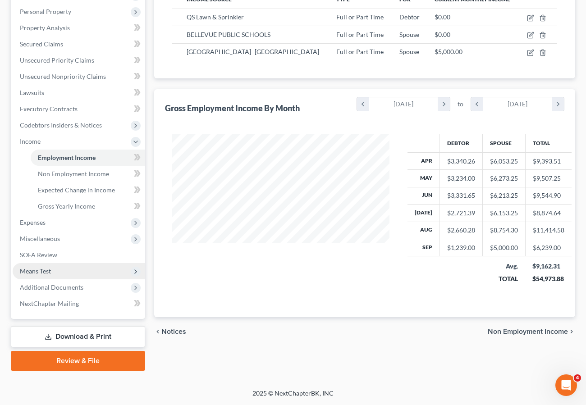
click at [59, 271] on span "Means Test" at bounding box center [79, 271] width 133 height 16
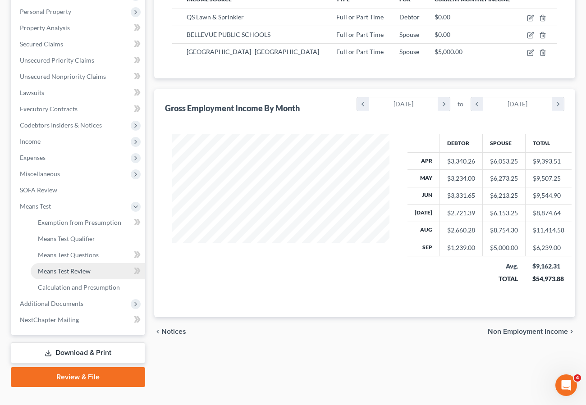
scroll to position [156, 0]
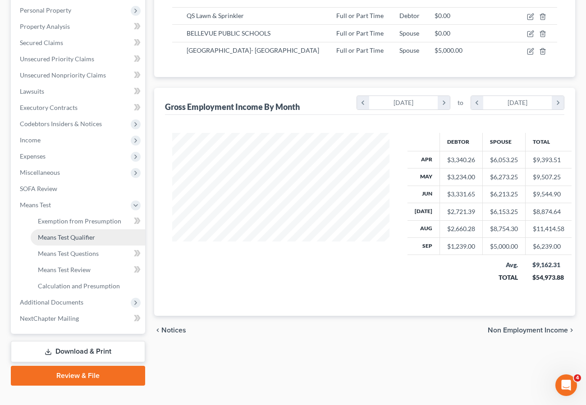
click at [60, 239] on span "Means Test Qualifier" at bounding box center [66, 237] width 57 height 8
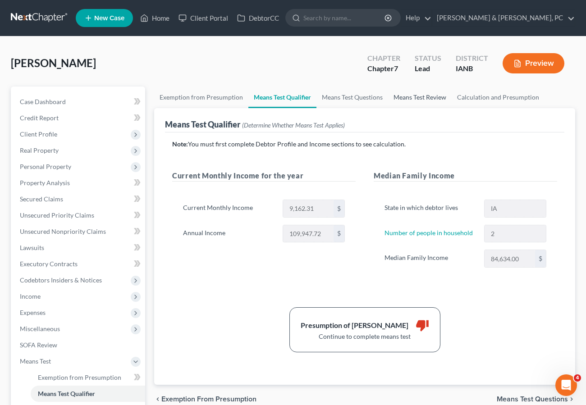
click at [425, 96] on link "Means Test Review" at bounding box center [420, 98] width 64 height 22
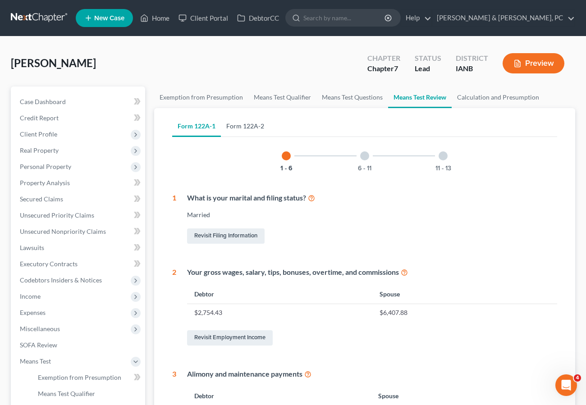
click at [246, 121] on link "Form 122A-2" at bounding box center [245, 126] width 49 height 22
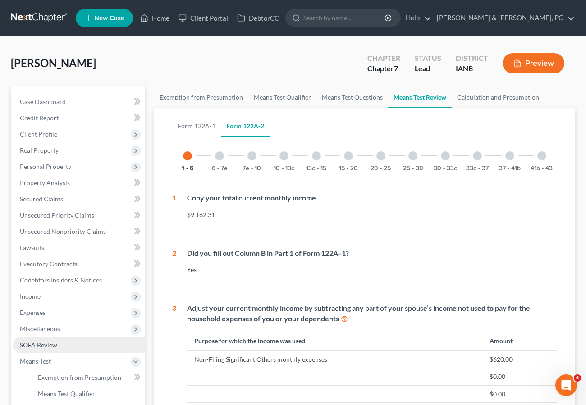
click at [50, 347] on span "SOFA Review" at bounding box center [38, 345] width 37 height 8
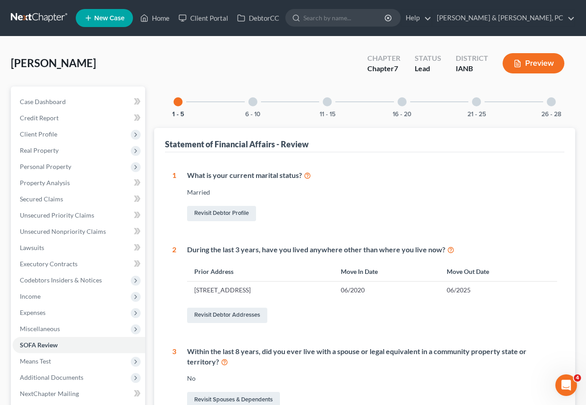
click at [401, 101] on div at bounding box center [402, 101] width 9 height 9
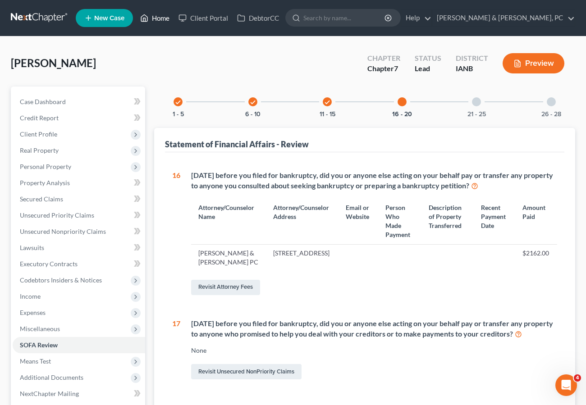
drag, startPoint x: 151, startPoint y: 16, endPoint x: 68, endPoint y: 58, distance: 93.3
click at [151, 16] on link "Home" at bounding box center [155, 18] width 38 height 16
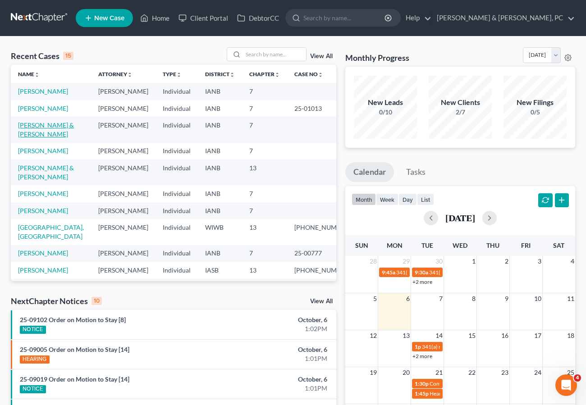
click at [44, 138] on link "[PERSON_NAME] & [PERSON_NAME]" at bounding box center [46, 129] width 56 height 17
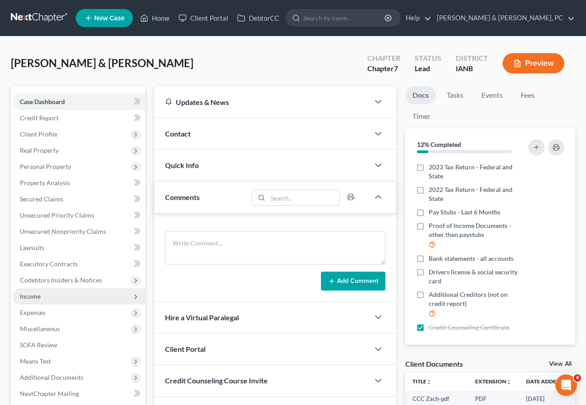
click at [30, 296] on span "Income" at bounding box center [30, 297] width 21 height 8
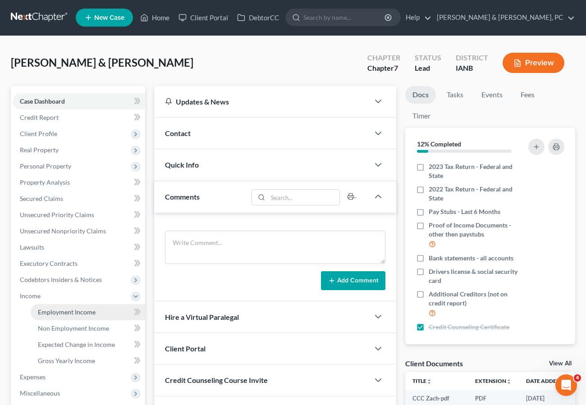
click at [60, 311] on span "Employment Income" at bounding box center [67, 312] width 58 height 8
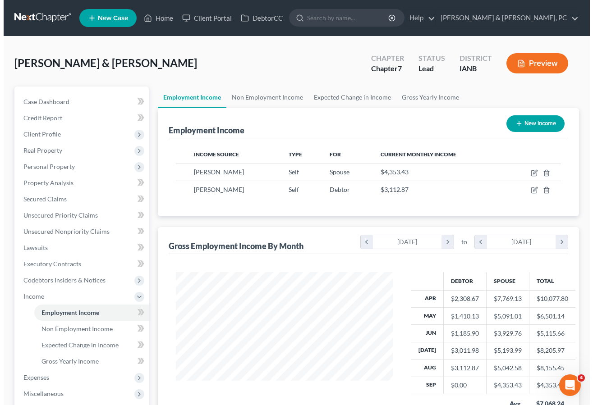
scroll to position [162, 235]
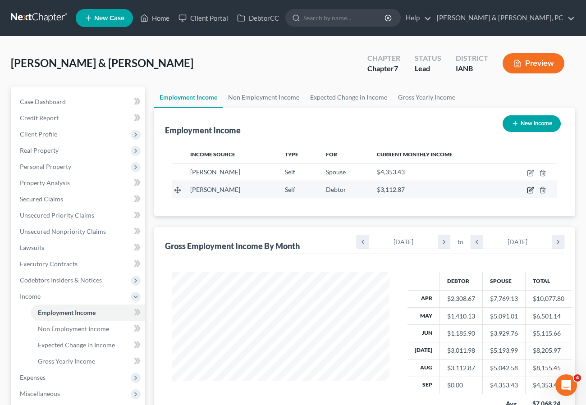
click at [530, 189] on icon "button" at bounding box center [530, 190] width 7 height 7
select select "1"
select select "16"
select select "0"
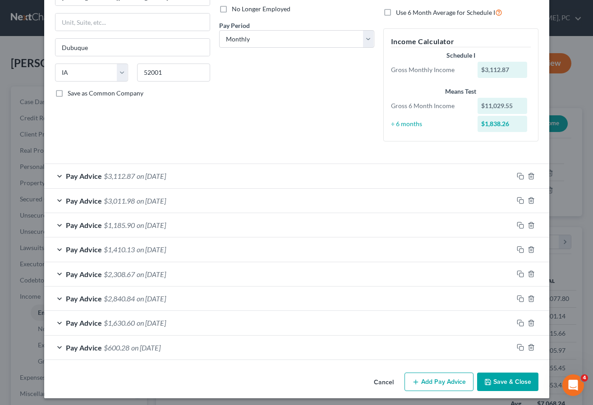
scroll to position [124, 0]
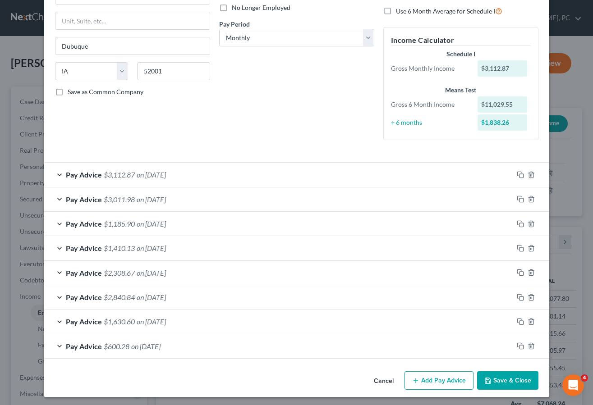
click at [435, 376] on button "Add Pay Advice" at bounding box center [438, 380] width 69 height 19
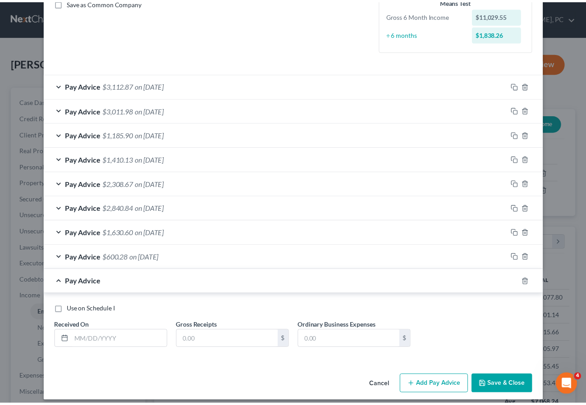
scroll to position [220, 0]
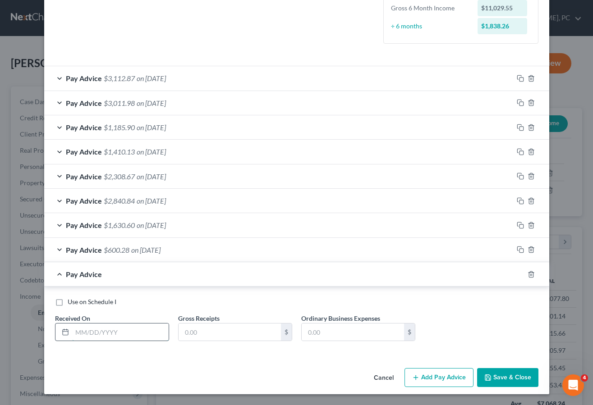
click at [78, 327] on input "text" at bounding box center [120, 332] width 96 height 17
type input "[DATE]"
type input "2,269.88"
click at [513, 376] on button "Save & Close" at bounding box center [507, 377] width 61 height 19
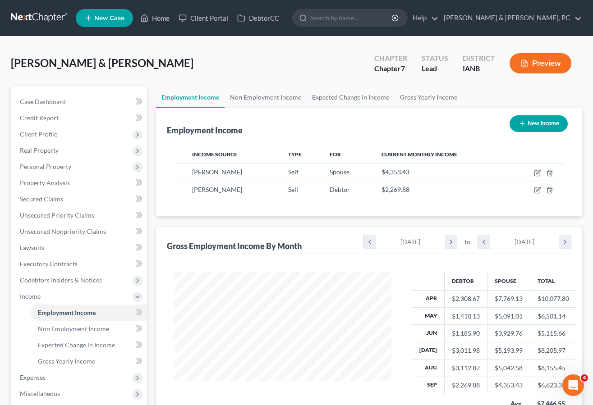
scroll to position [450558, 450484]
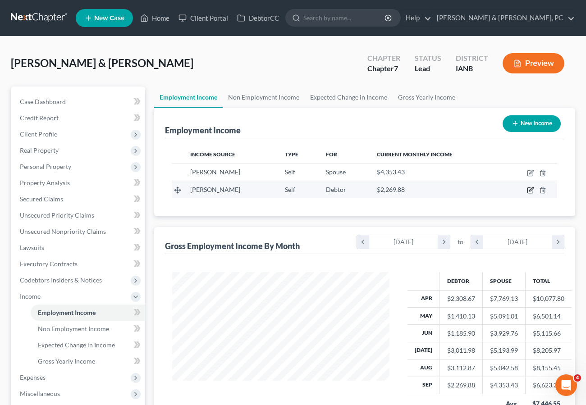
click at [530, 189] on icon "button" at bounding box center [530, 190] width 7 height 7
select select "1"
select select "16"
select select "0"
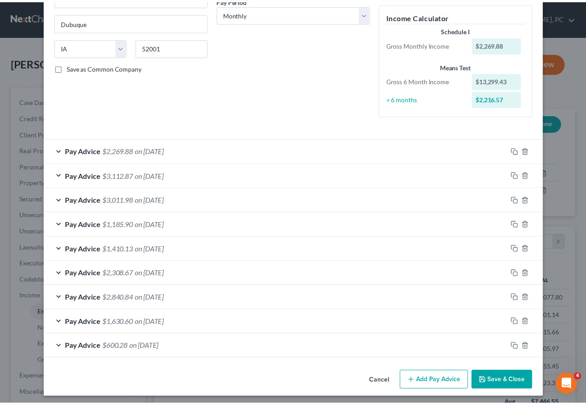
scroll to position [151, 0]
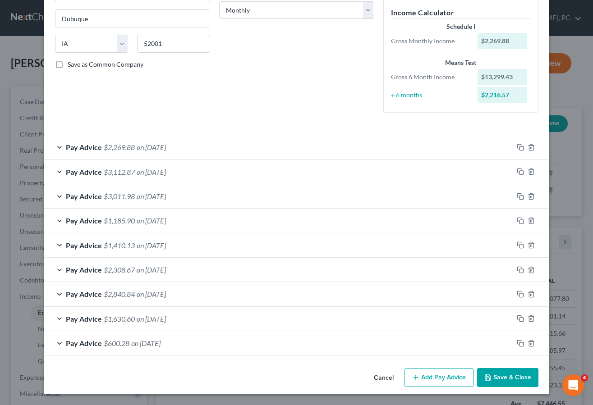
click at [505, 380] on button "Save & Close" at bounding box center [507, 377] width 61 height 19
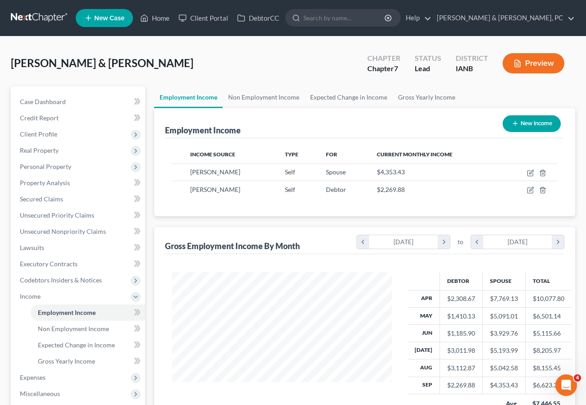
scroll to position [450558, 450484]
drag, startPoint x: 63, startPoint y: 358, endPoint x: 77, endPoint y: 356, distance: 14.2
click at [62, 359] on span "Gross Yearly Income" at bounding box center [66, 361] width 57 height 8
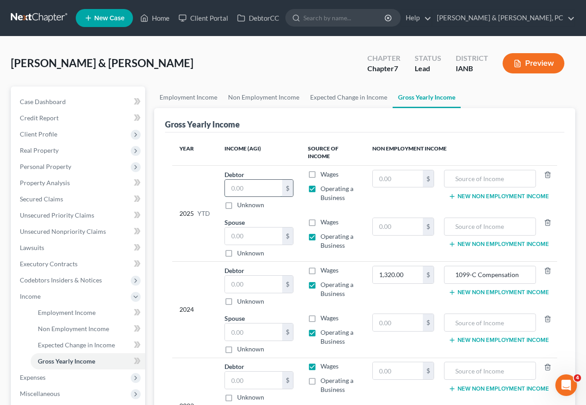
click at [261, 187] on input "text" at bounding box center [253, 188] width 57 height 17
type input "18,371.15"
click at [243, 228] on input "text" at bounding box center [253, 236] width 57 height 17
click at [242, 285] on input "text" at bounding box center [253, 284] width 57 height 17
drag, startPoint x: 244, startPoint y: 283, endPoint x: 223, endPoint y: 279, distance: 22.1
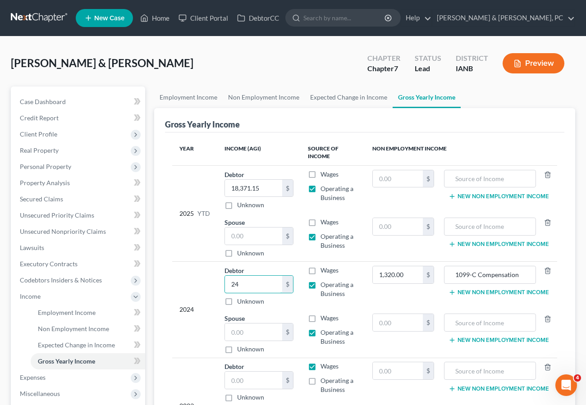
click at [214, 283] on tr "2024 Debtor 24.00 $ Unknown Balance Undetermined 24 $ Unknown Wages Operating a…" at bounding box center [364, 286] width 385 height 48
type input "0"
type input "24,000"
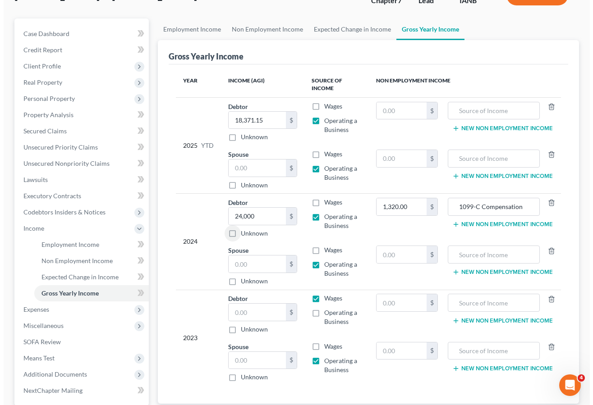
scroll to position [71, 0]
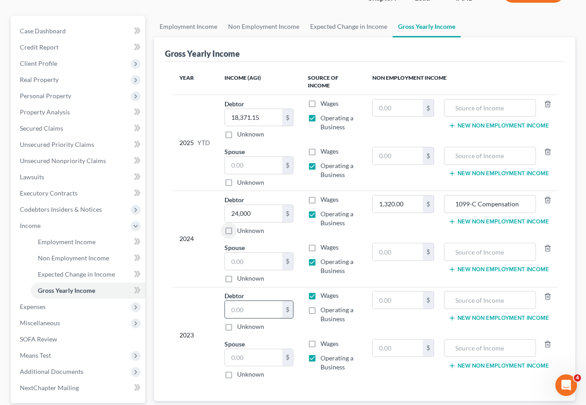
click at [244, 309] on input "text" at bounding box center [253, 309] width 57 height 17
type input "24,000"
drag, startPoint x: 252, startPoint y: 173, endPoint x: 243, endPoint y: 164, distance: 12.4
click at [252, 171] on input "text" at bounding box center [253, 165] width 57 height 17
click at [243, 164] on input "text" at bounding box center [253, 165] width 57 height 17
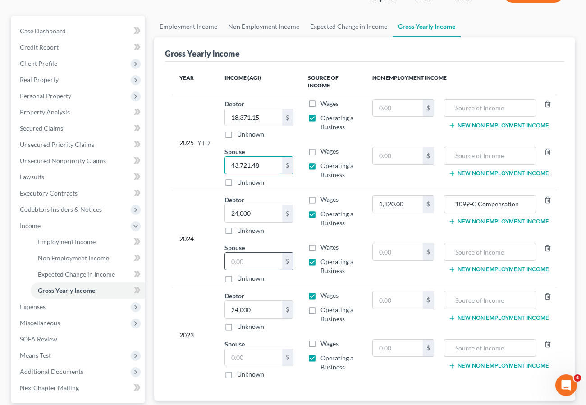
type input "43,721.48"
click at [254, 263] on input "text" at bounding box center [253, 261] width 57 height 17
type input "58,000"
click at [244, 357] on input "text" at bounding box center [253, 357] width 57 height 17
type input "58,000"
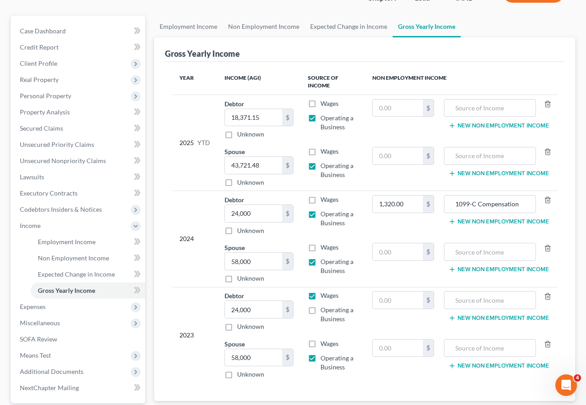
click at [320, 293] on label "Wages" at bounding box center [329, 295] width 18 height 9
click at [324, 293] on input "Wages" at bounding box center [327, 294] width 6 height 6
click at [320, 295] on label "Wages" at bounding box center [329, 295] width 18 height 9
click at [324, 295] on input "Wages" at bounding box center [327, 294] width 6 height 6
checkbox input "true"
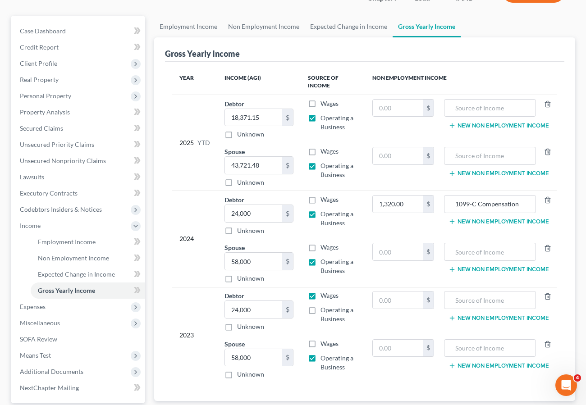
click at [320, 313] on label "Operating a Business" at bounding box center [338, 315] width 37 height 18
click at [324, 311] on input "Operating a Business" at bounding box center [327, 309] width 6 height 6
checkbox input "true"
drag, startPoint x: 72, startPoint y: 241, endPoint x: 120, endPoint y: 287, distance: 66.6
click at [72, 241] on span "Employment Income" at bounding box center [67, 242] width 58 height 8
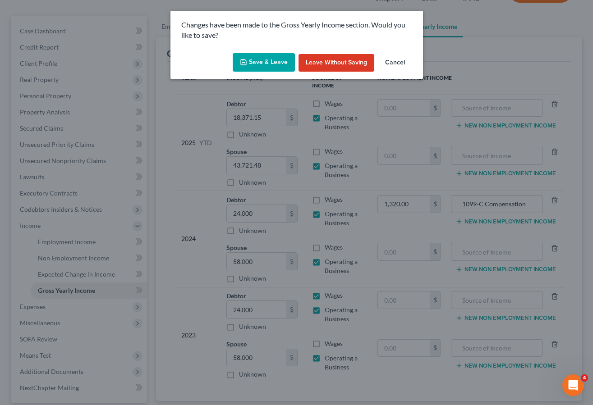
click at [261, 59] on button "Save & Leave" at bounding box center [264, 62] width 62 height 19
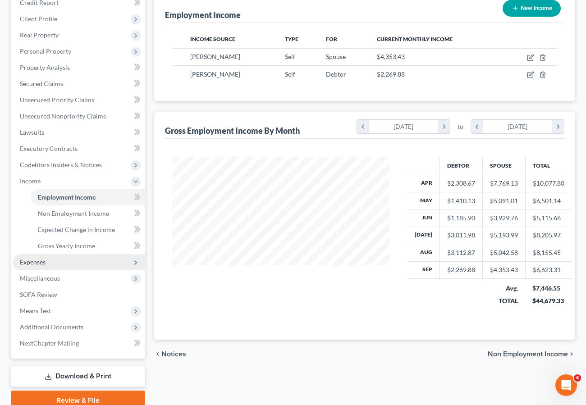
scroll to position [118, 0]
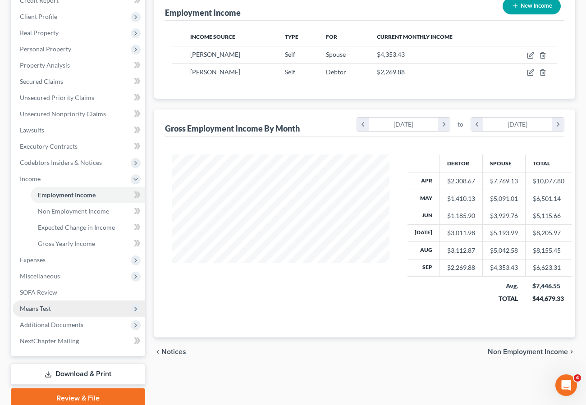
click at [35, 305] on span "Means Test" at bounding box center [35, 309] width 31 height 8
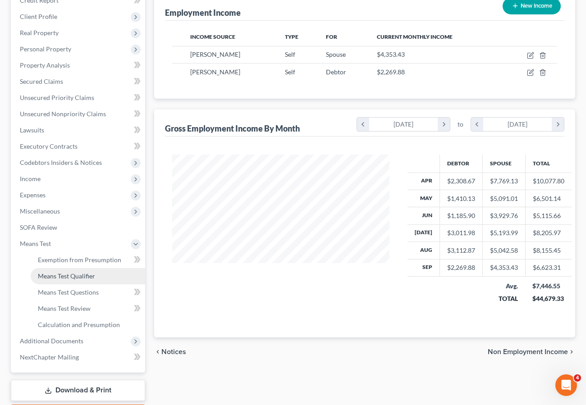
click at [68, 279] on span "Means Test Qualifier" at bounding box center [66, 276] width 57 height 8
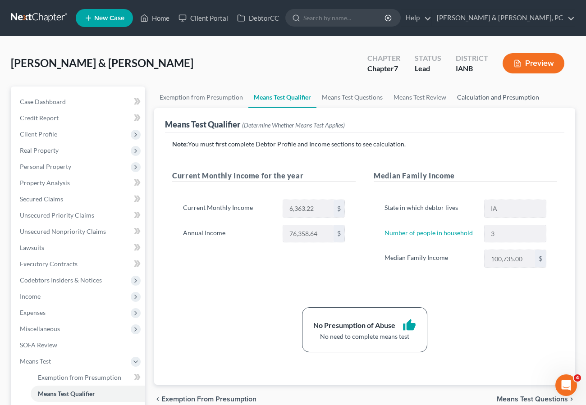
click at [498, 96] on link "Calculation and Presumption" at bounding box center [498, 98] width 93 height 22
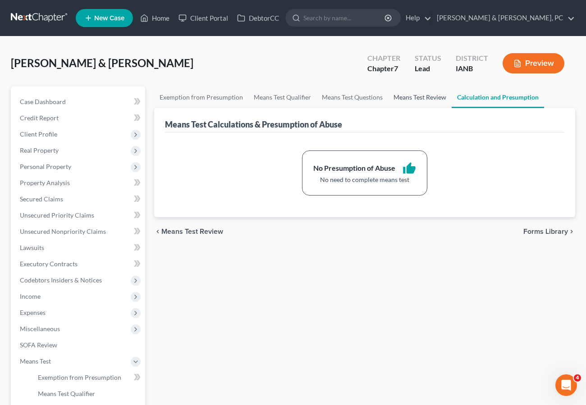
click at [420, 96] on link "Means Test Review" at bounding box center [420, 98] width 64 height 22
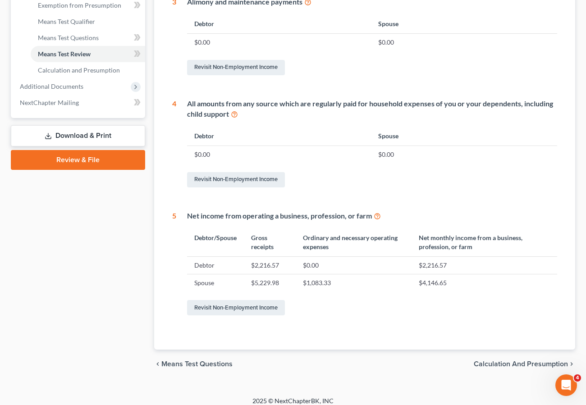
scroll to position [380, 0]
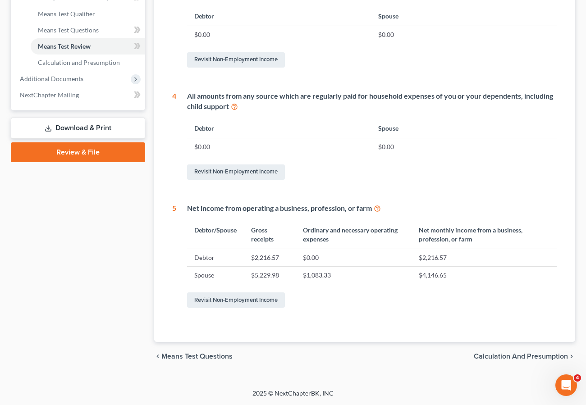
click at [69, 129] on link "Download & Print" at bounding box center [78, 128] width 134 height 21
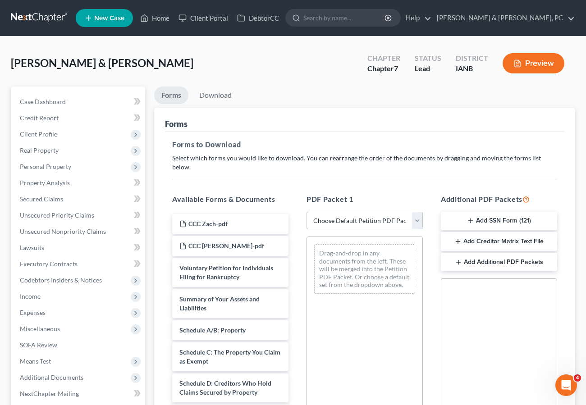
click at [378, 213] on select "Choose Default Petition PDF Packet Complete Bankruptcy Petition (all forms and …" at bounding box center [364, 221] width 116 height 18
select select "0"
click at [306, 212] on select "Choose Default Petition PDF Packet Complete Bankruptcy Petition (all forms and …" at bounding box center [364, 221] width 116 height 18
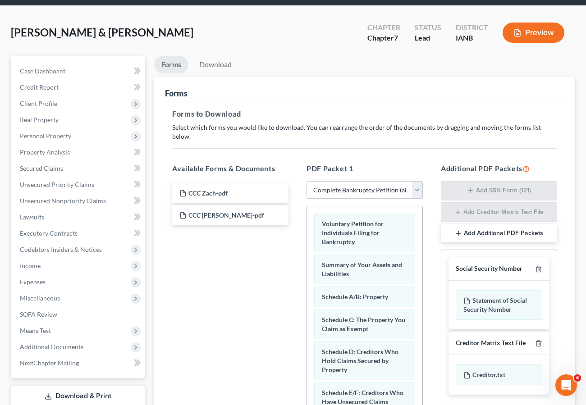
scroll to position [36, 0]
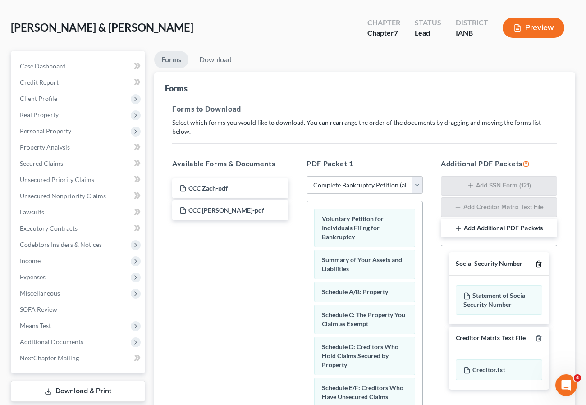
drag, startPoint x: 541, startPoint y: 254, endPoint x: 538, endPoint y: 280, distance: 26.3
click at [540, 261] on icon "button" at bounding box center [538, 264] width 4 height 6
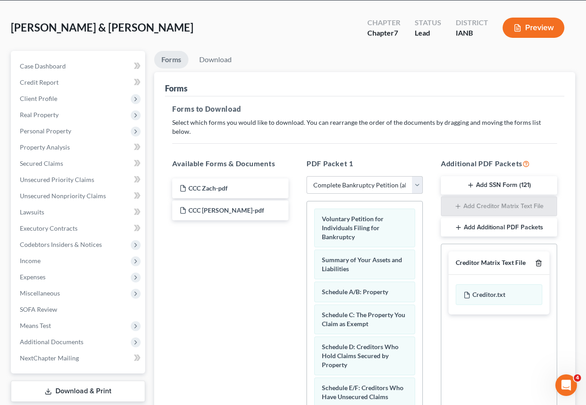
click at [538, 260] on icon "button" at bounding box center [538, 263] width 7 height 7
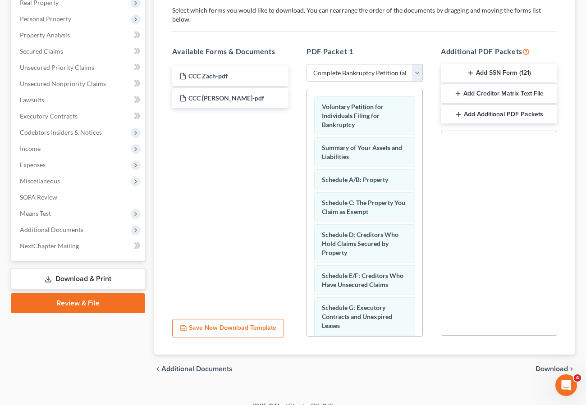
scroll to position [151, 0]
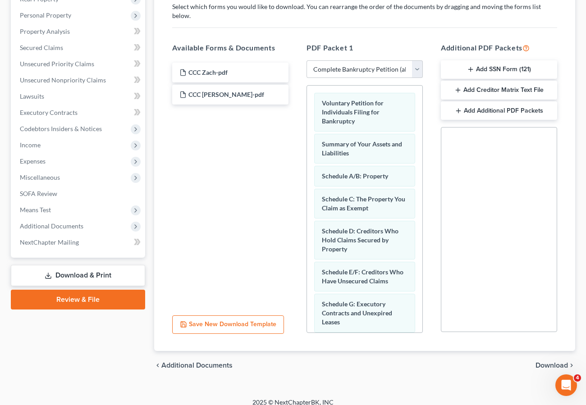
click at [545, 362] on span "Download" at bounding box center [551, 365] width 32 height 7
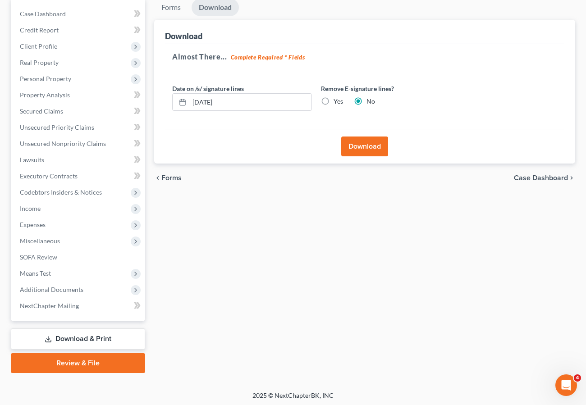
scroll to position [88, 0]
click at [334, 100] on label "Yes" at bounding box center [338, 100] width 9 height 9
click at [337, 100] on input "Yes" at bounding box center [340, 99] width 6 height 6
radio input "true"
radio input "false"
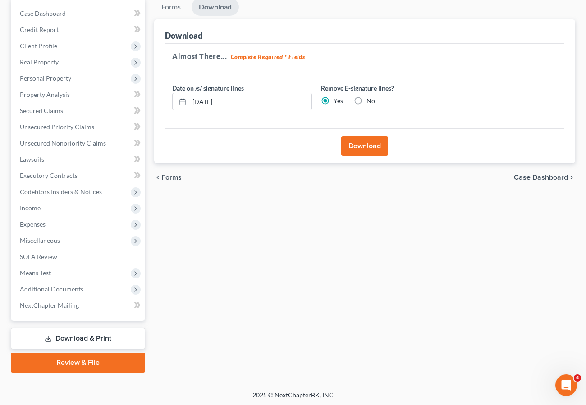
click at [359, 146] on button "Download" at bounding box center [364, 146] width 47 height 20
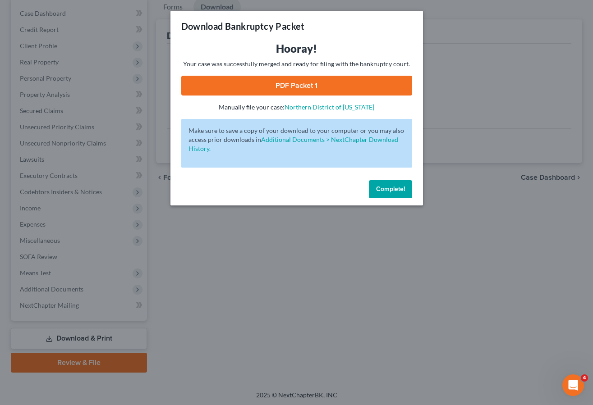
click at [271, 79] on link "PDF Packet 1" at bounding box center [296, 86] width 231 height 20
drag, startPoint x: 391, startPoint y: 185, endPoint x: 47, endPoint y: 71, distance: 362.3
click at [388, 183] on button "Complete!" at bounding box center [390, 189] width 43 height 18
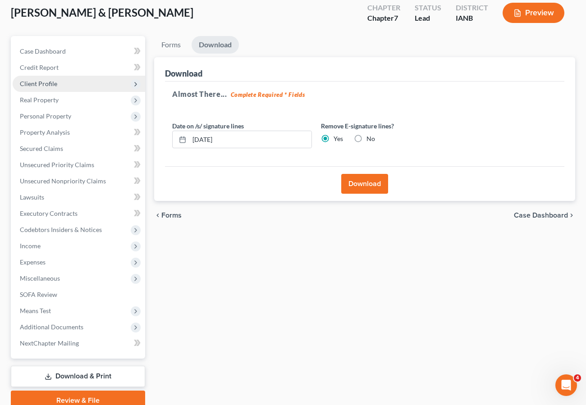
scroll to position [49, 0]
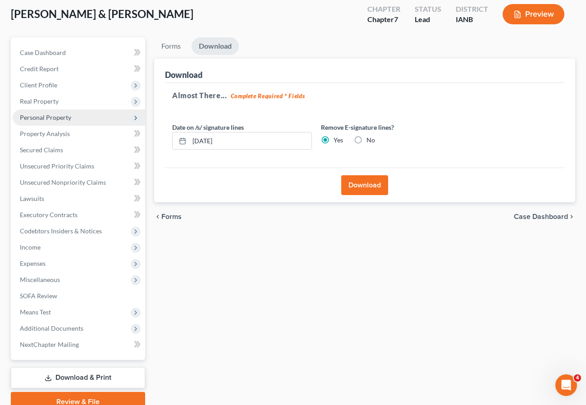
click at [59, 116] on span "Personal Property" at bounding box center [45, 118] width 51 height 8
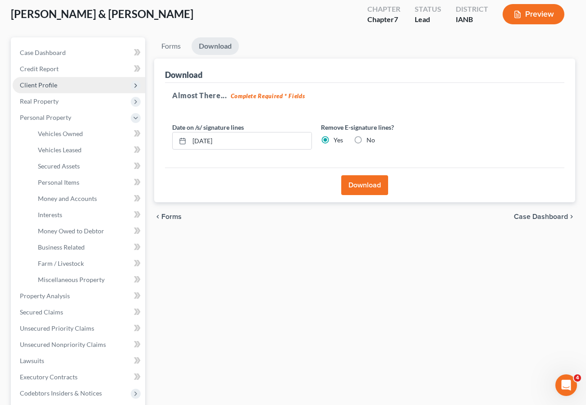
click at [40, 87] on span "Client Profile" at bounding box center [38, 85] width 37 height 8
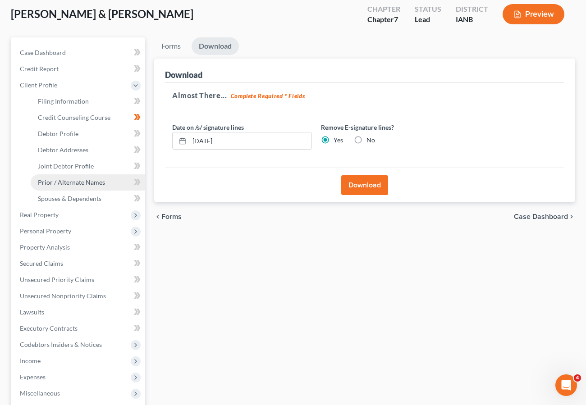
click at [79, 180] on span "Prior / Alternate Names" at bounding box center [71, 182] width 67 height 8
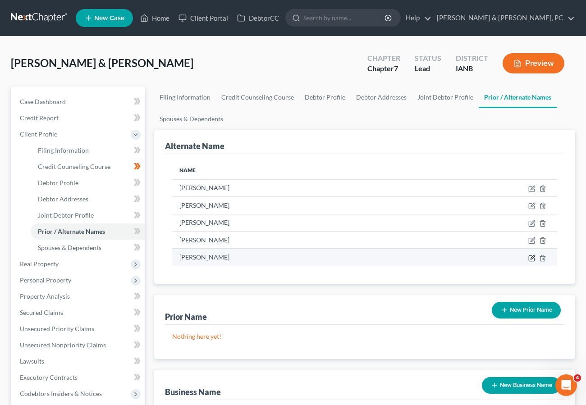
click at [531, 257] on icon at bounding box center [531, 258] width 7 height 7
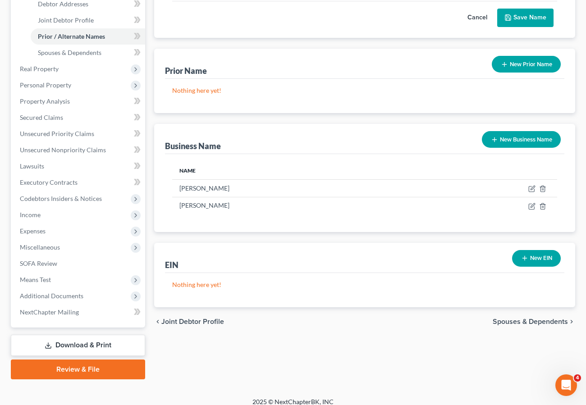
scroll to position [204, 0]
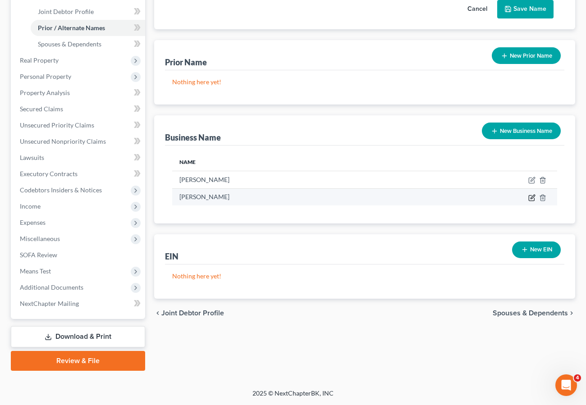
click at [532, 196] on icon "button" at bounding box center [531, 197] width 7 height 7
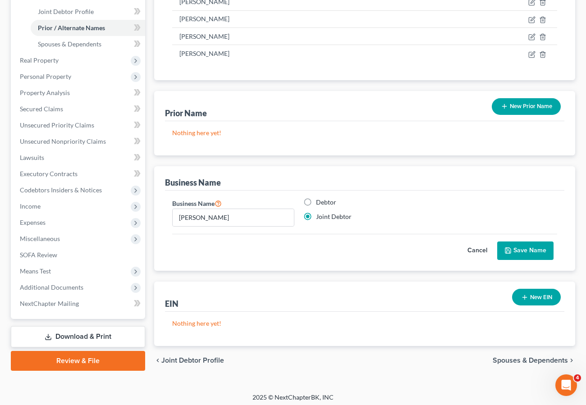
click at [293, 316] on div "Nothing here yet!" at bounding box center [364, 329] width 399 height 34
drag, startPoint x: 246, startPoint y: 219, endPoint x: 58, endPoint y: 184, distance: 191.0
click at [62, 188] on div "Petition Navigation Case Dashboard Payments Invoices Payments Payments Credit R…" at bounding box center [292, 129] width 573 height 492
type input "Everything Hair"
drag, startPoint x: 530, startPoint y: 250, endPoint x: 525, endPoint y: 246, distance: 6.1
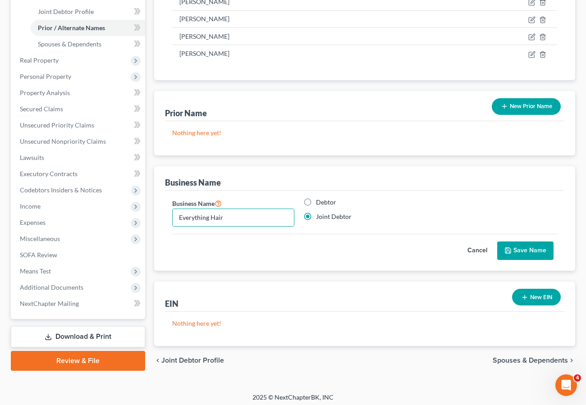
click at [528, 249] on button "Save Name" at bounding box center [525, 251] width 56 height 19
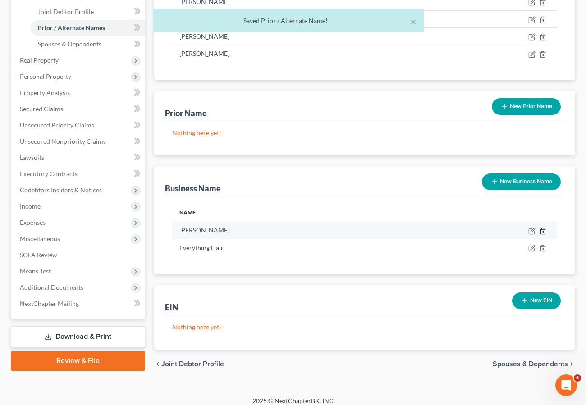
click at [541, 229] on icon "button" at bounding box center [542, 231] width 7 height 7
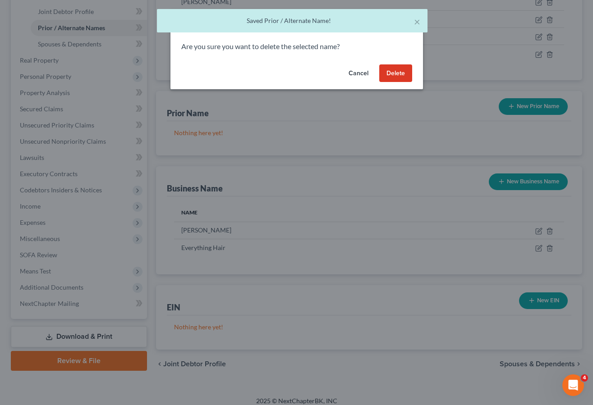
click at [398, 70] on button "Delete" at bounding box center [395, 73] width 33 height 18
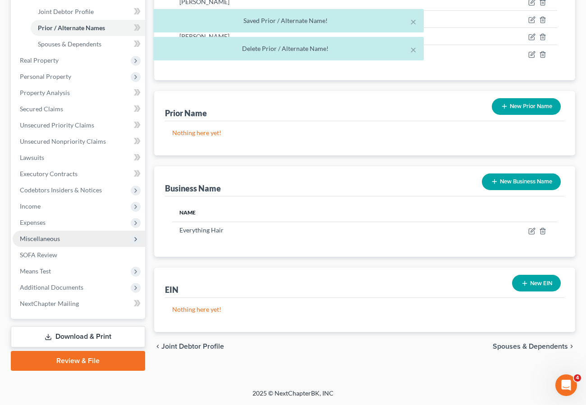
click at [40, 239] on span "Miscellaneous" at bounding box center [40, 239] width 40 height 8
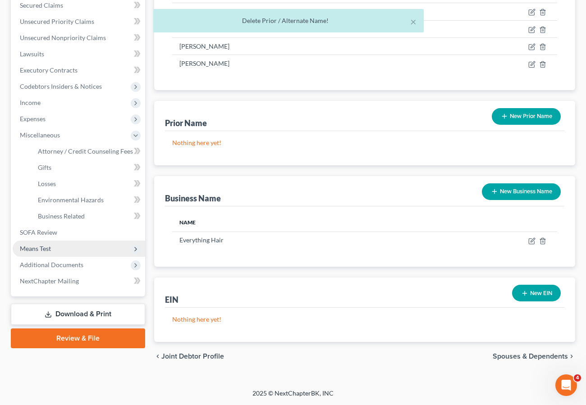
scroll to position [194, 0]
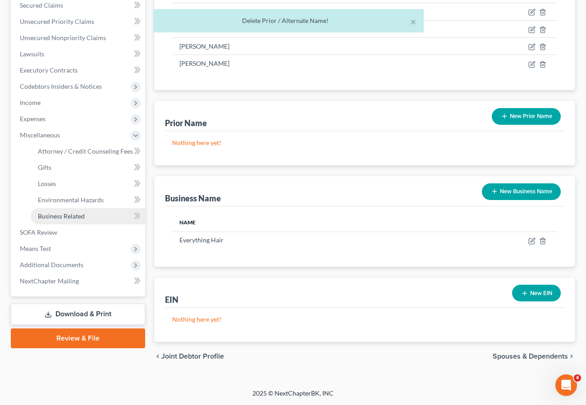
click at [50, 215] on span "Business Related" at bounding box center [61, 216] width 47 height 8
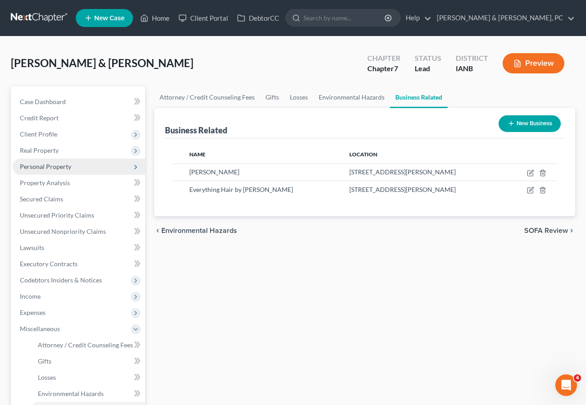
click at [51, 166] on span "Personal Property" at bounding box center [45, 167] width 51 height 8
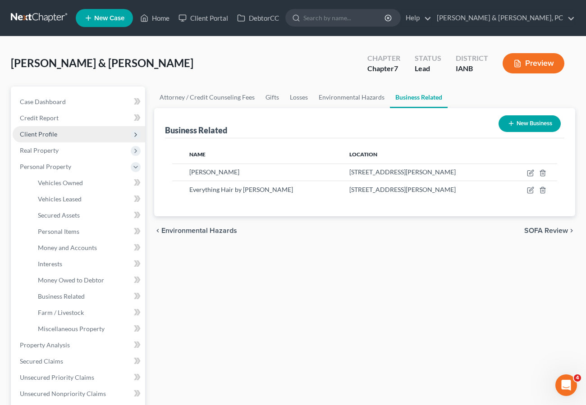
click at [46, 134] on span "Client Profile" at bounding box center [38, 134] width 37 height 8
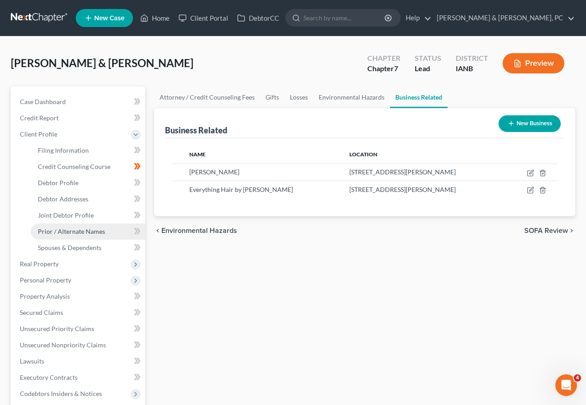
click at [70, 233] on span "Prior / Alternate Names" at bounding box center [71, 232] width 67 height 8
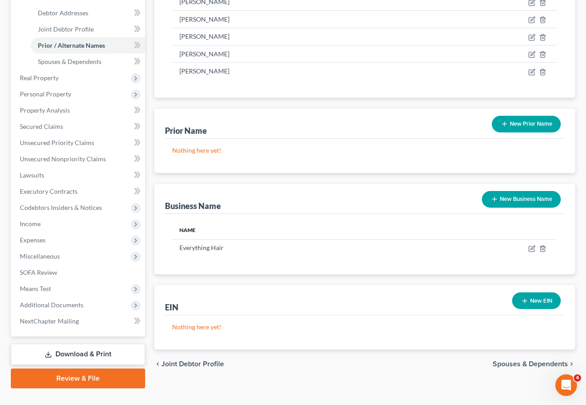
scroll to position [204, 0]
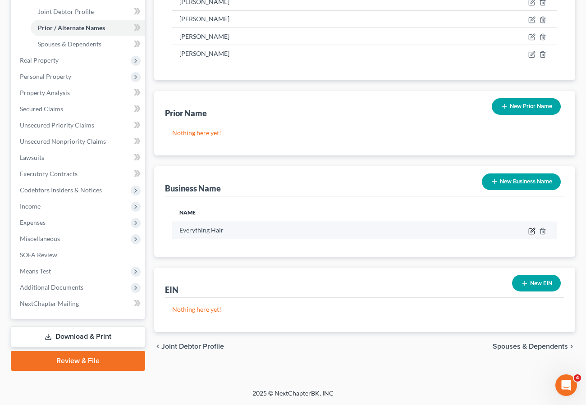
click at [532, 230] on icon "button" at bounding box center [531, 231] width 7 height 7
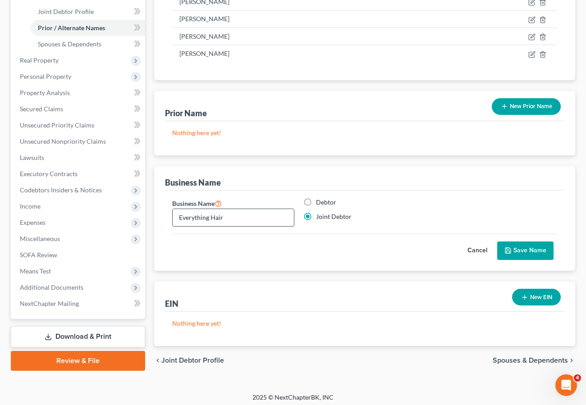
drag, startPoint x: 239, startPoint y: 215, endPoint x: 232, endPoint y: 207, distance: 10.9
click at [235, 212] on input "Everything Hair" at bounding box center [233, 217] width 121 height 17
type input "Everything Hair by [PERSON_NAME]"
click at [534, 253] on button "Save Name" at bounding box center [525, 251] width 56 height 19
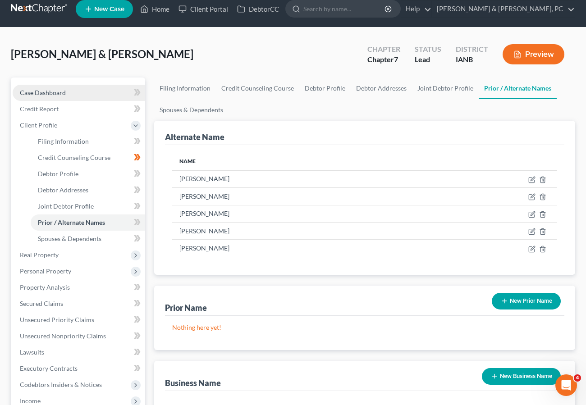
scroll to position [0, 0]
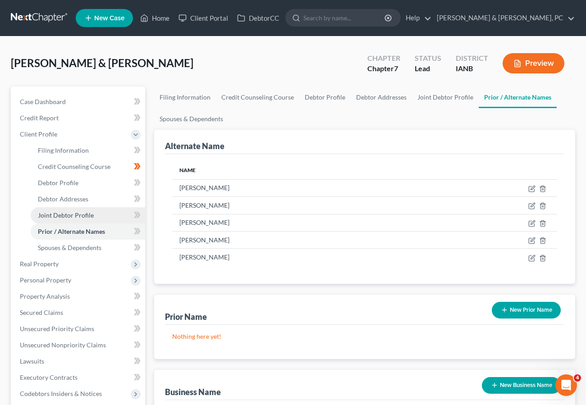
click at [76, 217] on span "Joint Debtor Profile" at bounding box center [66, 215] width 56 height 8
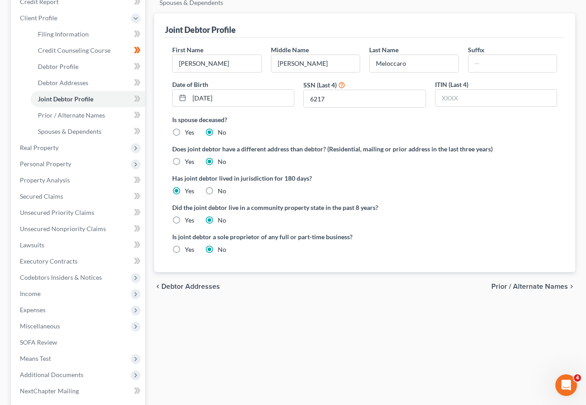
scroll to position [119, 0]
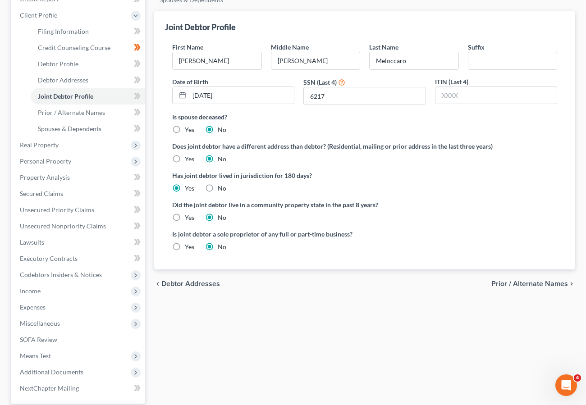
click at [185, 247] on label "Yes" at bounding box center [189, 246] width 9 height 9
click at [188, 247] on input "Yes" at bounding box center [191, 245] width 6 height 6
radio input "true"
radio input "false"
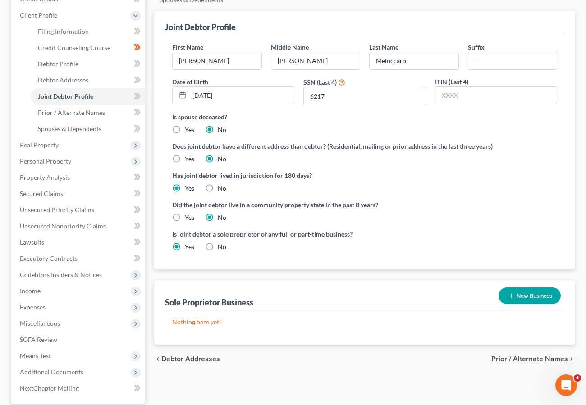
click at [552, 294] on button "New Business" at bounding box center [529, 296] width 62 height 17
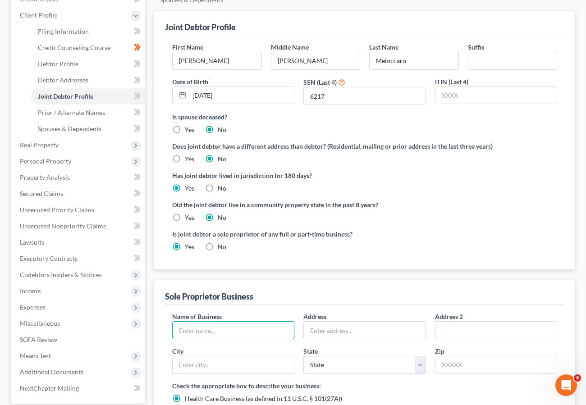
drag, startPoint x: 227, startPoint y: 333, endPoint x: 440, endPoint y: 282, distance: 219.2
click at [227, 333] on input "text" at bounding box center [233, 330] width 121 height 17
click at [498, 272] on div "Joint Debtor Profile First Name [PERSON_NAME] Middle Name [PERSON_NAME] Last Na…" at bounding box center [364, 258] width 421 height 495
click at [193, 327] on input "text" at bounding box center [233, 330] width 121 height 17
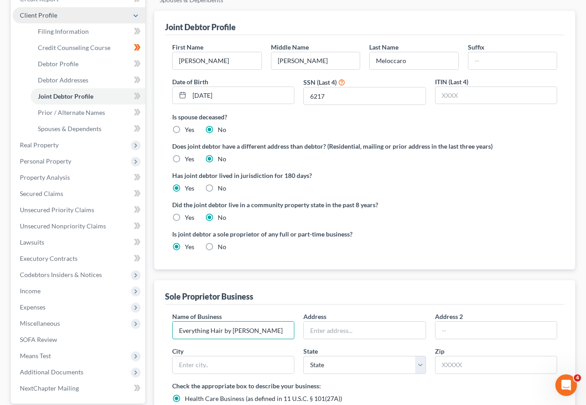
type input "Everything Hair by [PERSON_NAME]"
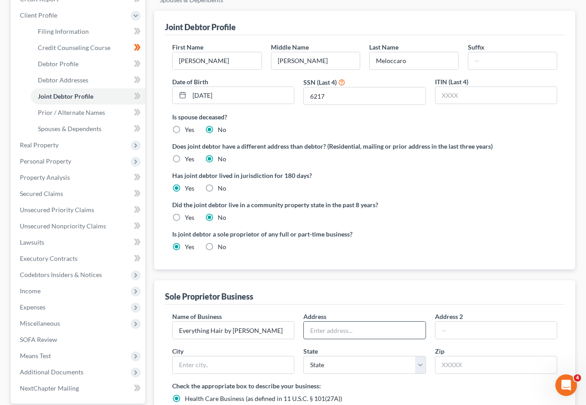
click at [327, 329] on input "text" at bounding box center [364, 330] width 121 height 17
type input "[STREET_ADDRESS][PERSON_NAME]"
type input "Dubuque"
select select "16"
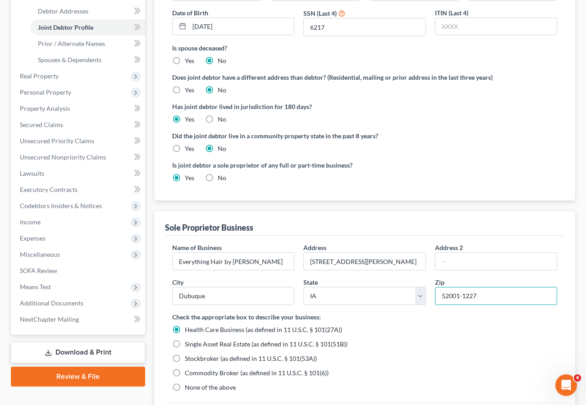
scroll to position [282, 0]
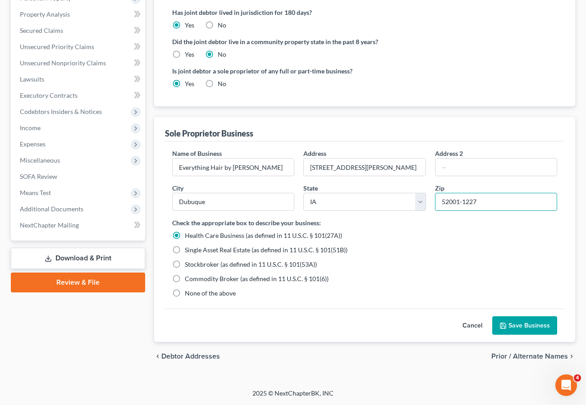
type input "52001-1227"
click at [526, 321] on button "Save Business" at bounding box center [524, 325] width 65 height 19
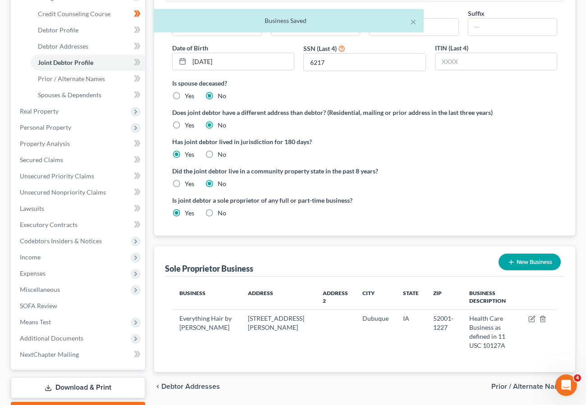
scroll to position [146, 0]
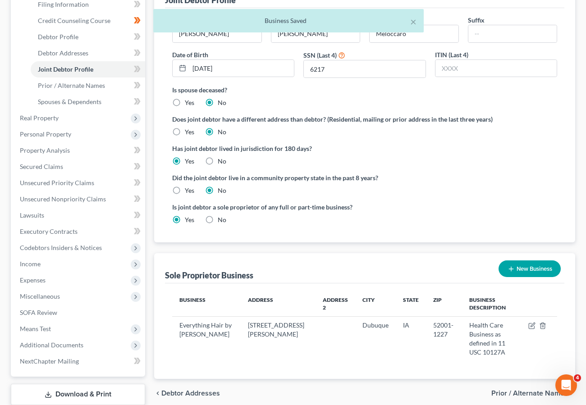
click at [527, 267] on button "New Business" at bounding box center [529, 269] width 62 height 17
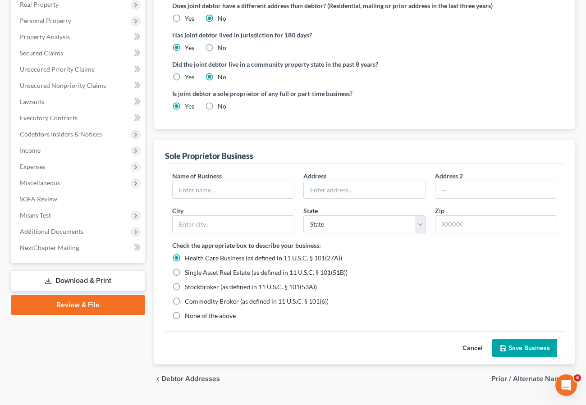
scroll to position [282, 0]
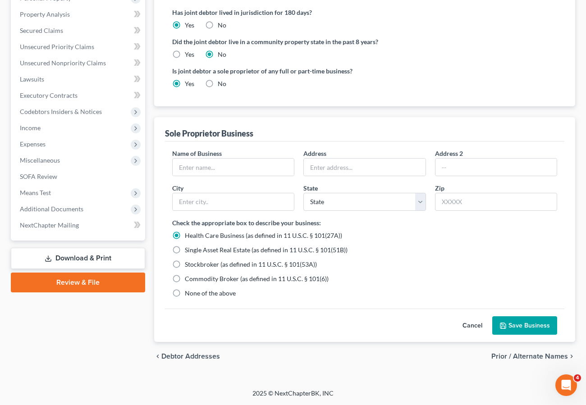
click at [478, 323] on button "Cancel" at bounding box center [473, 326] width 40 height 18
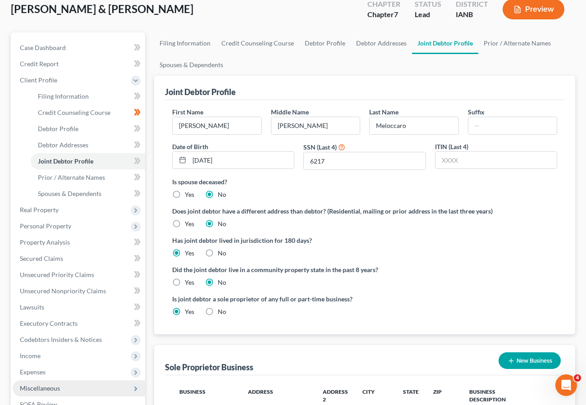
scroll to position [0, 0]
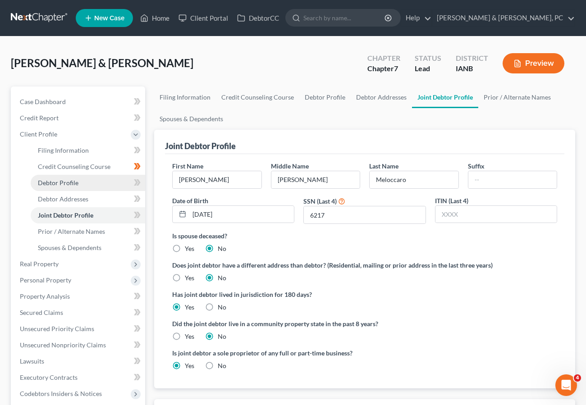
click at [68, 186] on span "Debtor Profile" at bounding box center [58, 183] width 41 height 8
select select "1"
select select "2"
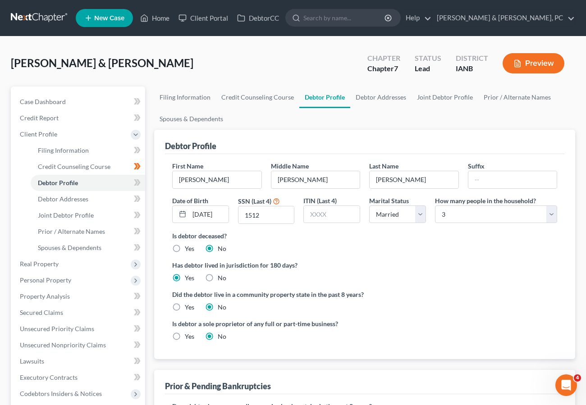
click at [185, 336] on label "Yes" at bounding box center [189, 336] width 9 height 9
click at [188, 336] on input "Yes" at bounding box center [191, 335] width 6 height 6
radio input "true"
radio input "false"
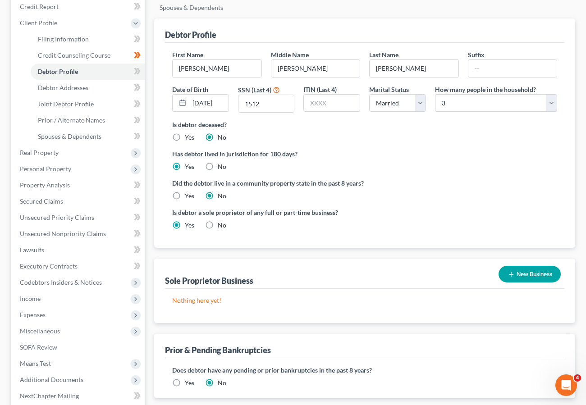
scroll to position [121, 0]
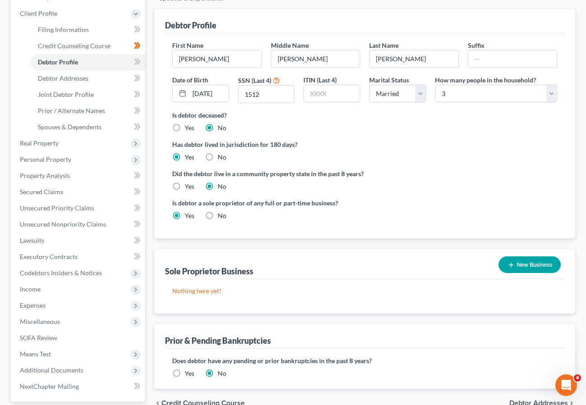
click at [514, 265] on button "New Business" at bounding box center [529, 264] width 62 height 17
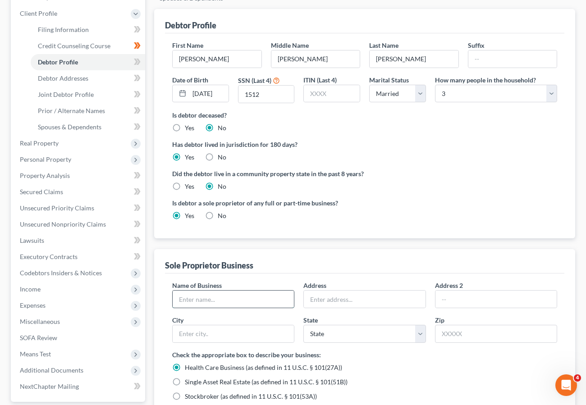
click at [199, 303] on input "text" at bounding box center [233, 299] width 121 height 17
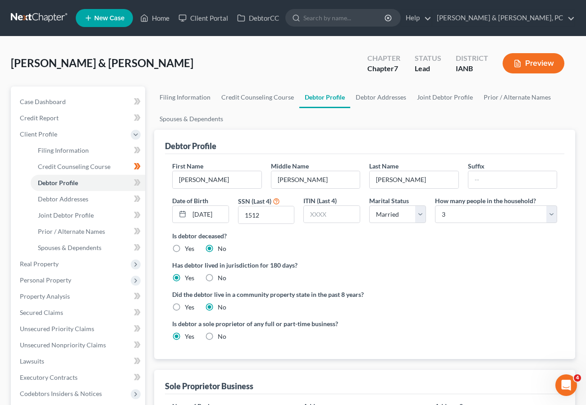
scroll to position [19, 0]
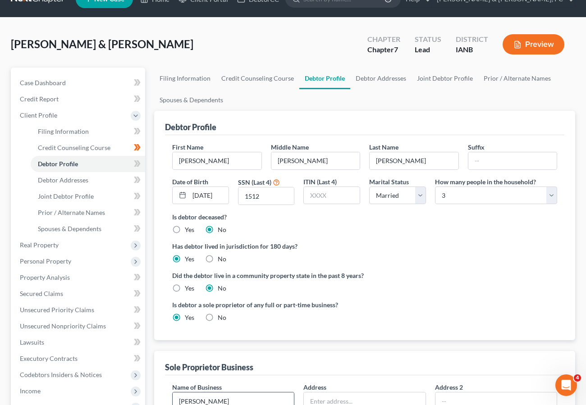
type input "[PERSON_NAME]"
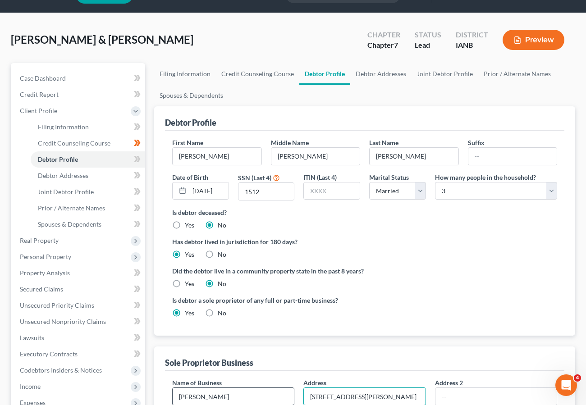
type input "[STREET_ADDRESS][PERSON_NAME]"
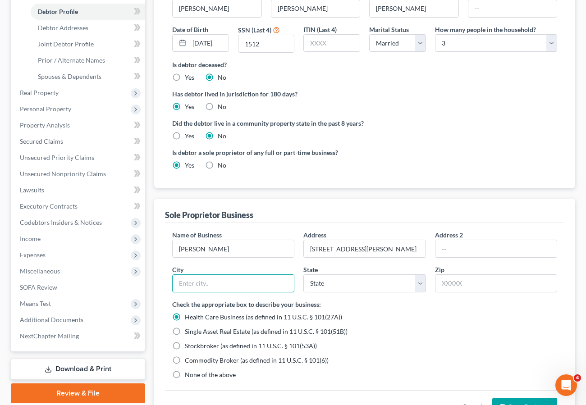
scroll to position [172, 0]
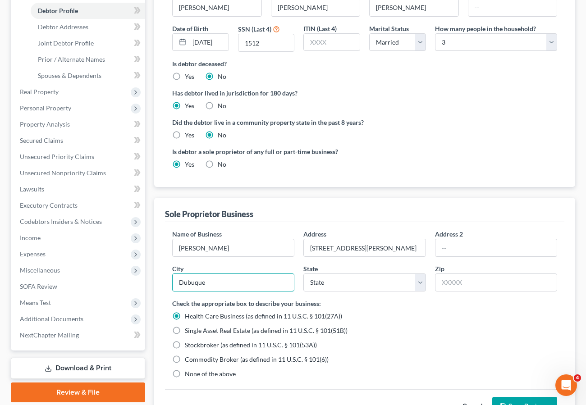
type input "Dubuque"
select select "16"
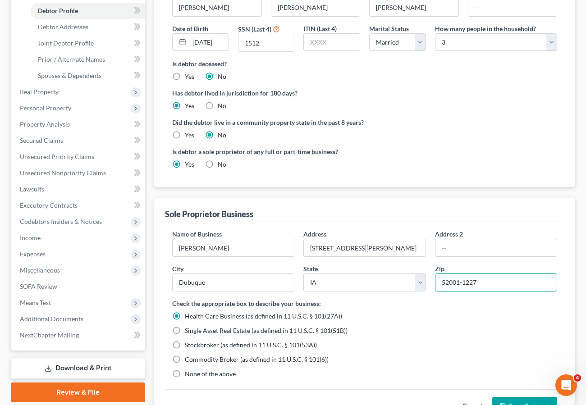
type input "52001-1227"
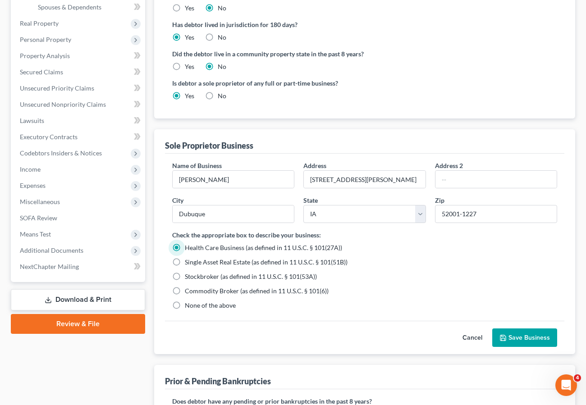
scroll to position [243, 0]
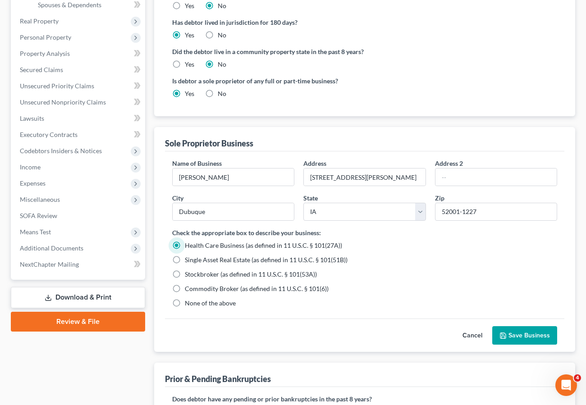
click at [526, 332] on button "Save Business" at bounding box center [524, 335] width 65 height 19
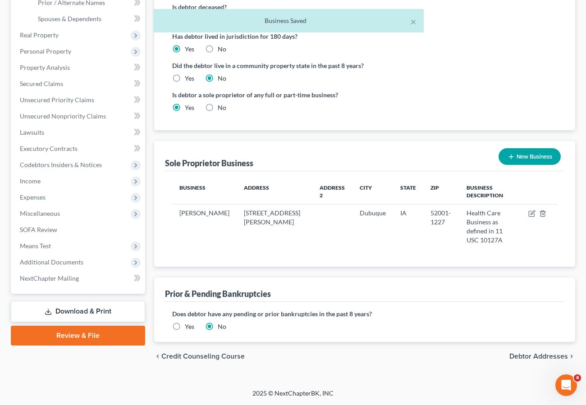
scroll to position [211, 0]
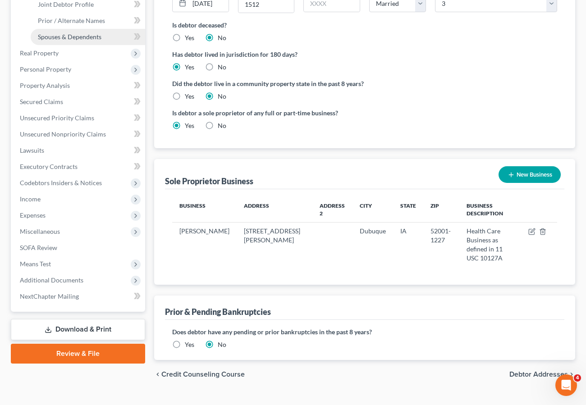
click at [79, 34] on span "Spouses & Dependents" at bounding box center [70, 37] width 64 height 8
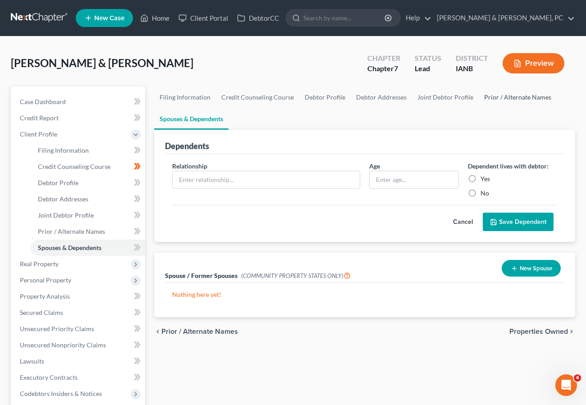
click at [507, 96] on link "Prior / Alternate Names" at bounding box center [518, 98] width 78 height 22
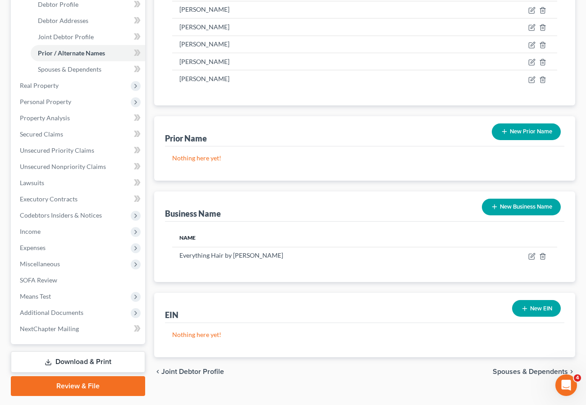
scroll to position [184, 0]
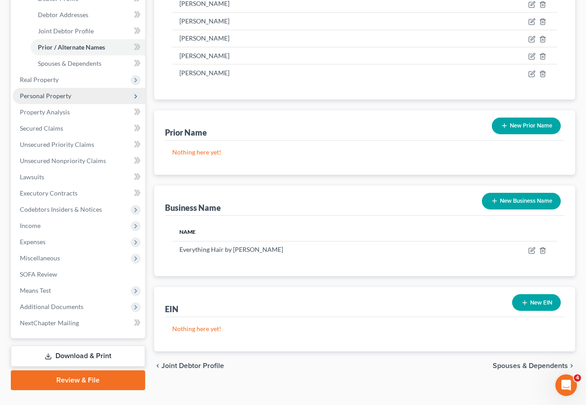
click at [55, 97] on span "Personal Property" at bounding box center [45, 96] width 51 height 8
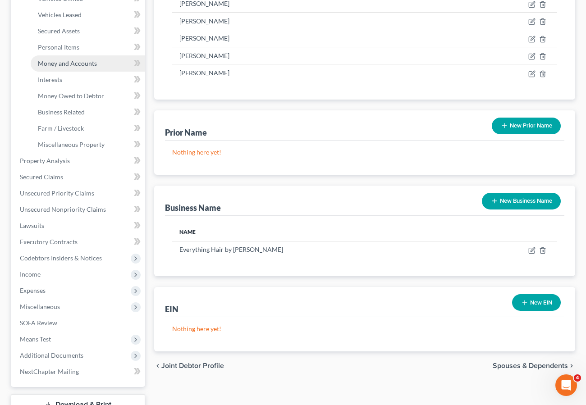
click at [64, 62] on span "Money and Accounts" at bounding box center [67, 63] width 59 height 8
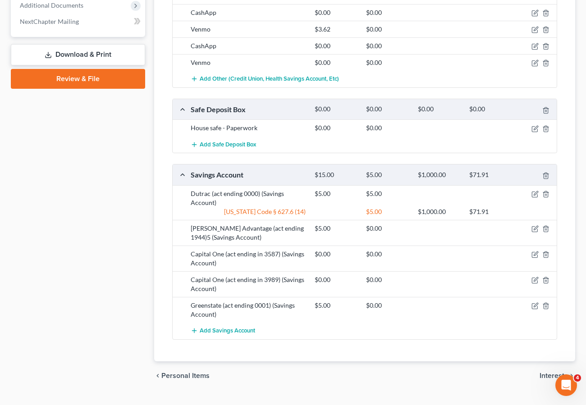
scroll to position [554, 0]
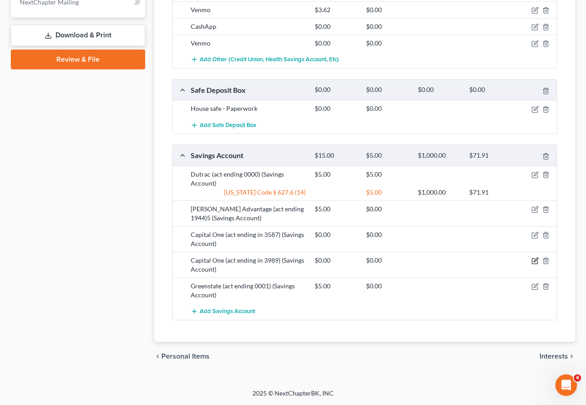
drag, startPoint x: 535, startPoint y: 260, endPoint x: 418, endPoint y: 233, distance: 119.9
click at [535, 260] on icon "button" at bounding box center [534, 260] width 7 height 7
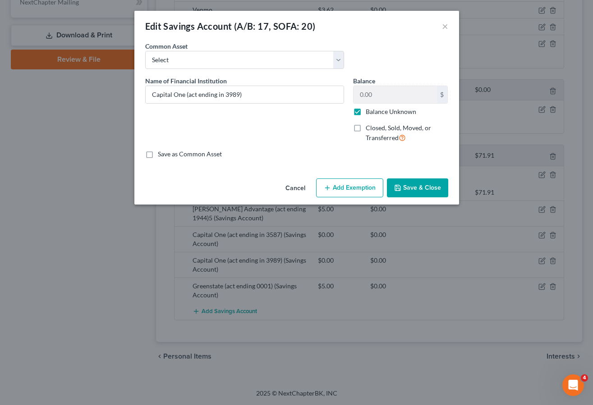
click at [366, 110] on label "Balance Unknown" at bounding box center [391, 111] width 50 height 9
click at [369, 110] on input "Balance Unknown" at bounding box center [372, 110] width 6 height 6
checkbox input "false"
click at [427, 187] on button "Save & Close" at bounding box center [417, 187] width 61 height 19
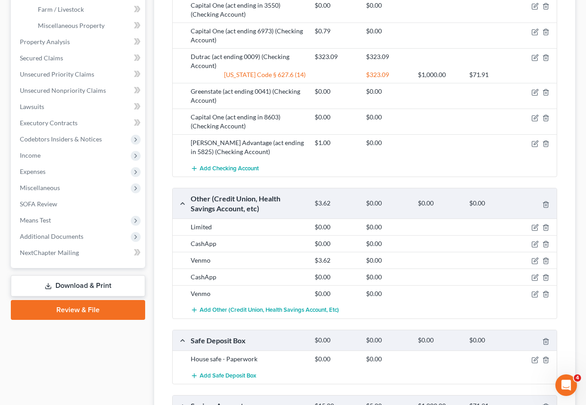
scroll to position [302, 0]
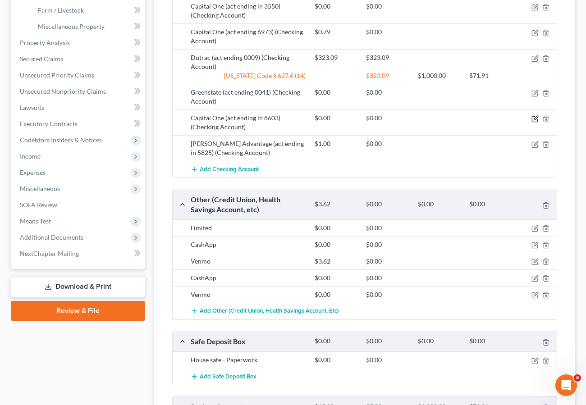
click at [536, 118] on icon "button" at bounding box center [534, 118] width 7 height 7
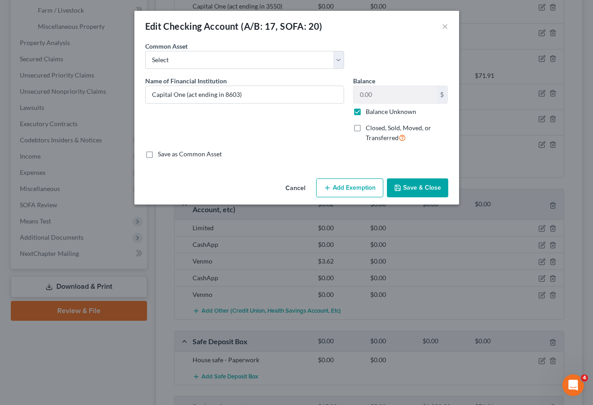
click at [366, 109] on label "Balance Unknown" at bounding box center [391, 111] width 50 height 9
click at [369, 109] on input "Balance Unknown" at bounding box center [372, 110] width 6 height 6
checkbox input "false"
click at [430, 186] on button "Save & Close" at bounding box center [417, 187] width 61 height 19
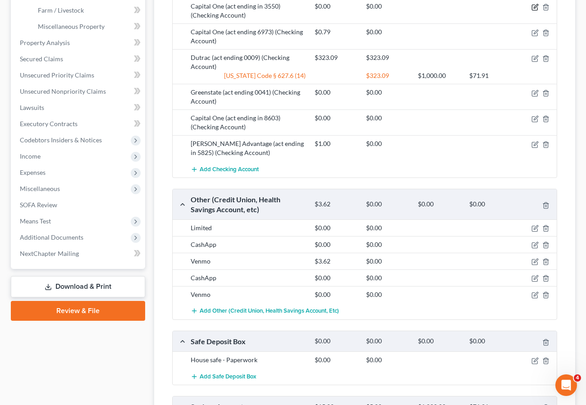
click at [535, 5] on icon "button" at bounding box center [534, 7] width 5 height 5
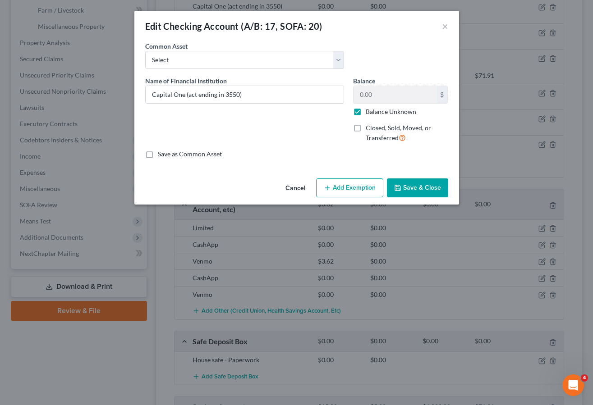
drag, startPoint x: 356, startPoint y: 112, endPoint x: 416, endPoint y: 183, distance: 93.0
click at [366, 112] on label "Balance Unknown" at bounding box center [391, 111] width 50 height 9
click at [369, 112] on input "Balance Unknown" at bounding box center [372, 110] width 6 height 6
checkbox input "false"
click at [422, 187] on button "Save & Close" at bounding box center [417, 187] width 61 height 19
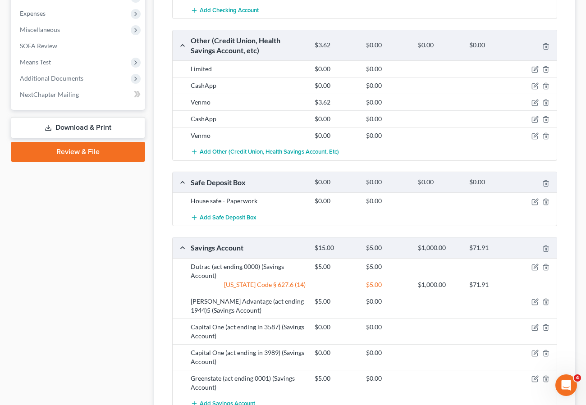
scroll to position [476, 0]
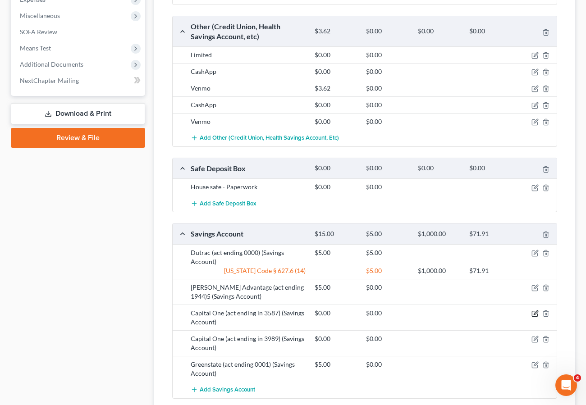
click at [533, 313] on icon "button" at bounding box center [534, 313] width 7 height 7
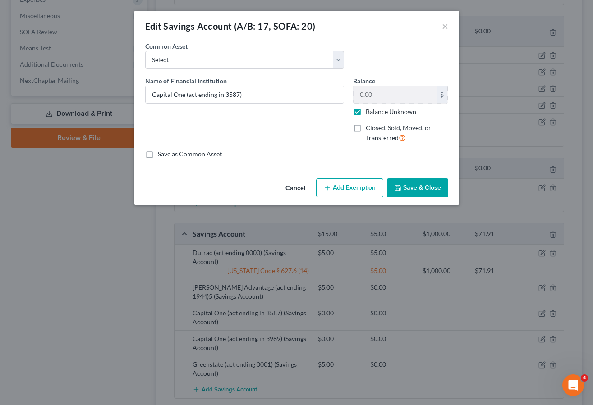
click at [366, 112] on label "Balance Unknown" at bounding box center [391, 111] width 50 height 9
click at [369, 112] on input "Balance Unknown" at bounding box center [372, 110] width 6 height 6
checkbox input "false"
click at [407, 187] on button "Save & Close" at bounding box center [417, 187] width 61 height 19
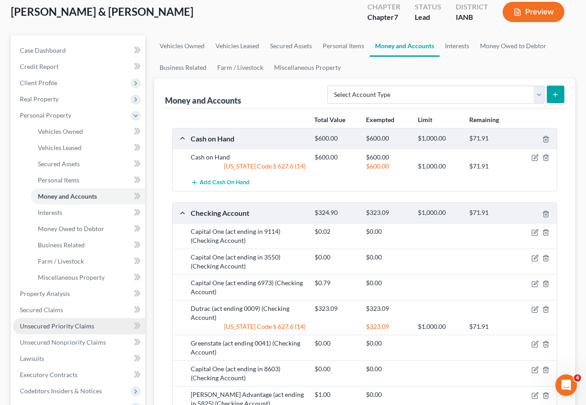
scroll to position [52, 0]
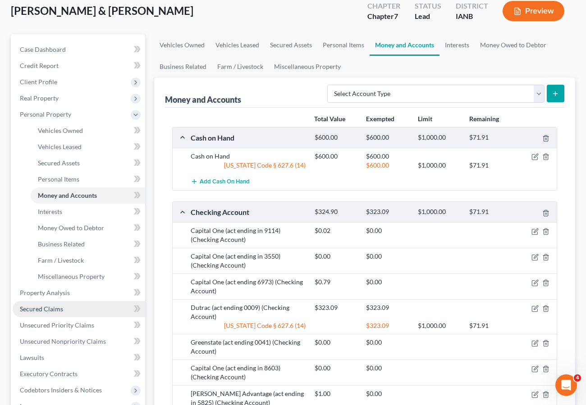
click at [54, 309] on span "Secured Claims" at bounding box center [41, 309] width 43 height 8
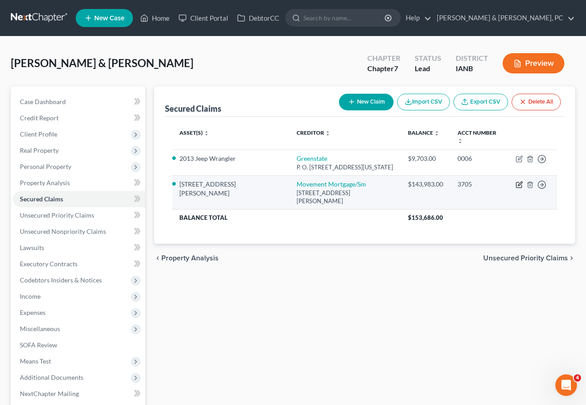
click at [517, 181] on icon "button" at bounding box center [519, 184] width 7 height 7
select select "42"
select select "3"
select select "2"
select select "1"
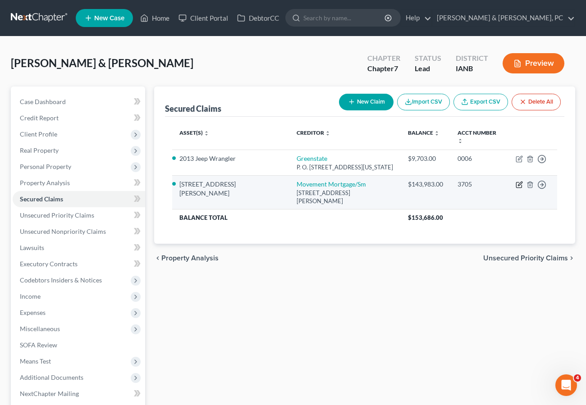
select select "0"
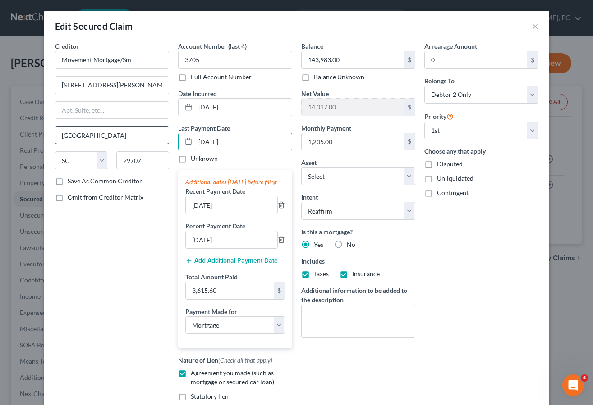
drag, startPoint x: 238, startPoint y: 142, endPoint x: 116, endPoint y: 129, distance: 122.9
click at [116, 129] on div "Creditor * Movement Mortgage/Sm [STREET_ADDRESS][GEOGRAPHIC_DATA][PERSON_NAME] …" at bounding box center [296, 239] width 492 height 396
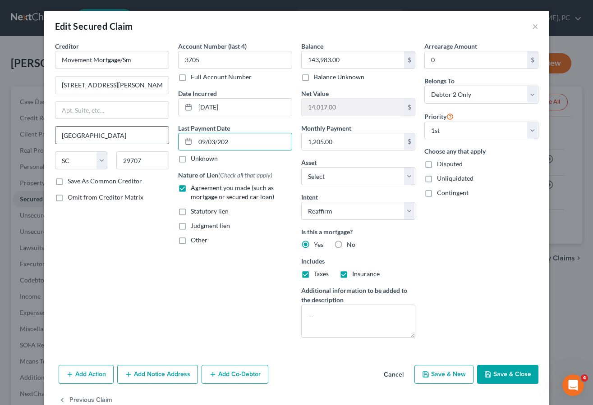
type input "[DATE]"
select select "3"
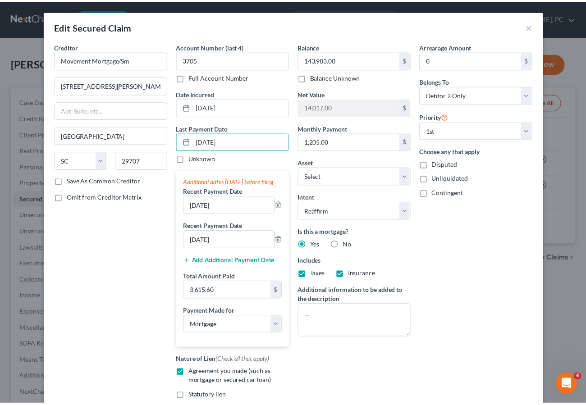
scroll to position [124, 0]
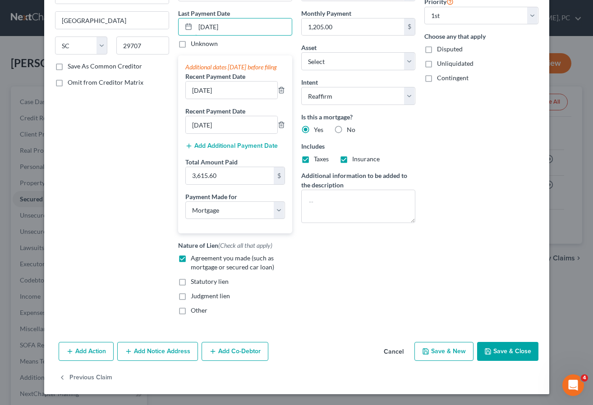
type input "[DATE]"
click at [503, 347] on button "Save & Close" at bounding box center [507, 351] width 61 height 19
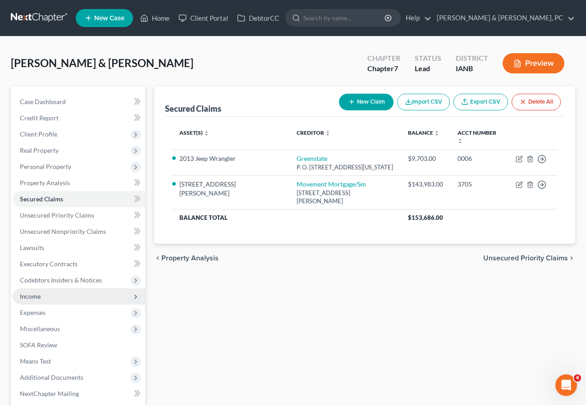
click at [29, 294] on span "Income" at bounding box center [30, 297] width 21 height 8
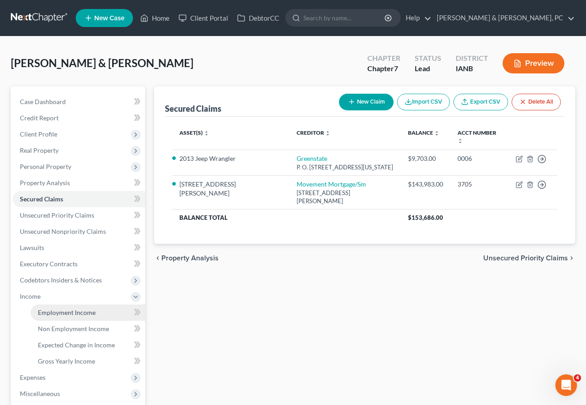
click at [51, 312] on span "Employment Income" at bounding box center [67, 313] width 58 height 8
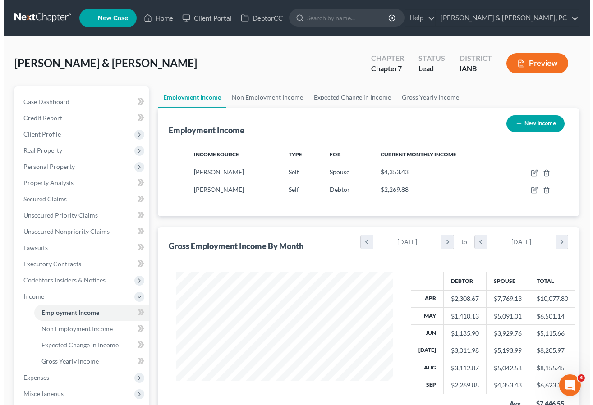
scroll to position [162, 235]
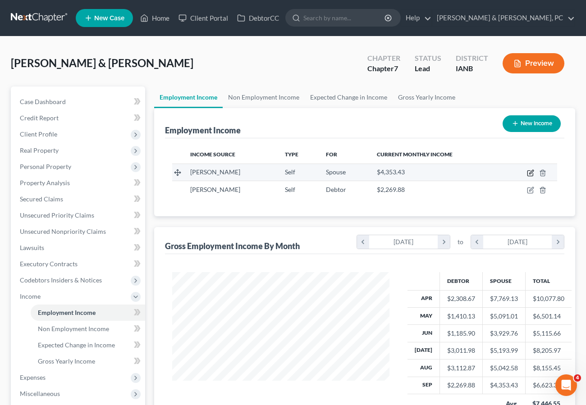
click at [530, 169] on icon "button" at bounding box center [530, 172] width 7 height 7
select select "1"
select select "16"
select select "0"
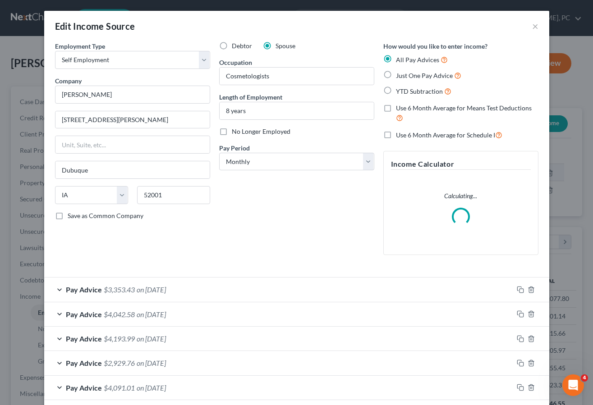
scroll to position [162, 238]
click at [166, 290] on span "on [DATE]" at bounding box center [151, 289] width 29 height 9
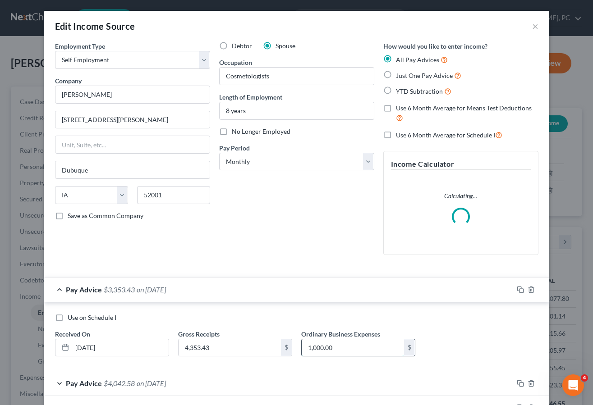
click at [352, 347] on input "1,000.00" at bounding box center [353, 347] width 102 height 17
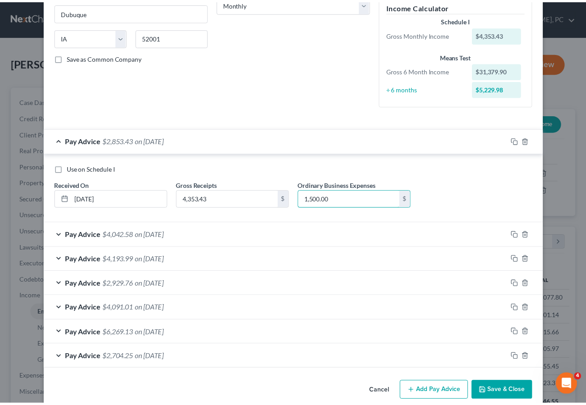
scroll to position [172, 0]
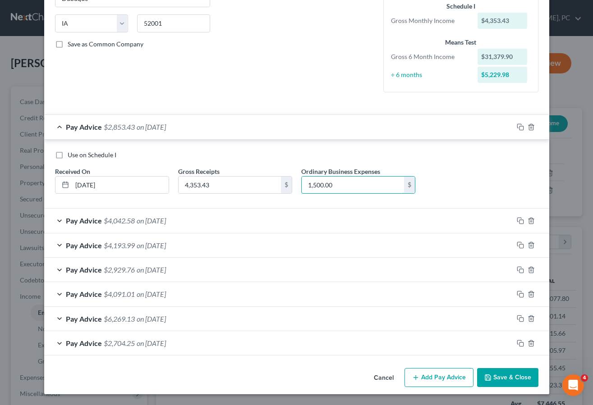
type input "1,500.00"
click at [500, 376] on button "Save & Close" at bounding box center [507, 377] width 61 height 19
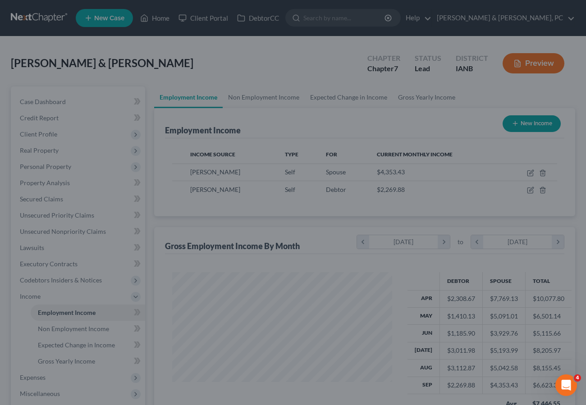
scroll to position [450558, 450484]
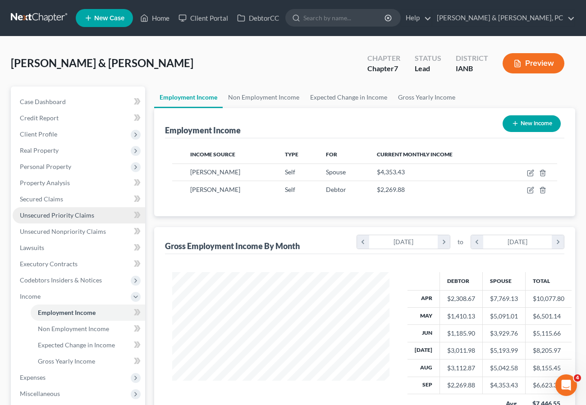
click at [32, 214] on span "Unsecured Priority Claims" at bounding box center [57, 215] width 74 height 8
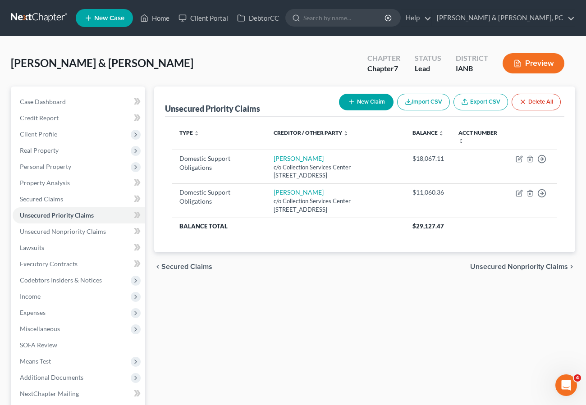
click at [358, 97] on button "New Claim" at bounding box center [366, 102] width 55 height 17
select select "2"
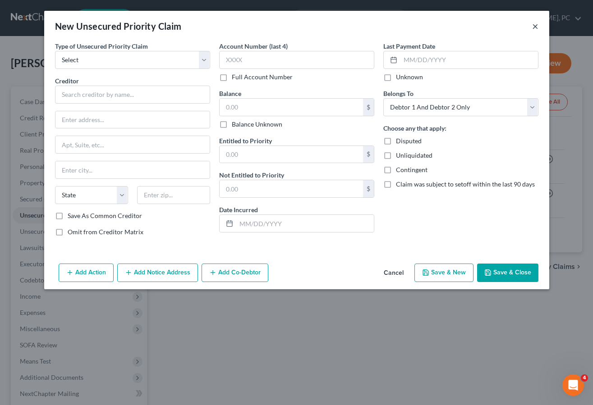
click at [533, 26] on button "×" at bounding box center [535, 26] width 6 height 11
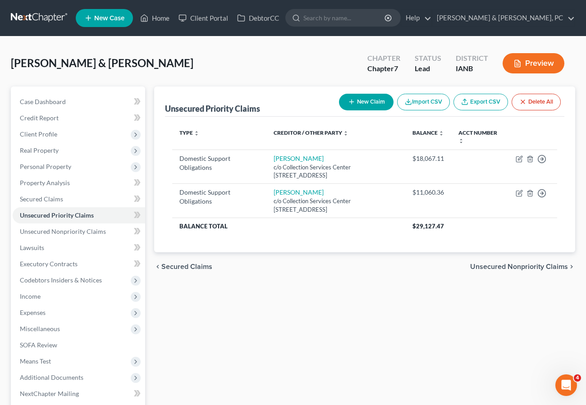
click at [370, 101] on button "New Claim" at bounding box center [366, 102] width 55 height 17
select select "2"
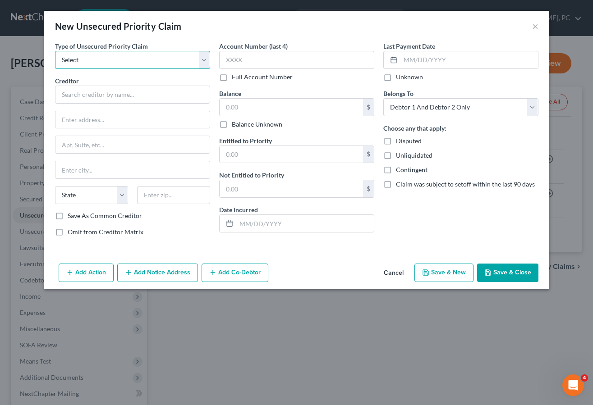
click at [123, 61] on select "Select Taxes & Other Government Units Domestic Support Obligations Extensions o…" at bounding box center [132, 60] width 155 height 18
select select "0"
click at [55, 51] on select "Select Taxes & Other Government Units Domestic Support Obligations Extensions o…" at bounding box center [132, 60] width 155 height 18
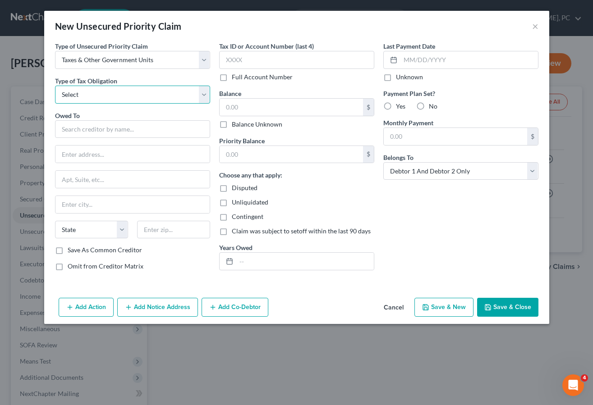
drag, startPoint x: 88, startPoint y: 92, endPoint x: 87, endPoint y: 104, distance: 12.2
click at [88, 92] on select "Select Federal City State Franchise Tax Board Other" at bounding box center [132, 95] width 155 height 18
select select "2"
click at [55, 86] on select "Select Federal City State Franchise Tax Board Other" at bounding box center [132, 95] width 155 height 18
click at [102, 129] on input "text" at bounding box center [132, 129] width 155 height 18
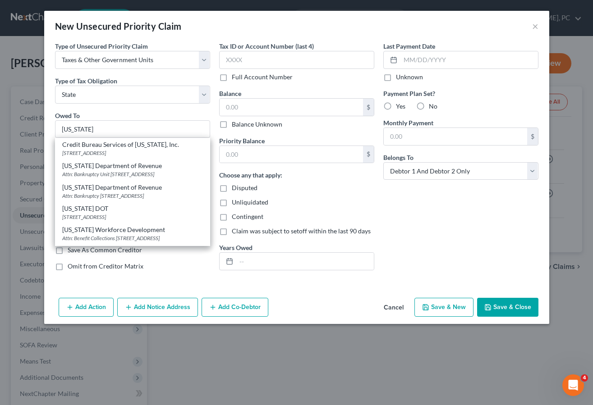
drag, startPoint x: 114, startPoint y: 172, endPoint x: 122, endPoint y: 171, distance: 7.3
click at [114, 173] on div "Attn: Bankruptcy Unit [STREET_ADDRESS]" at bounding box center [132, 174] width 141 height 8
type input "[US_STATE] Department of Revenue"
type input "Attn: Bankruptcy Unit"
type input "[STREET_ADDRESS]"
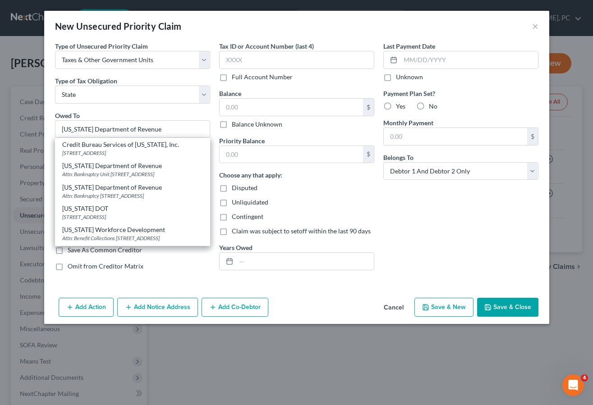
type input "Des Moines"
select select "16"
type input "50319"
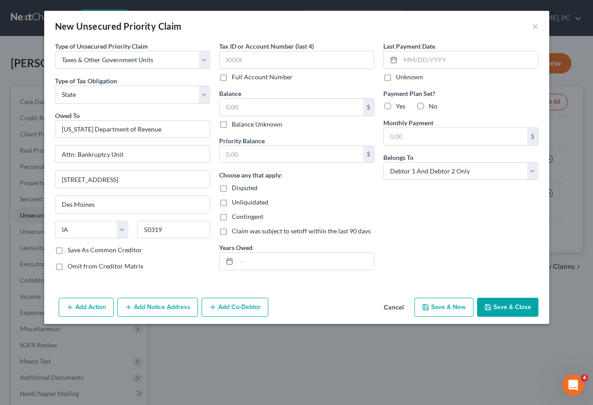
click at [396, 104] on label "Yes" at bounding box center [400, 106] width 9 height 9
click at [399, 104] on input "Yes" at bounding box center [402, 105] width 6 height 6
radio input "true"
click at [404, 136] on input "text" at bounding box center [455, 136] width 143 height 17
type input "325.75"
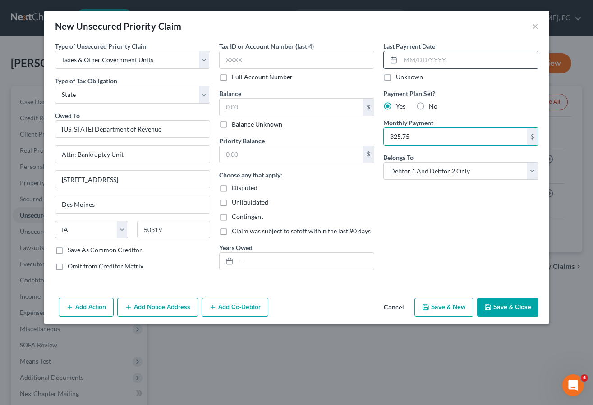
click at [411, 64] on input "text" at bounding box center [468, 59] width 137 height 17
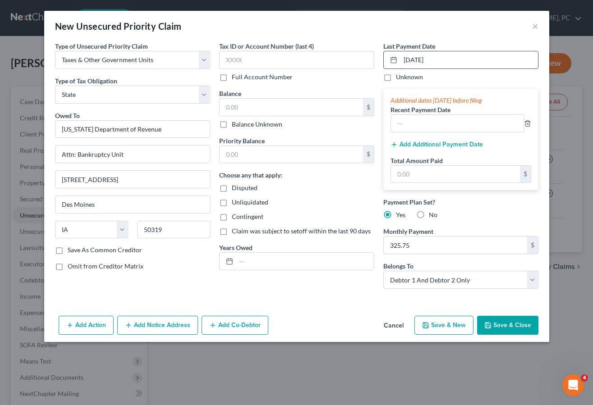
type input "[DATE]"
click at [420, 122] on input "text" at bounding box center [457, 123] width 133 height 17
type input "[DATE]"
click at [427, 141] on button "Add Additional Payment Date" at bounding box center [436, 144] width 92 height 7
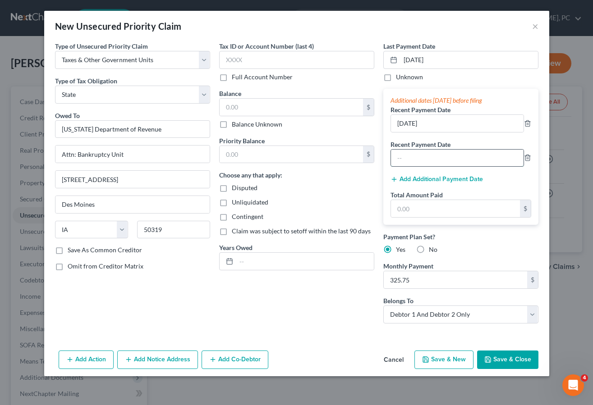
click at [410, 155] on input "text" at bounding box center [457, 158] width 133 height 17
type input "[DATE]"
click at [410, 211] on input "text" at bounding box center [455, 208] width 129 height 17
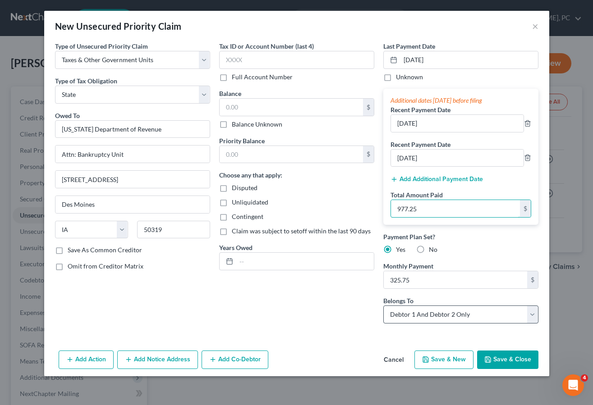
type input "977.25"
drag, startPoint x: 458, startPoint y: 315, endPoint x: 455, endPoint y: 325, distance: 10.7
click at [458, 315] on select "Select Debtor 1 Only Debtor 2 Only Debtor 1 And Debtor 2 Only At Least One Of T…" at bounding box center [460, 315] width 155 height 18
select select "1"
click at [383, 306] on select "Select Debtor 1 Only Debtor 2 Only Debtor 1 And Debtor 2 Only At Least One Of T…" at bounding box center [460, 315] width 155 height 18
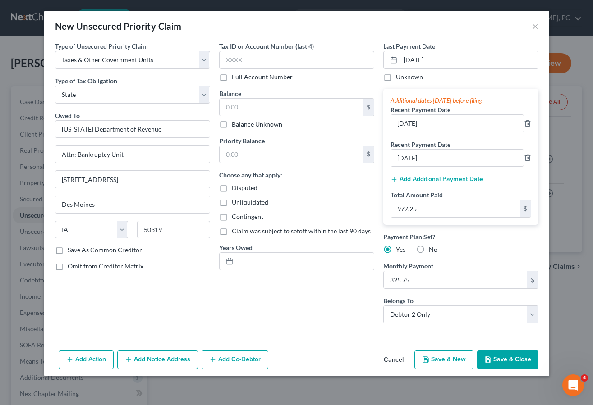
click at [513, 358] on button "Save & Close" at bounding box center [507, 360] width 61 height 19
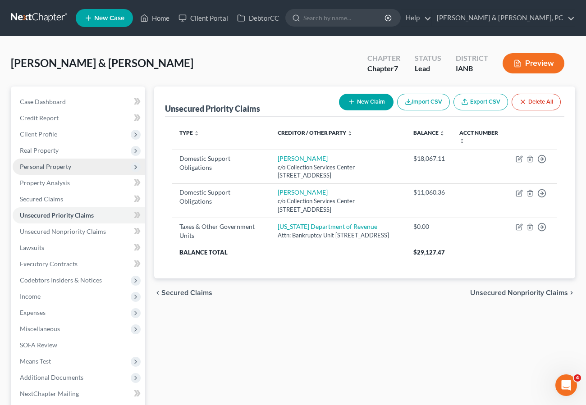
click at [50, 165] on span "Personal Property" at bounding box center [45, 167] width 51 height 8
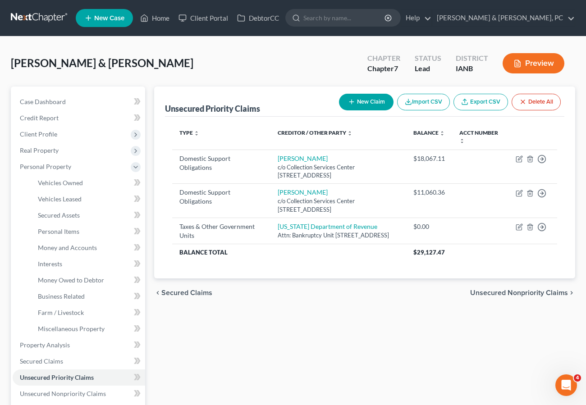
click at [291, 324] on div "Unsecured Priority Claims New Claim Import CSV Export CSV Delete All Type expan…" at bounding box center [365, 355] width 430 height 537
click at [65, 243] on link "Money and Accounts" at bounding box center [88, 248] width 114 height 16
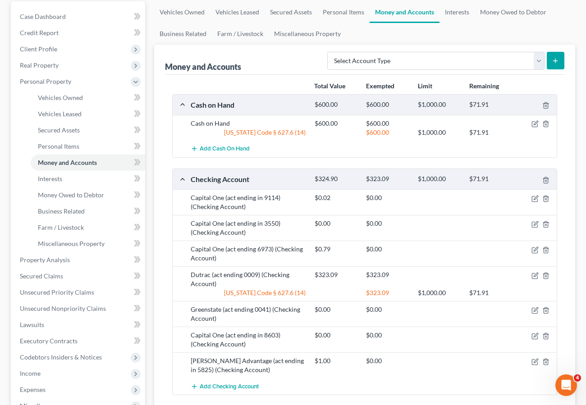
scroll to position [86, 0]
click at [533, 310] on icon "button" at bounding box center [534, 309] width 7 height 7
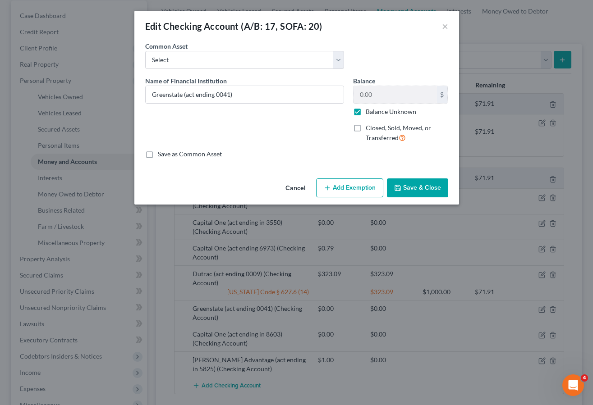
click at [366, 110] on label "Balance Unknown" at bounding box center [391, 111] width 50 height 9
click at [369, 110] on input "Balance Unknown" at bounding box center [372, 110] width 6 height 6
checkbox input "false"
click at [421, 184] on button "Save & Close" at bounding box center [417, 187] width 61 height 19
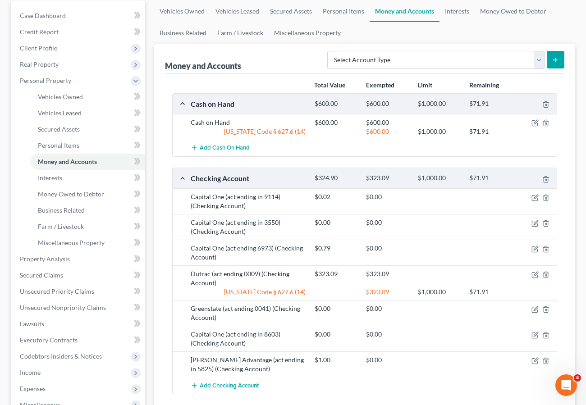
click at [410, 387] on div "Add Checking Account" at bounding box center [371, 385] width 371 height 17
click at [55, 98] on span "Vehicles Owned" at bounding box center [60, 97] width 45 height 8
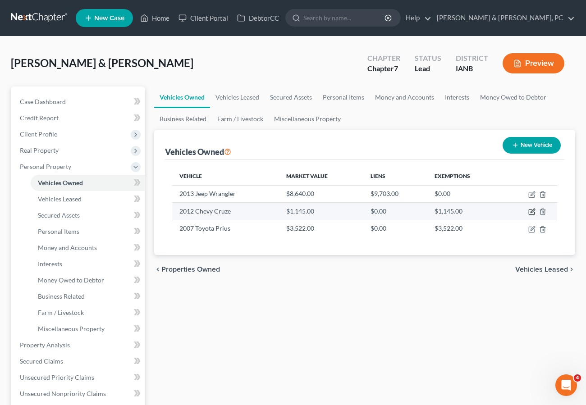
click at [533, 210] on icon "button" at bounding box center [532, 211] width 4 height 4
select select "0"
select select "14"
select select "4"
select select "1"
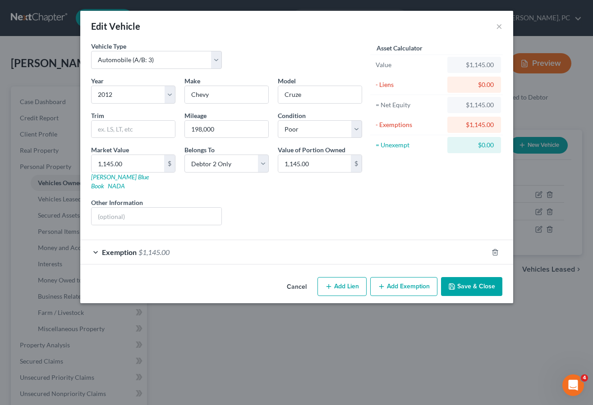
click at [502, 23] on div "Edit Vehicle ×" at bounding box center [296, 26] width 433 height 31
click at [501, 26] on button "×" at bounding box center [499, 26] width 6 height 11
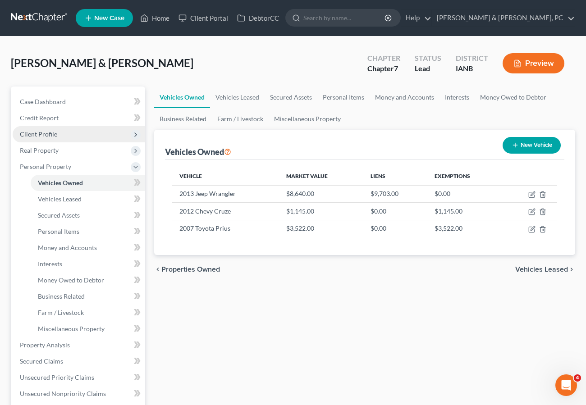
click at [51, 133] on span "Client Profile" at bounding box center [38, 134] width 37 height 8
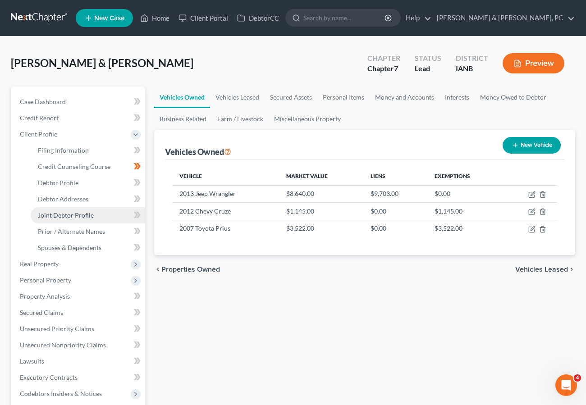
click at [68, 213] on span "Joint Debtor Profile" at bounding box center [66, 215] width 56 height 8
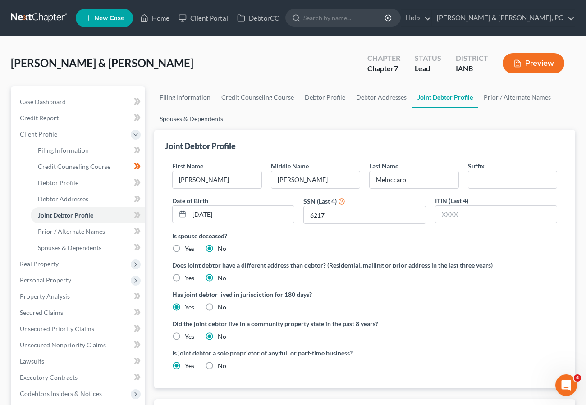
click at [206, 115] on link "Spouses & Dependents" at bounding box center [191, 119] width 74 height 22
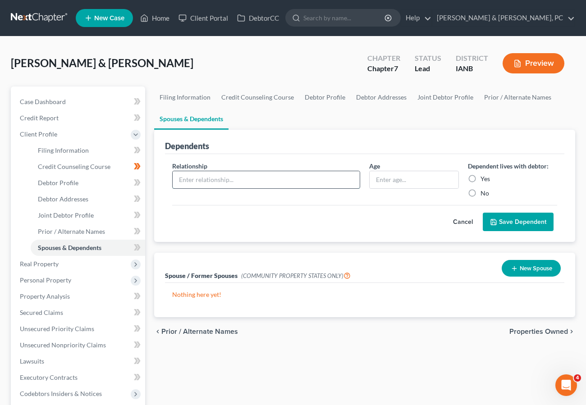
click at [209, 176] on input "text" at bounding box center [266, 179] width 187 height 17
type input "daughter"
drag, startPoint x: 361, startPoint y: 208, endPoint x: 468, endPoint y: 184, distance: 109.9
click at [360, 208] on div "Cancel Save Dependent" at bounding box center [364, 218] width 385 height 27
click at [480, 179] on label "Yes" at bounding box center [484, 178] width 9 height 9
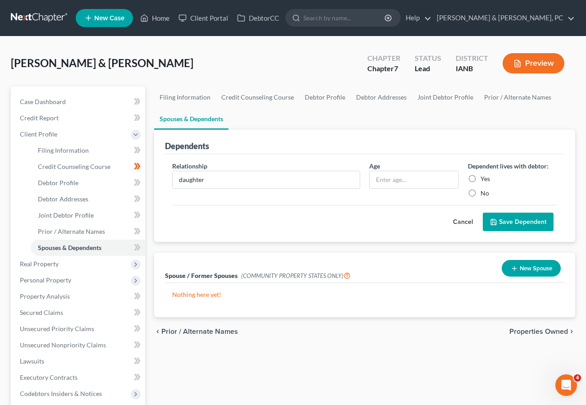
click at [484, 179] on input "Yes" at bounding box center [487, 177] width 6 height 6
radio input "true"
click at [480, 178] on label "Yes" at bounding box center [484, 178] width 9 height 9
click at [484, 178] on input "Yes" at bounding box center [487, 177] width 6 height 6
click at [498, 218] on button "Save Dependent" at bounding box center [518, 222] width 71 height 19
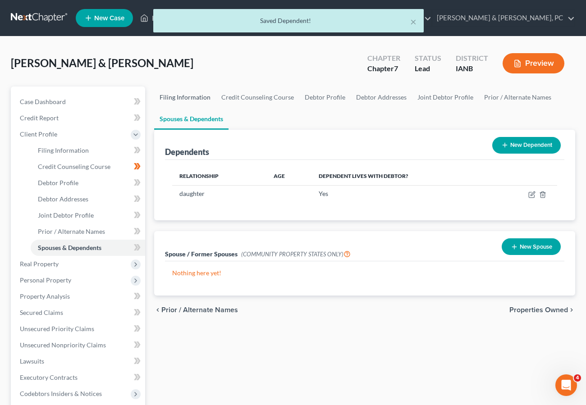
click at [179, 96] on link "Filing Information" at bounding box center [185, 98] width 62 height 22
select select "1"
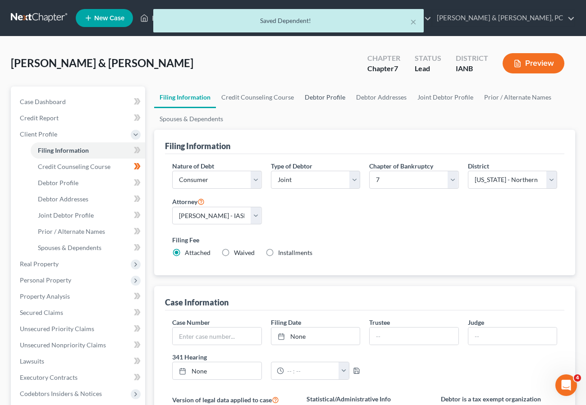
drag, startPoint x: 316, startPoint y: 97, endPoint x: 402, endPoint y: 232, distance: 159.3
click at [316, 97] on link "Debtor Profile" at bounding box center [324, 98] width 51 height 22
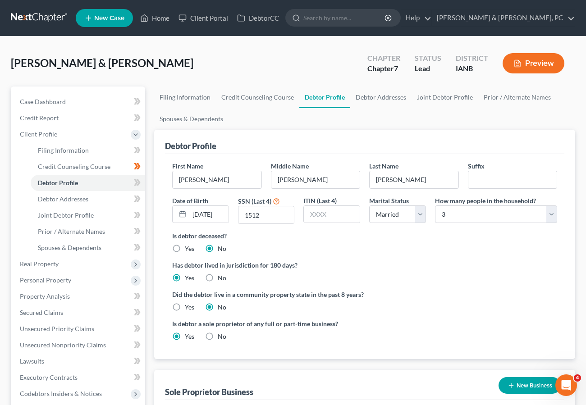
click at [238, 67] on div "[PERSON_NAME] & [PERSON_NAME] Upgraded Chapter Chapter 7 Status Lead District I…" at bounding box center [293, 66] width 564 height 39
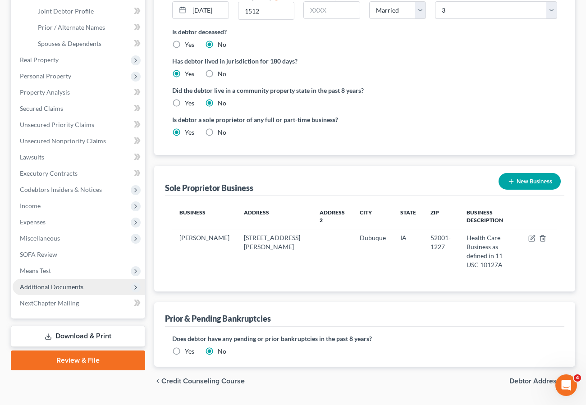
scroll to position [205, 0]
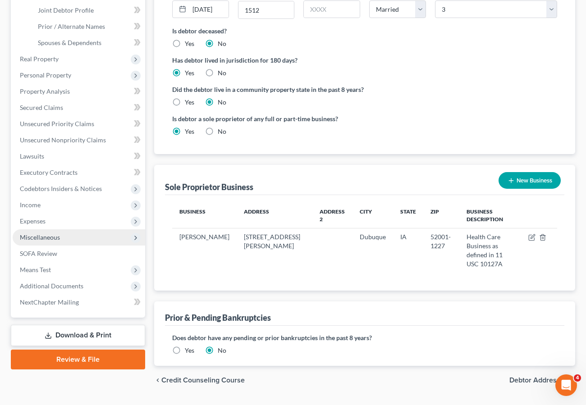
click at [36, 219] on span "Expenses" at bounding box center [33, 221] width 26 height 8
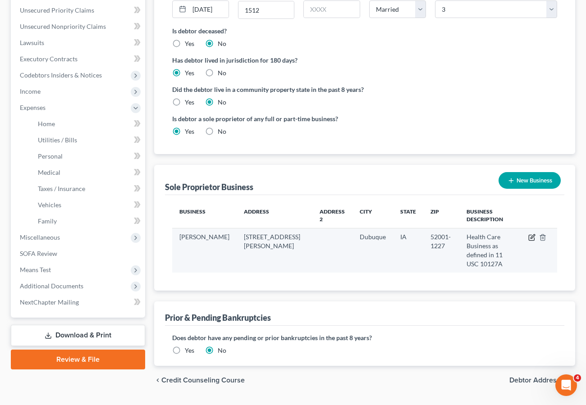
click at [532, 236] on icon "button" at bounding box center [531, 237] width 7 height 7
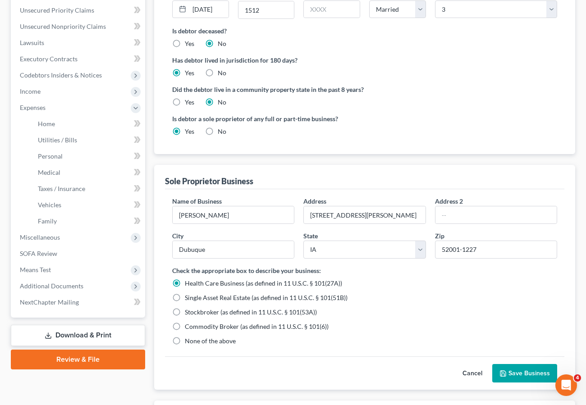
click at [220, 342] on span "None of the above" at bounding box center [210, 341] width 51 height 8
click at [194, 342] on input "None of the above" at bounding box center [191, 340] width 6 height 6
click at [512, 366] on button "Save Business" at bounding box center [524, 373] width 65 height 19
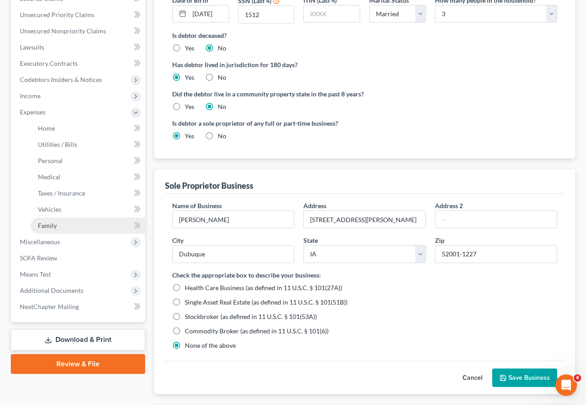
drag, startPoint x: 48, startPoint y: 221, endPoint x: 82, endPoint y: 227, distance: 33.9
click at [48, 221] on link "Family" at bounding box center [88, 226] width 114 height 16
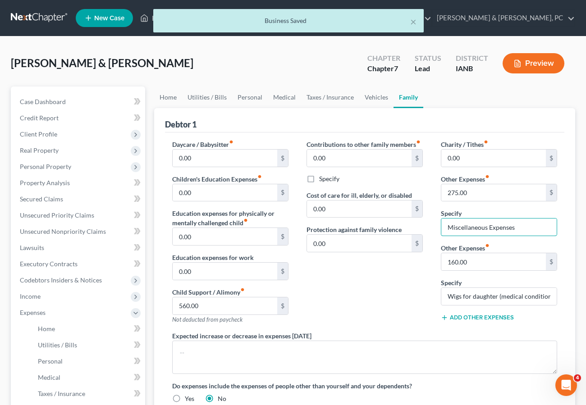
drag, startPoint x: 514, startPoint y: 227, endPoint x: 382, endPoint y: 219, distance: 132.3
click at [382, 219] on div "Daycare / Babysitter fiber_manual_record 0.00 $ Children's Education Expenses f…" at bounding box center [364, 275] width 403 height 271
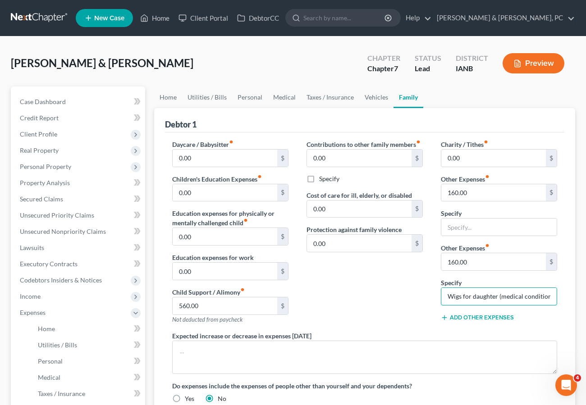
scroll to position [0, 1]
drag, startPoint x: 448, startPoint y: 296, endPoint x: 610, endPoint y: 288, distance: 162.5
click at [585, 288] on html "Home New Case Client Portal DebtorCC [PERSON_NAME] & [PERSON_NAME], PC [PERSON_…" at bounding box center [293, 304] width 586 height 609
paste input "Wigs for daughter (medical condition)"
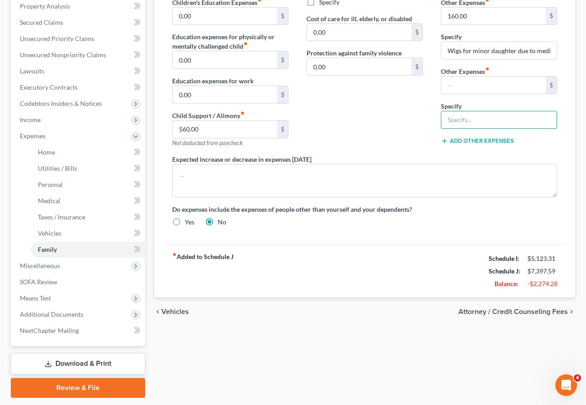
scroll to position [204, 0]
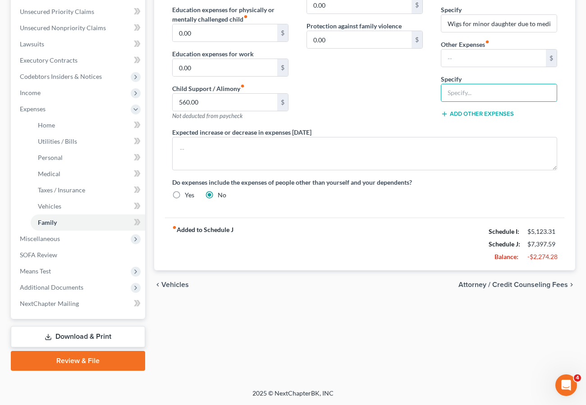
click at [324, 327] on div "Home Utilities / Bills Personal Medical Taxes / Insurance Vehicles Family Debto…" at bounding box center [365, 127] width 430 height 488
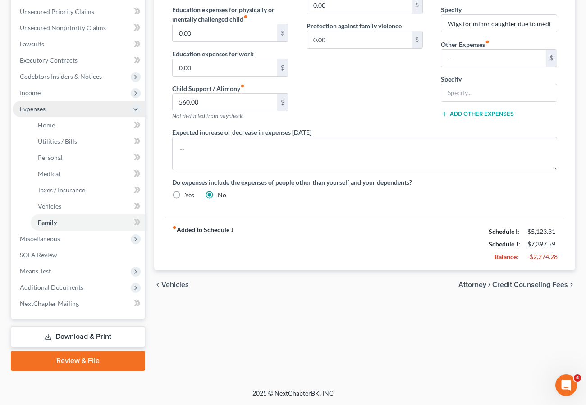
drag, startPoint x: 45, startPoint y: 89, endPoint x: 47, endPoint y: 110, distance: 21.3
click at [45, 89] on span "Income" at bounding box center [79, 93] width 133 height 16
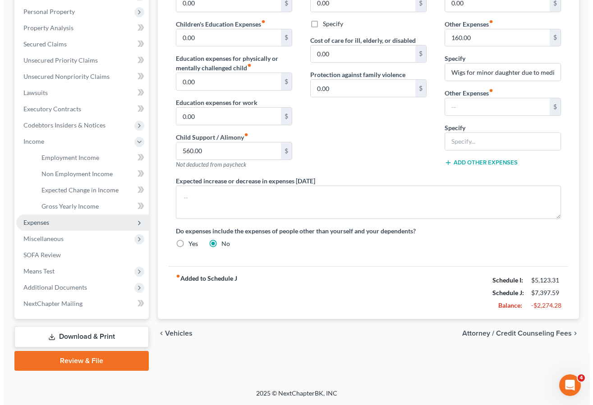
scroll to position [155, 0]
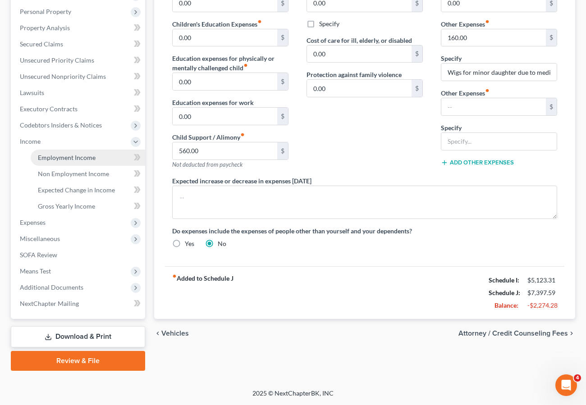
click at [58, 158] on span "Employment Income" at bounding box center [67, 158] width 58 height 8
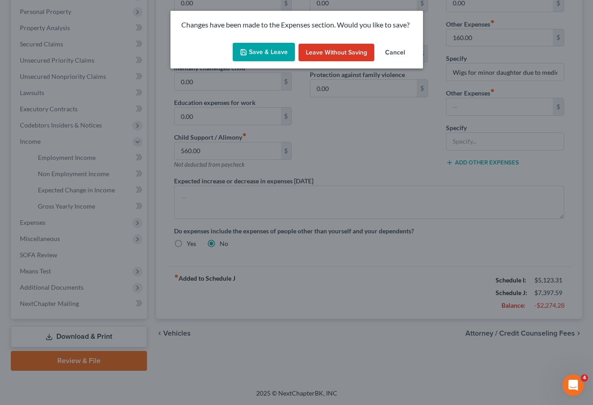
click at [262, 55] on button "Save & Leave" at bounding box center [264, 52] width 62 height 19
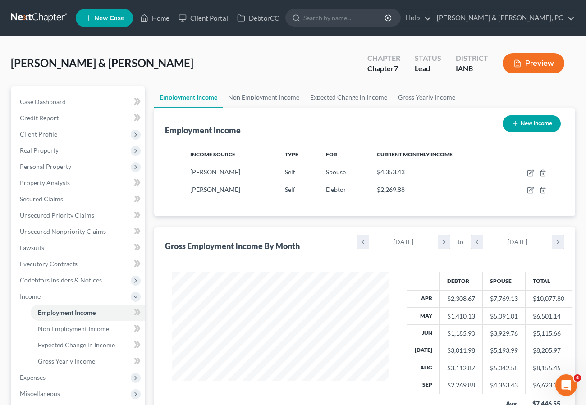
scroll to position [162, 235]
click at [328, 94] on link "Expected Change in Income" at bounding box center [349, 98] width 88 height 22
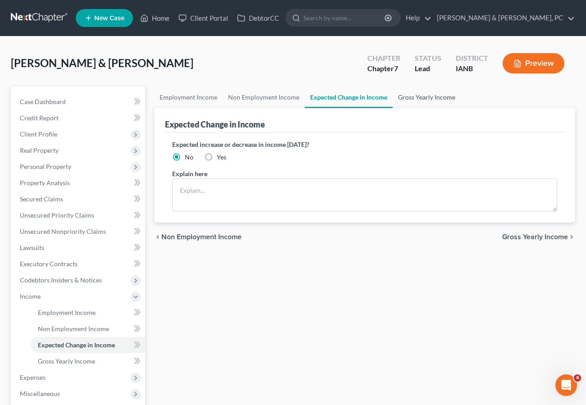
click at [410, 95] on link "Gross Yearly Income" at bounding box center [427, 98] width 68 height 22
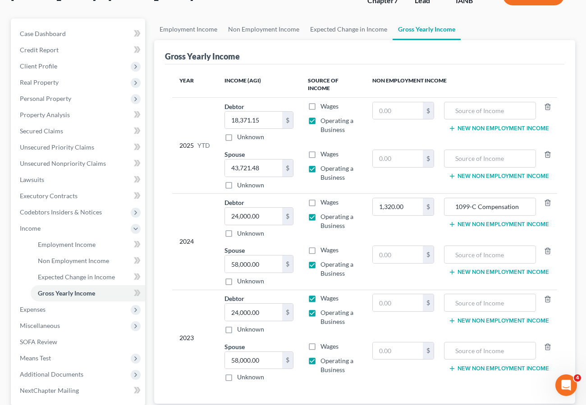
scroll to position [74, 0]
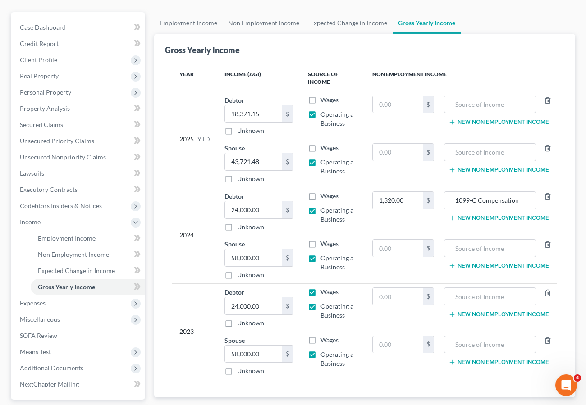
click at [320, 293] on label "Wages" at bounding box center [329, 292] width 18 height 9
click at [324, 293] on input "Wages" at bounding box center [327, 291] width 6 height 6
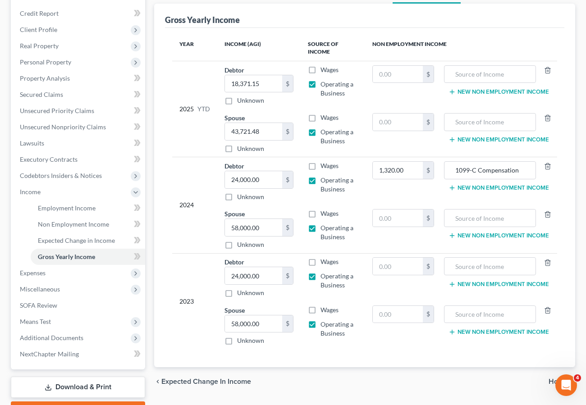
click at [288, 396] on div "chevron_left Expected Change in Income Home chevron_right" at bounding box center [364, 381] width 421 height 29
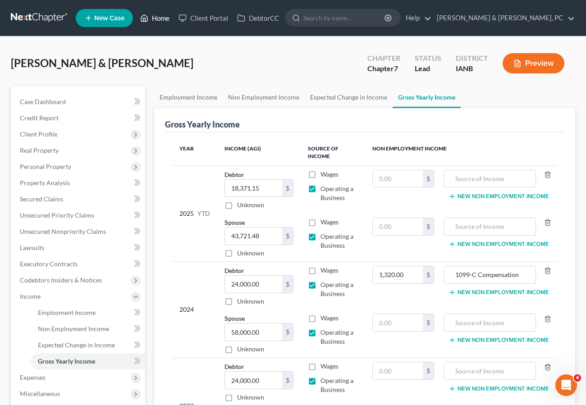
click at [155, 11] on link "Home" at bounding box center [155, 18] width 38 height 16
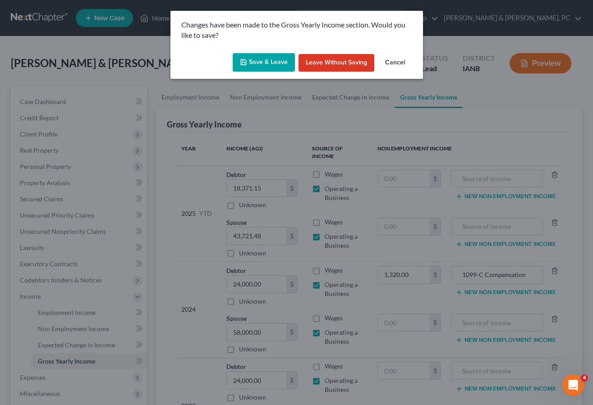
click at [263, 59] on button "Save & Leave" at bounding box center [264, 62] width 62 height 19
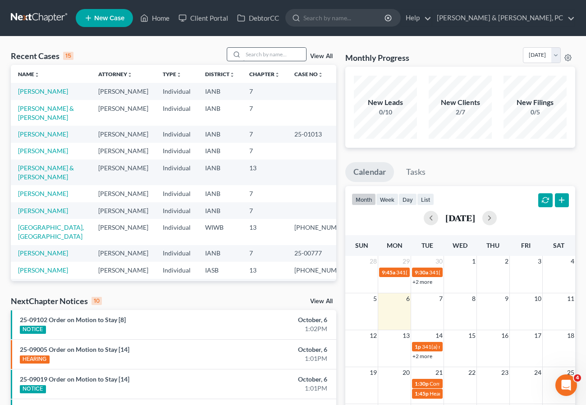
click at [247, 55] on div at bounding box center [267, 54] width 80 height 14
click at [257, 52] on input "search" at bounding box center [274, 54] width 63 height 13
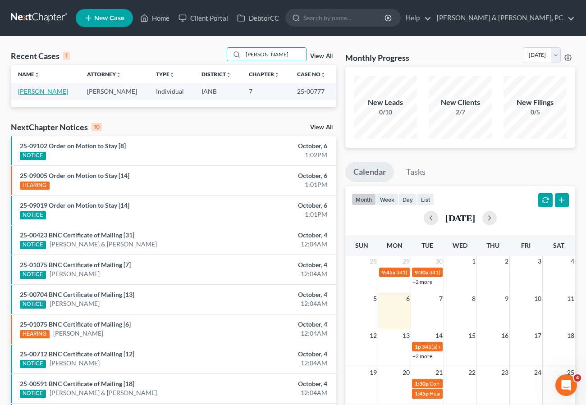
click at [35, 91] on link "[PERSON_NAME]" at bounding box center [43, 91] width 50 height 8
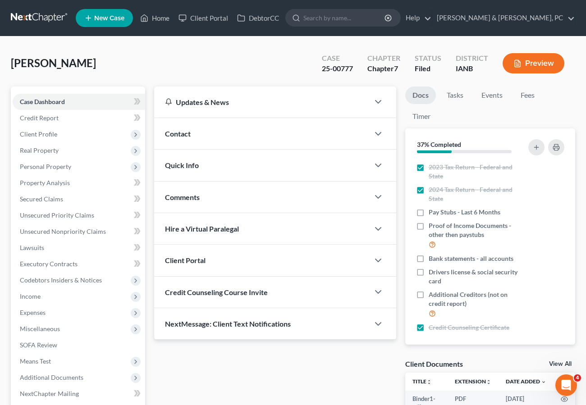
click at [280, 371] on div "Updates & News × [US_STATE] [GEOGRAPHIC_DATA] Notes: Take a look at NextChapter…" at bounding box center [275, 270] width 251 height 367
drag, startPoint x: 37, startPoint y: 48, endPoint x: 376, endPoint y: 402, distance: 490.0
click at [37, 48] on div "[PERSON_NAME] Upgraded Case 25-00777 Chapter Chapter 7 Status Filed District IA…" at bounding box center [293, 66] width 564 height 39
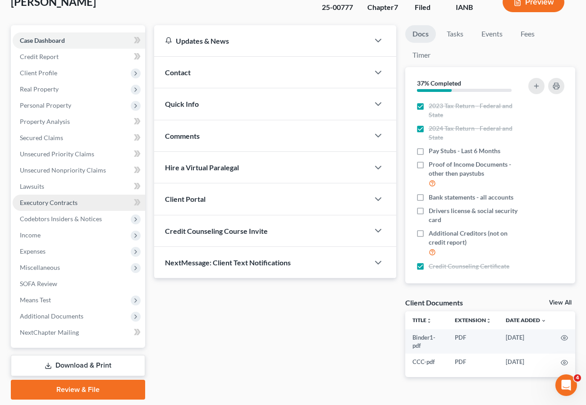
scroll to position [90, 0]
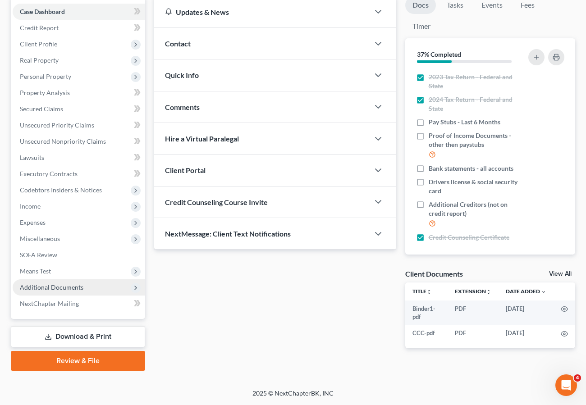
click at [80, 290] on span "Additional Documents" at bounding box center [52, 288] width 64 height 8
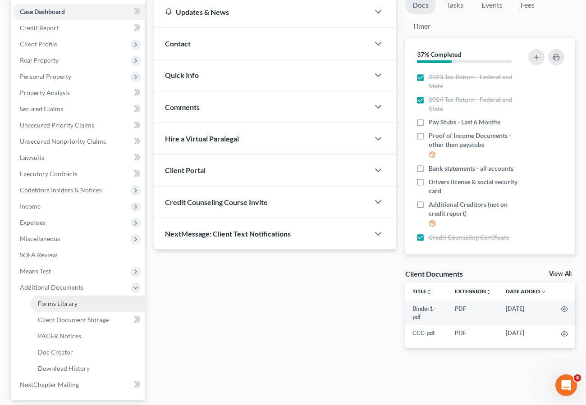
scroll to position [89, 0]
click at [77, 305] on link "Forms Library" at bounding box center [88, 305] width 114 height 16
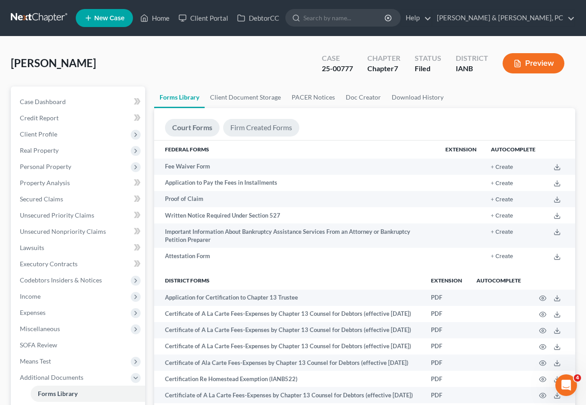
click at [251, 126] on link "Firm Created Forms" at bounding box center [261, 128] width 76 height 18
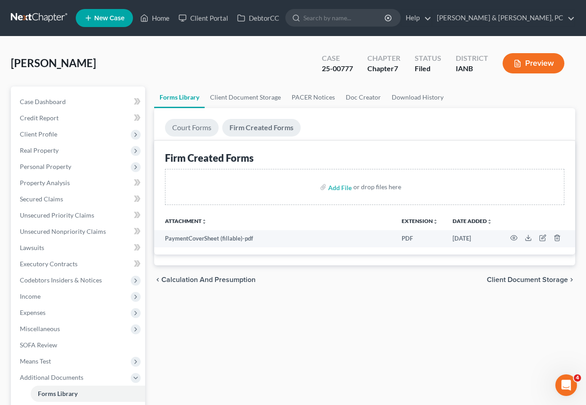
click at [197, 125] on link "Court Forms" at bounding box center [192, 128] width 54 height 18
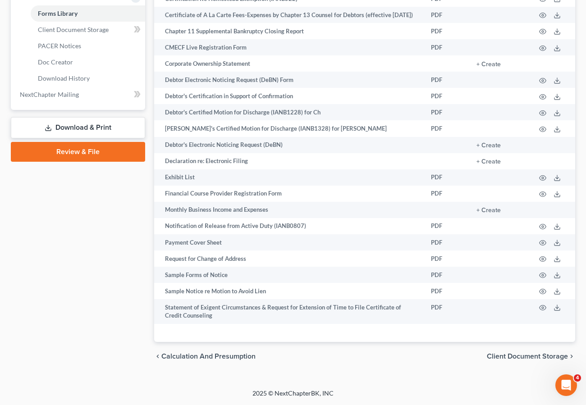
scroll to position [405, 0]
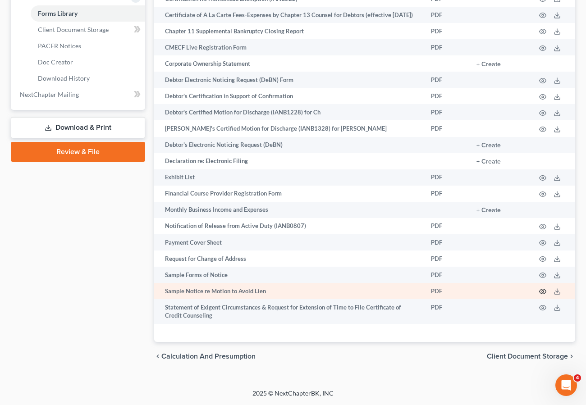
click at [543, 295] on icon "button" at bounding box center [542, 291] width 7 height 7
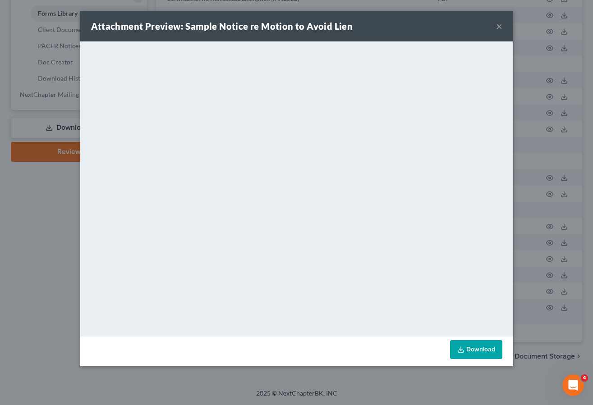
click at [497, 26] on button "×" at bounding box center [499, 26] width 6 height 11
